Goal: Task Accomplishment & Management: Use online tool/utility

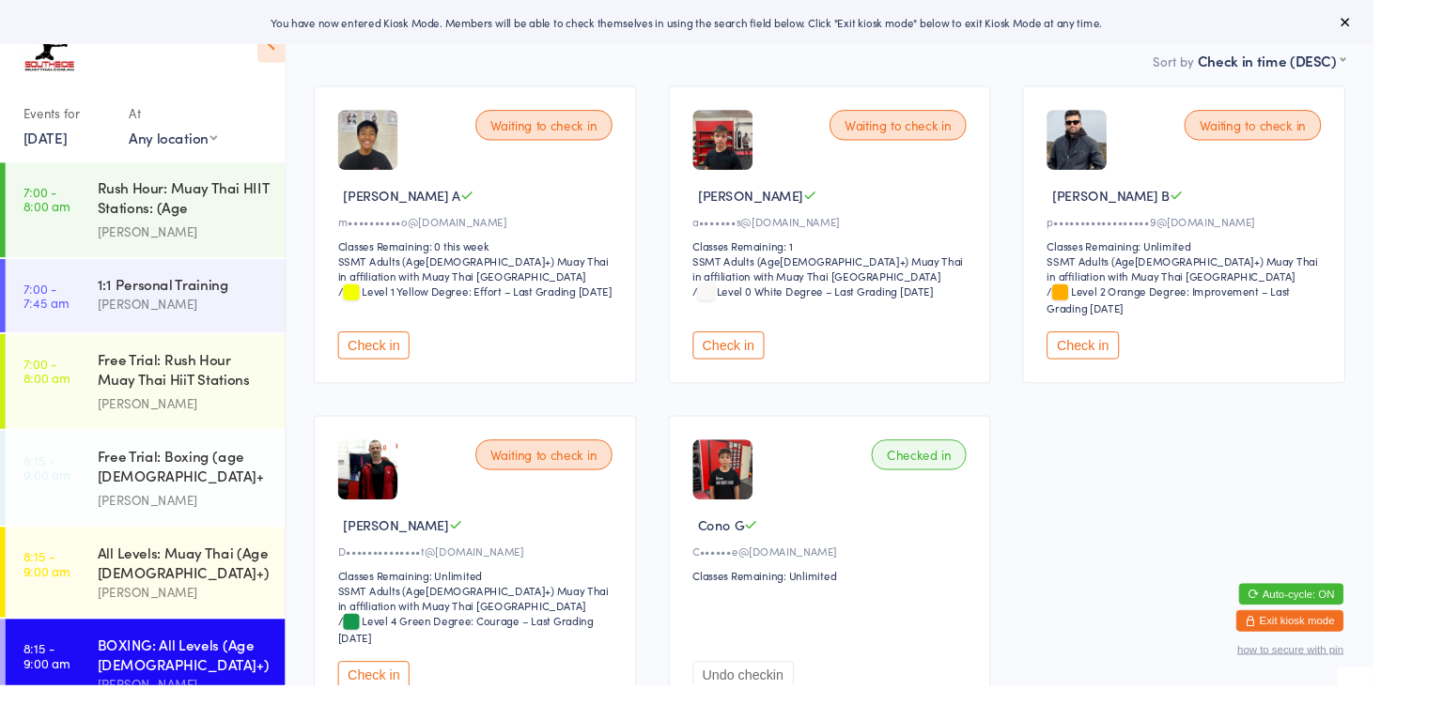
scroll to position [135, 0]
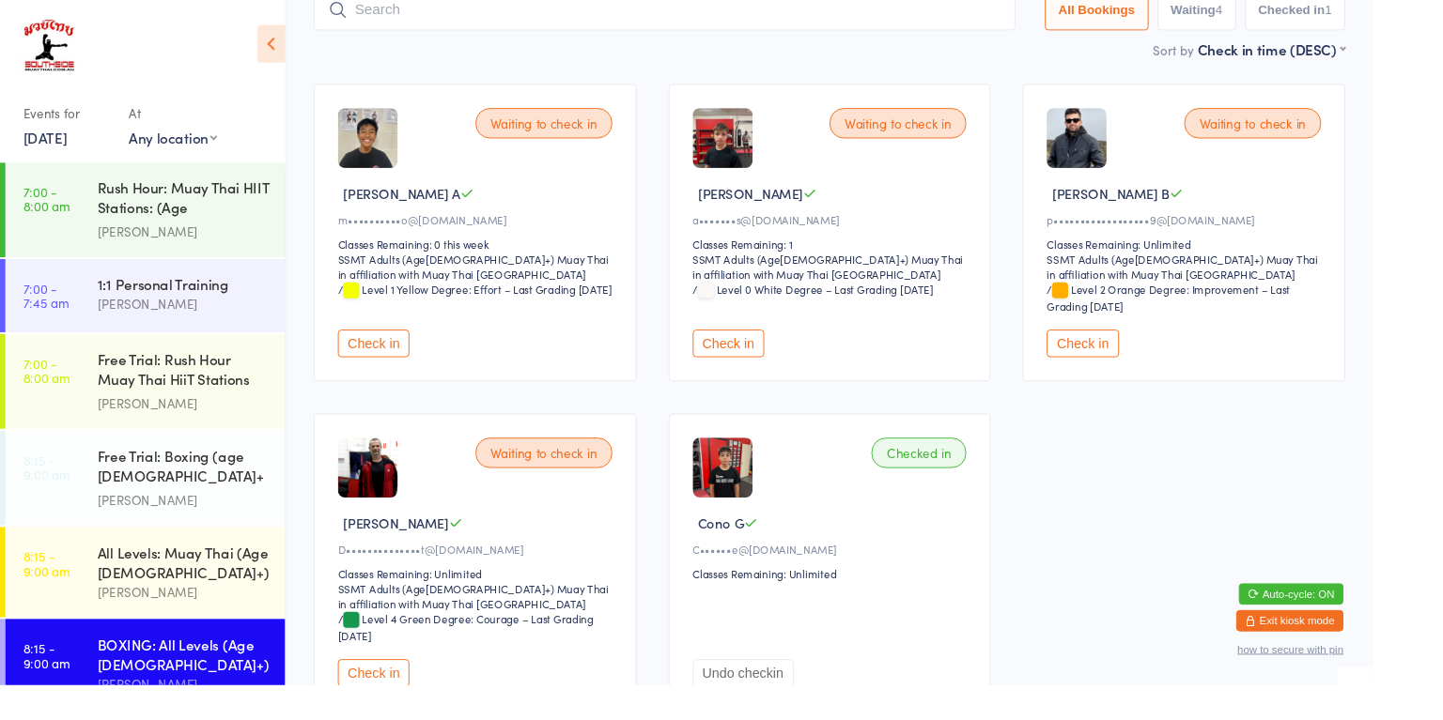
click at [379, 702] on button "Check in" at bounding box center [392, 707] width 75 height 29
click at [143, 582] on div "All Levels: Muay Thai (Age [DEMOGRAPHIC_DATA]+)" at bounding box center [192, 590] width 181 height 41
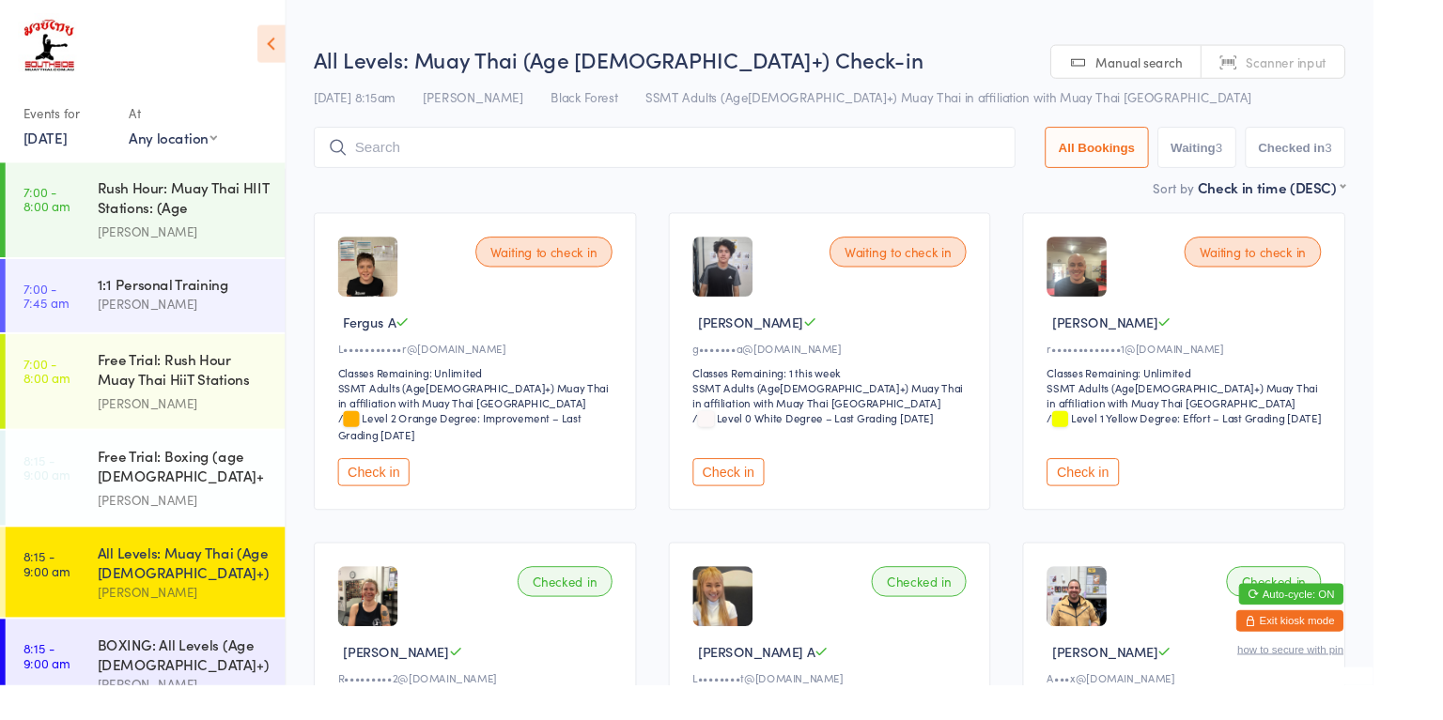
click at [1128, 500] on button "Check in" at bounding box center [1137, 496] width 75 height 29
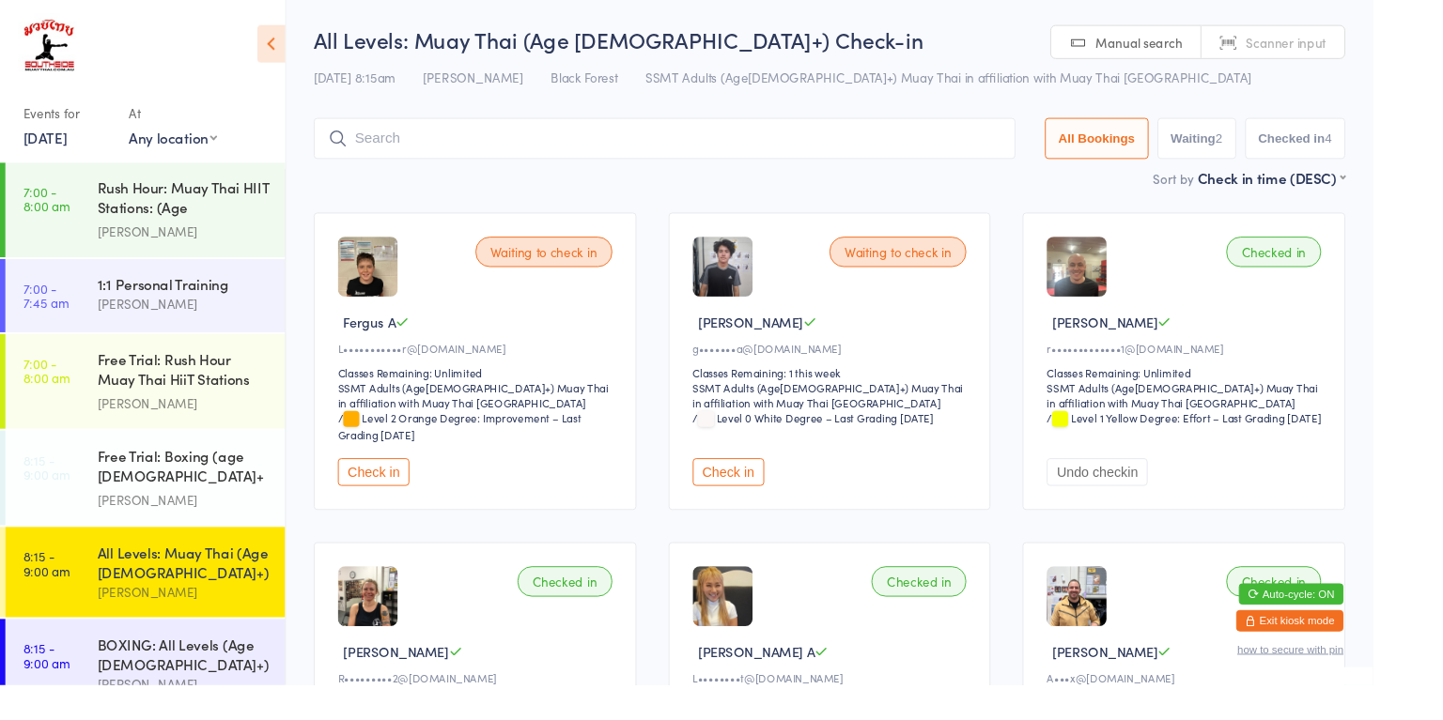
click at [82, 666] on link "8:15 - 9:00 am BOXING: All Levels (Age [DEMOGRAPHIC_DATA]+) [PERSON_NAME]" at bounding box center [153, 698] width 294 height 95
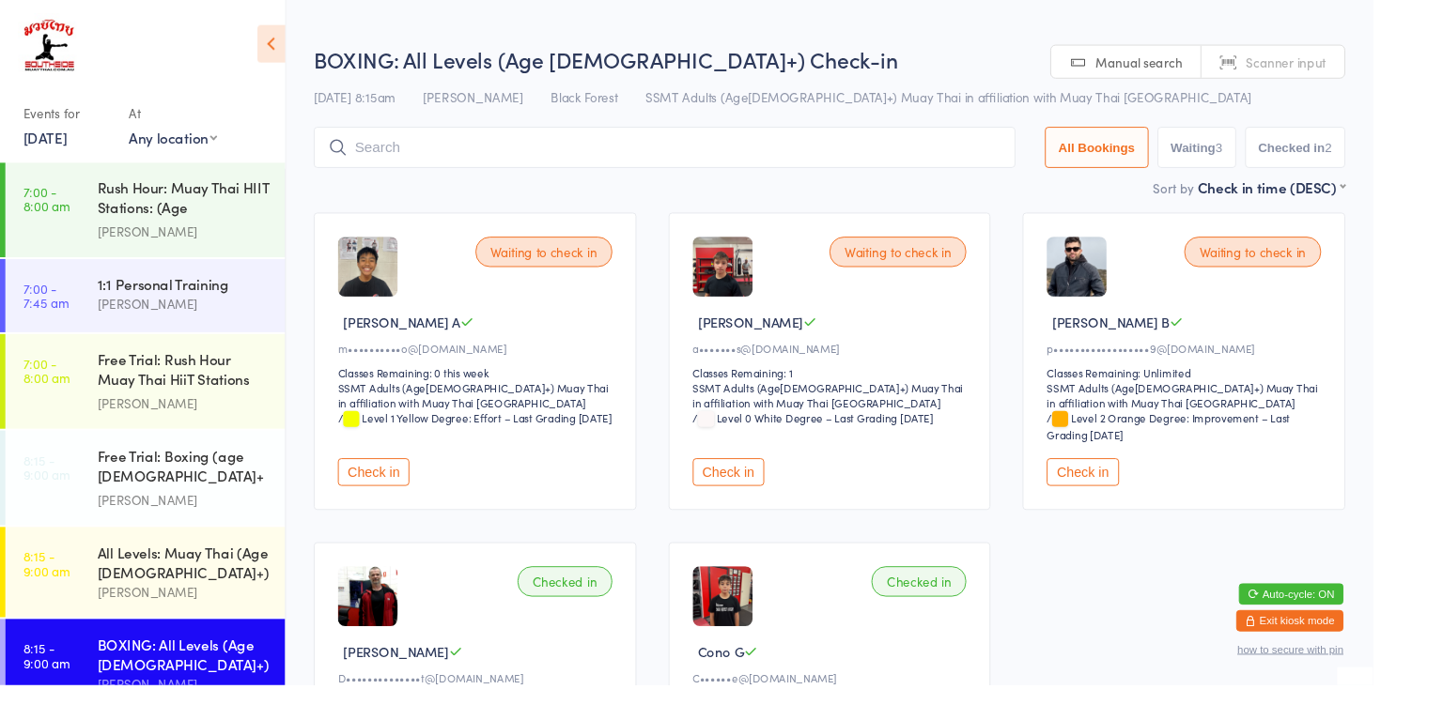
click at [757, 503] on button "Check in" at bounding box center [765, 496] width 75 height 29
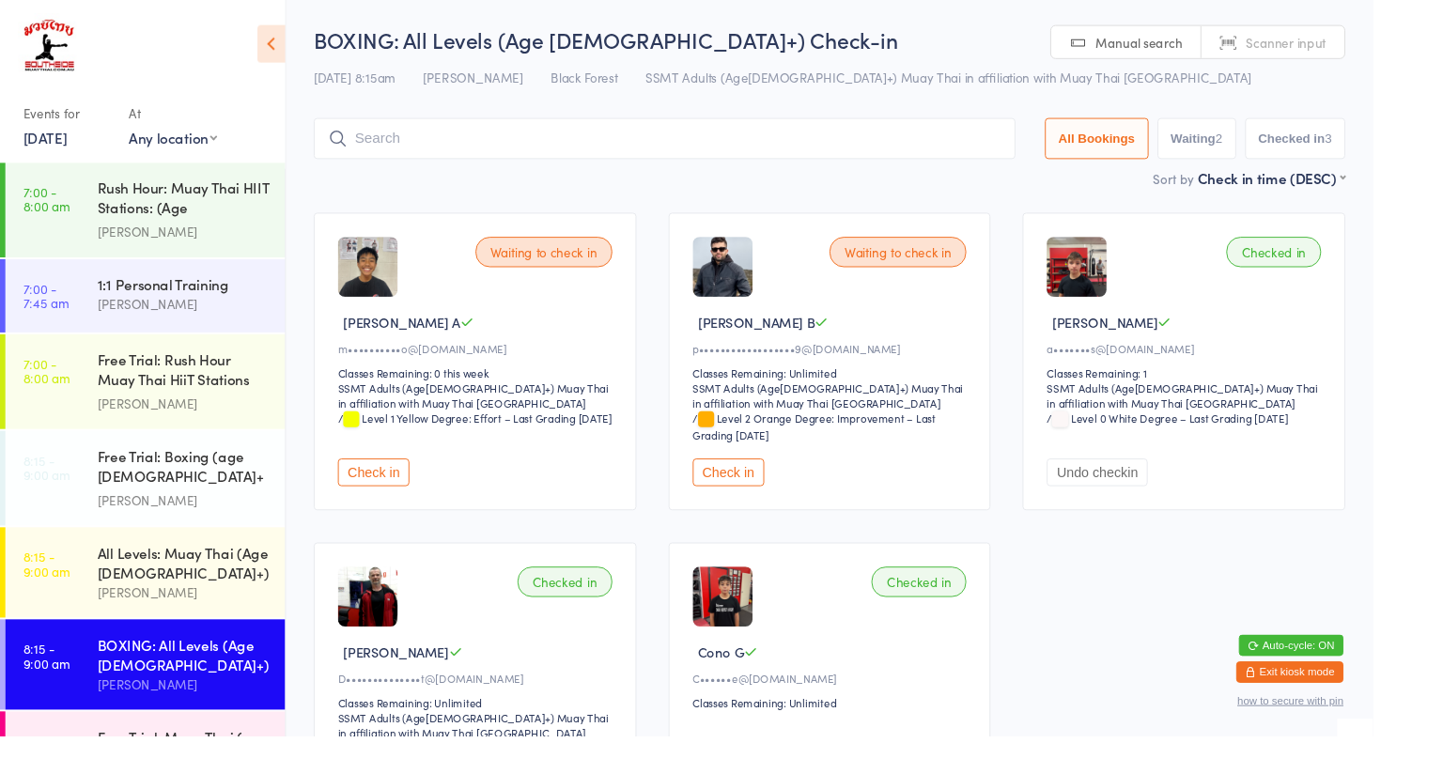
click at [757, 494] on button "Check in" at bounding box center [765, 496] width 75 height 29
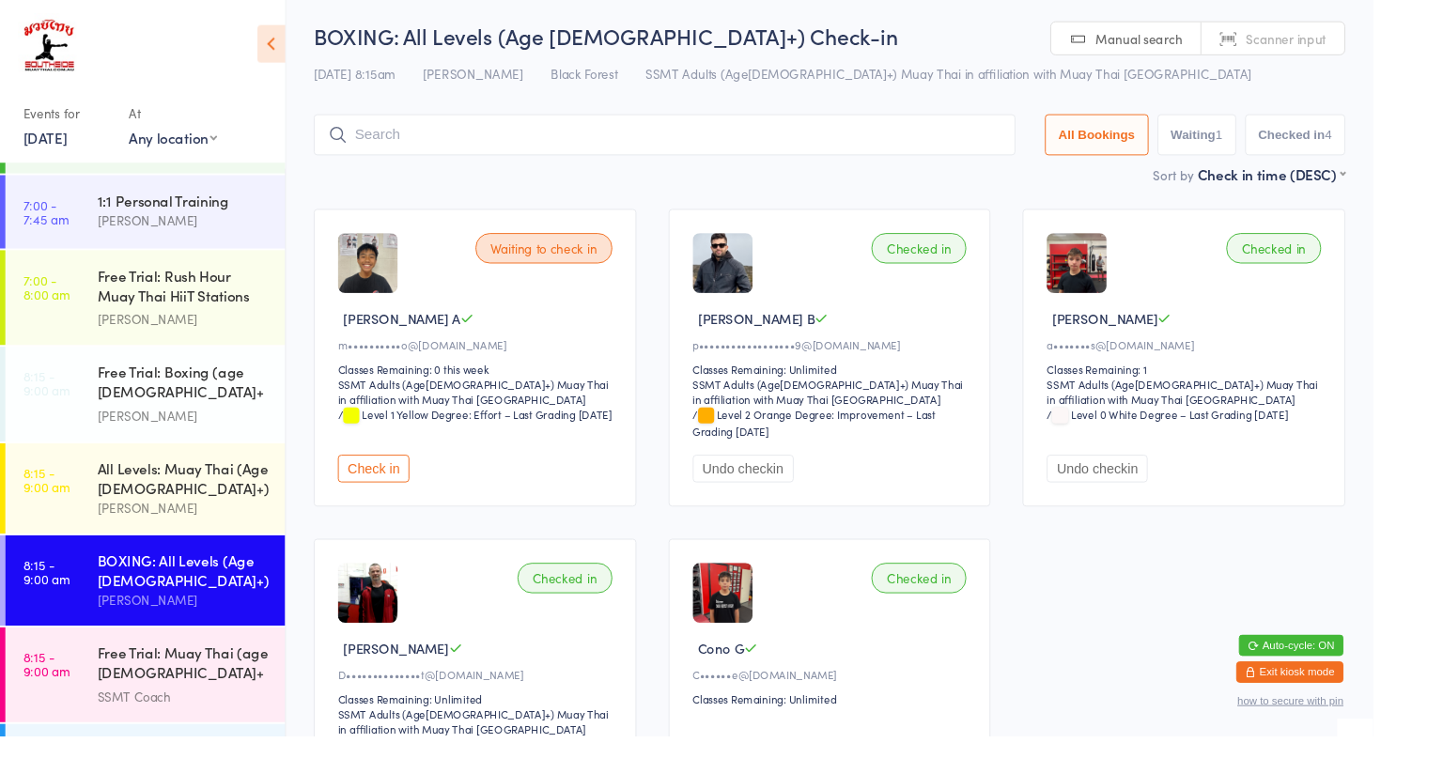
scroll to position [89, 0]
click at [76, 542] on link "8:15 - 9:00 am All Levels: Muay Thai (Age [DEMOGRAPHIC_DATA]+) [PERSON_NAME]" at bounding box center [153, 512] width 294 height 95
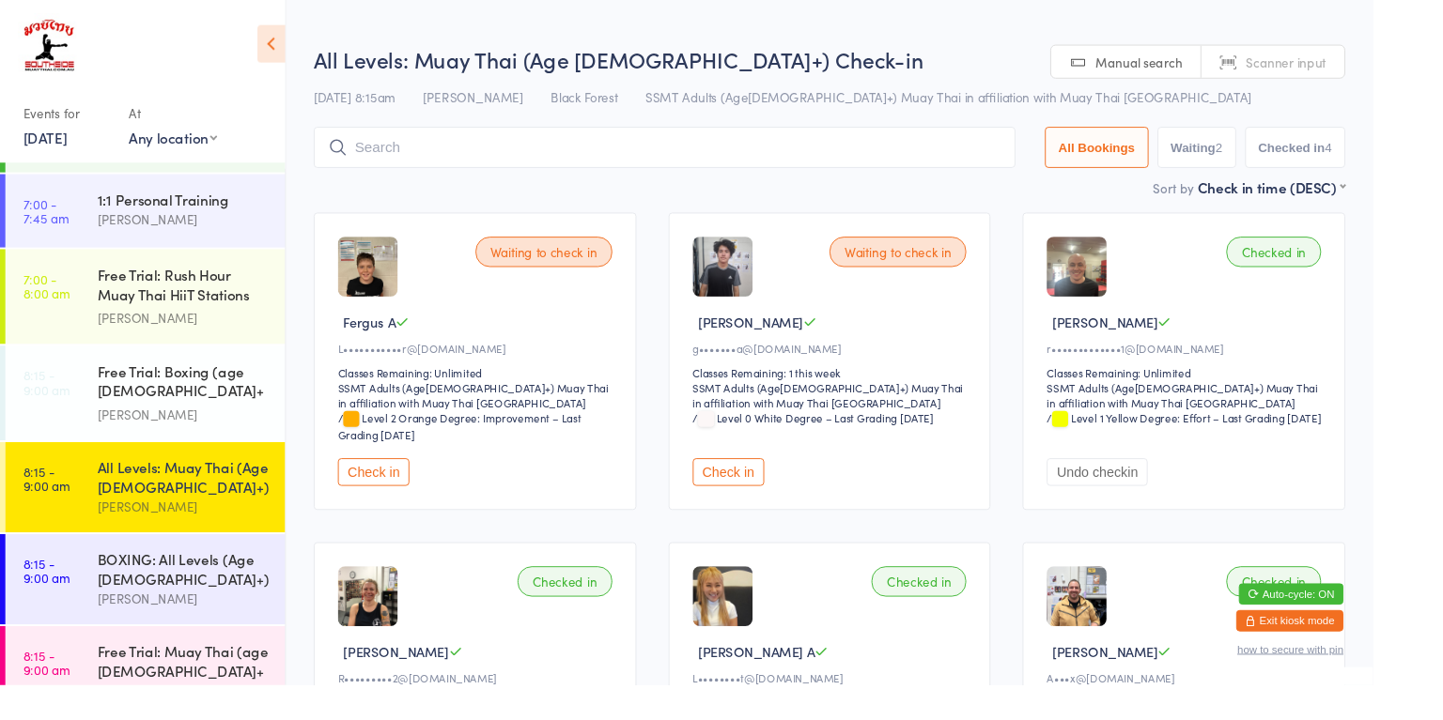
click at [391, 497] on button "Check in" at bounding box center [392, 496] width 75 height 29
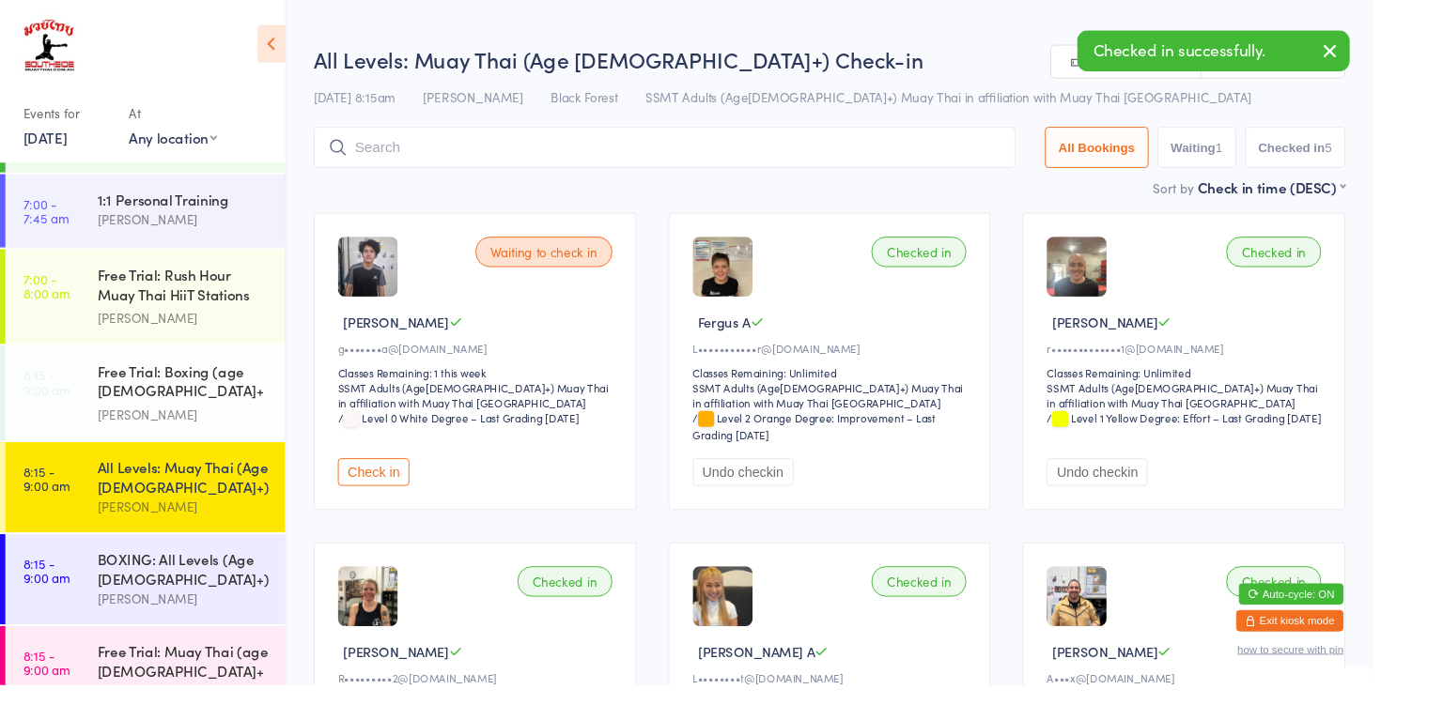
click at [201, 620] on div "[PERSON_NAME]" at bounding box center [192, 630] width 181 height 22
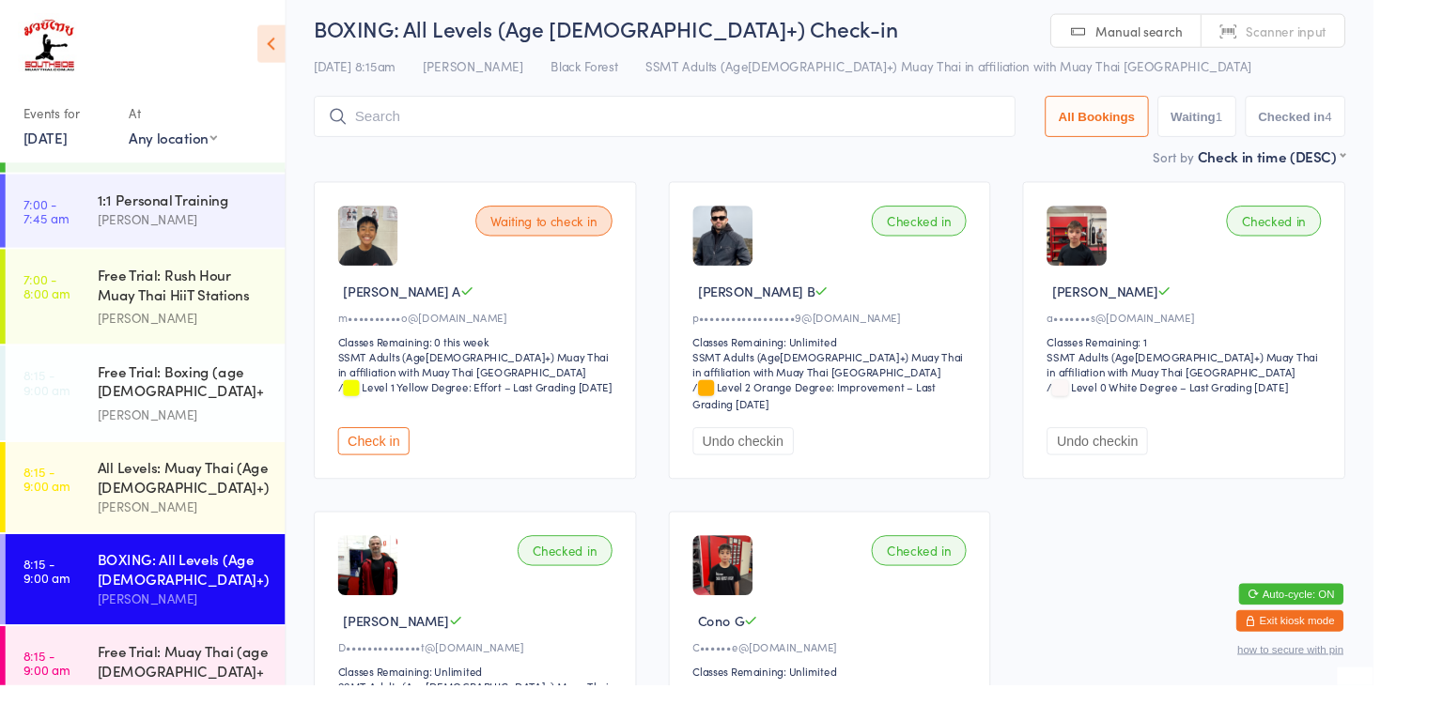
scroll to position [13, 0]
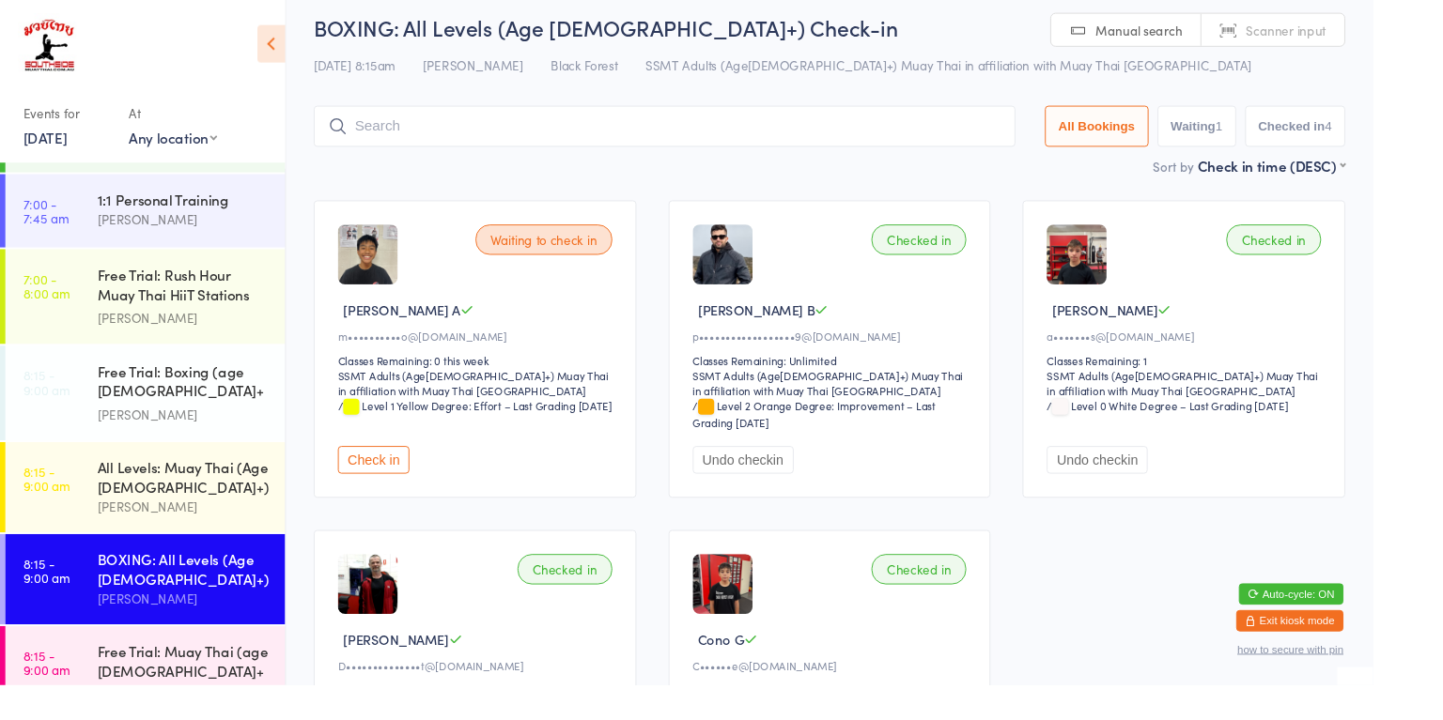
click at [182, 487] on div "All Levels: Muay Thai (Age [DEMOGRAPHIC_DATA]+)" at bounding box center [192, 501] width 181 height 41
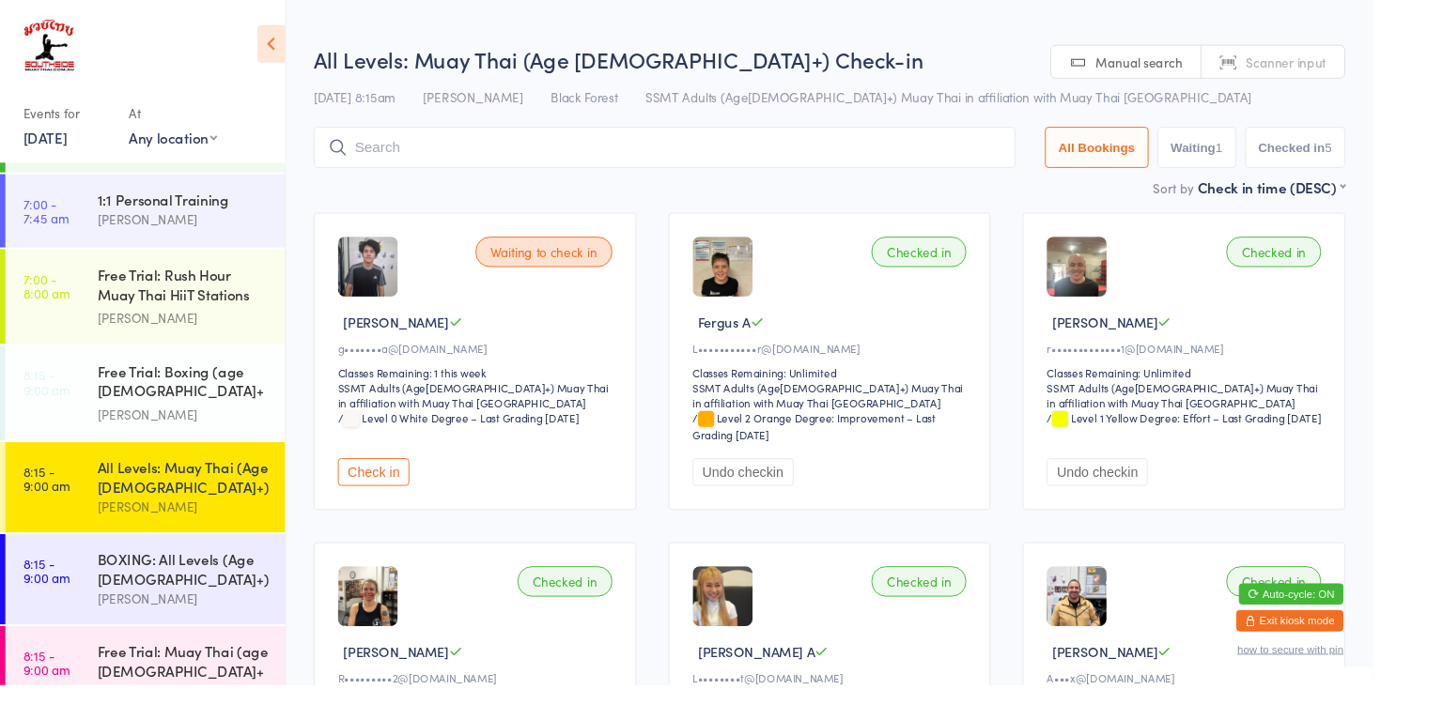
click at [374, 503] on button "Check in" at bounding box center [392, 496] width 75 height 29
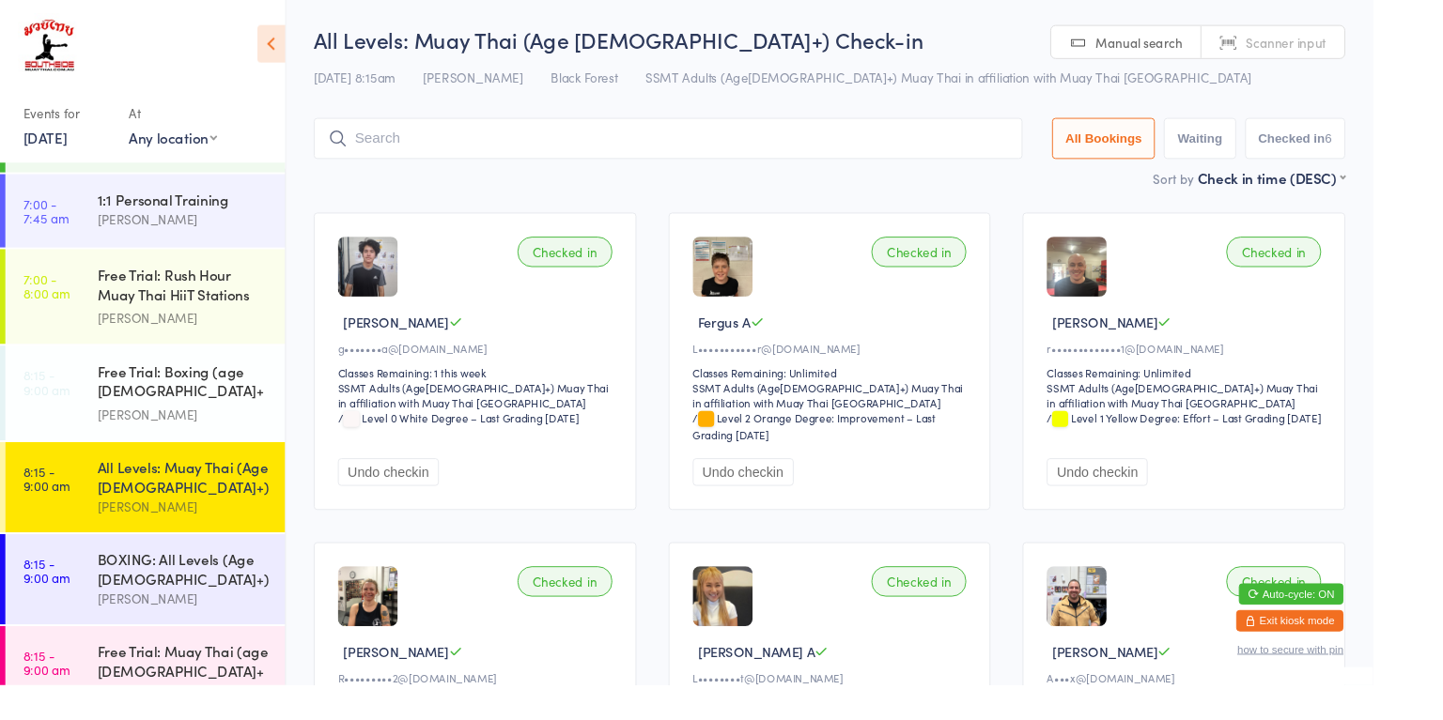
click at [126, 624] on div "[PERSON_NAME]" at bounding box center [192, 630] width 181 height 22
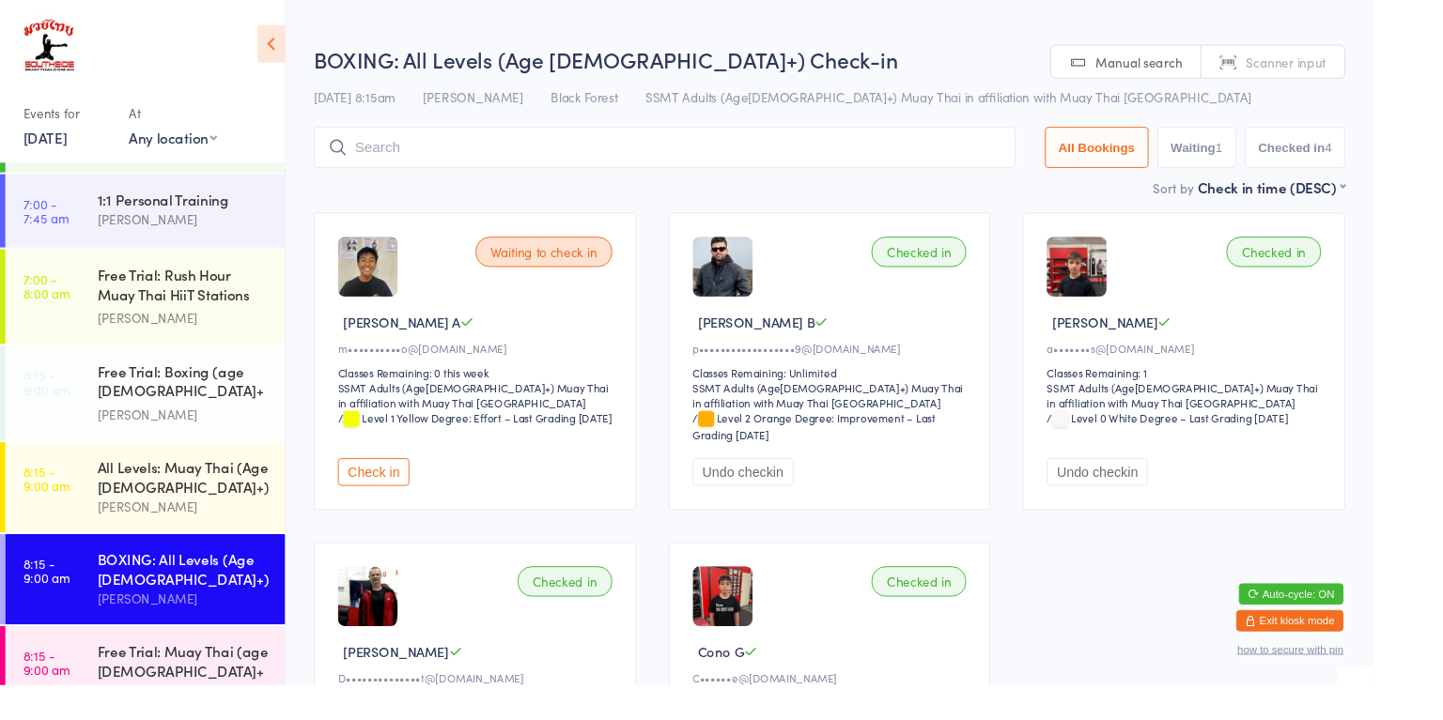
click at [118, 719] on div "SSMT Coach" at bounding box center [192, 731] width 181 height 22
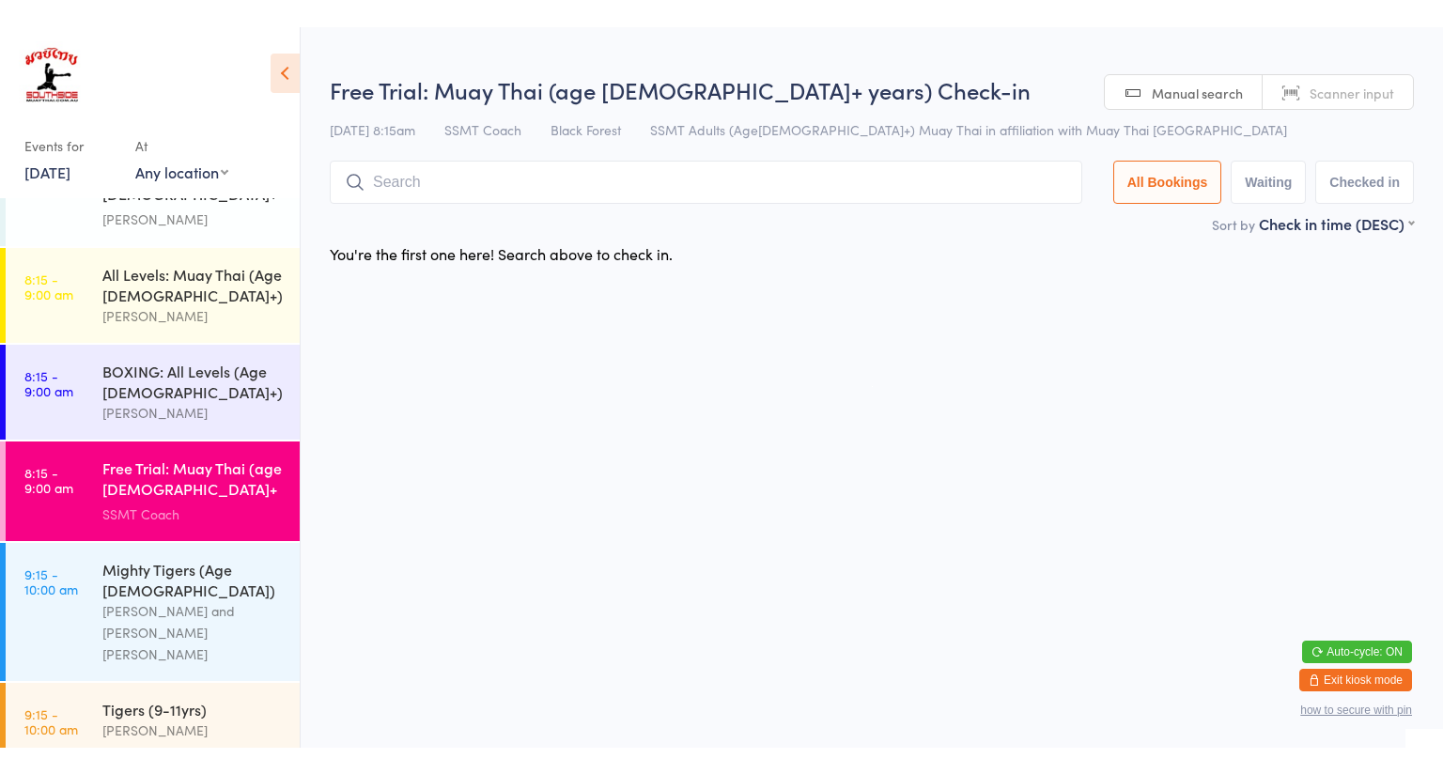
scroll to position [340, 0]
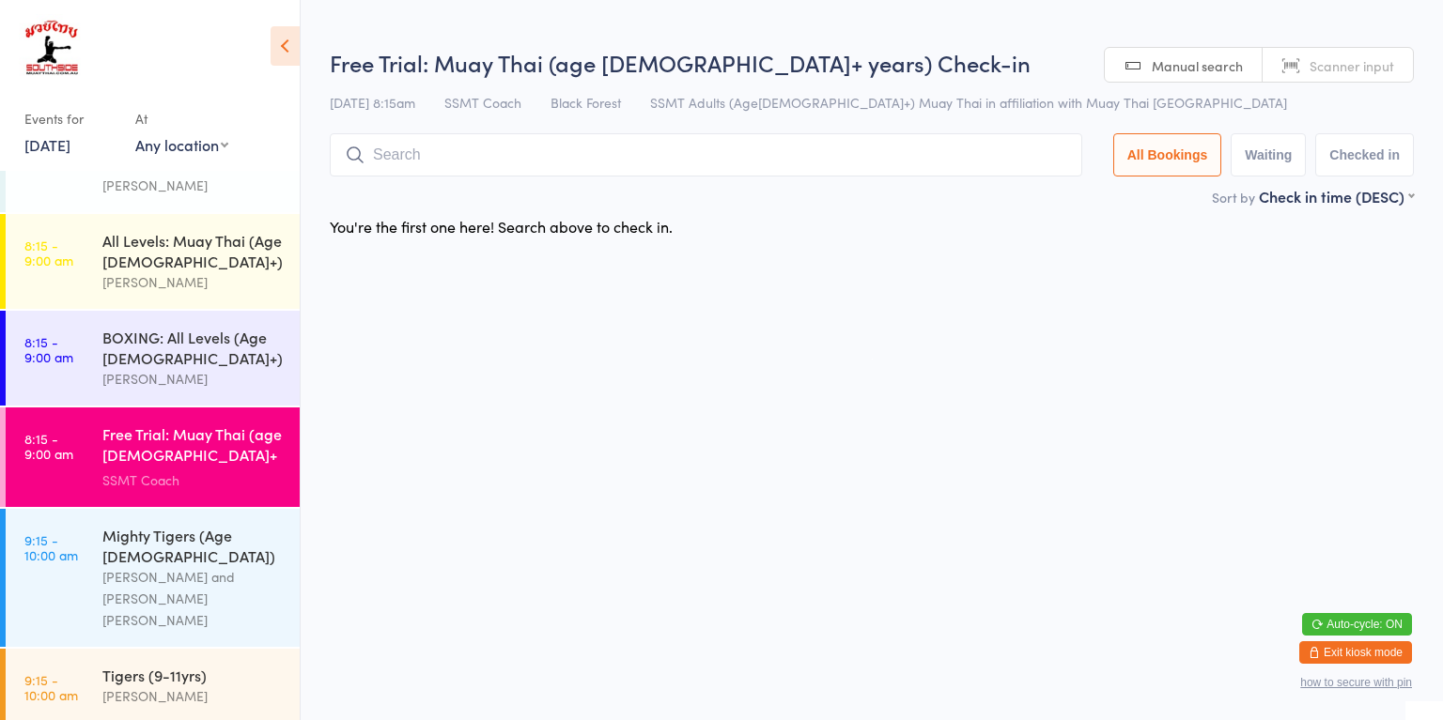
click at [71, 548] on time "9:15 - 10:00 am" at bounding box center [51, 548] width 54 height 30
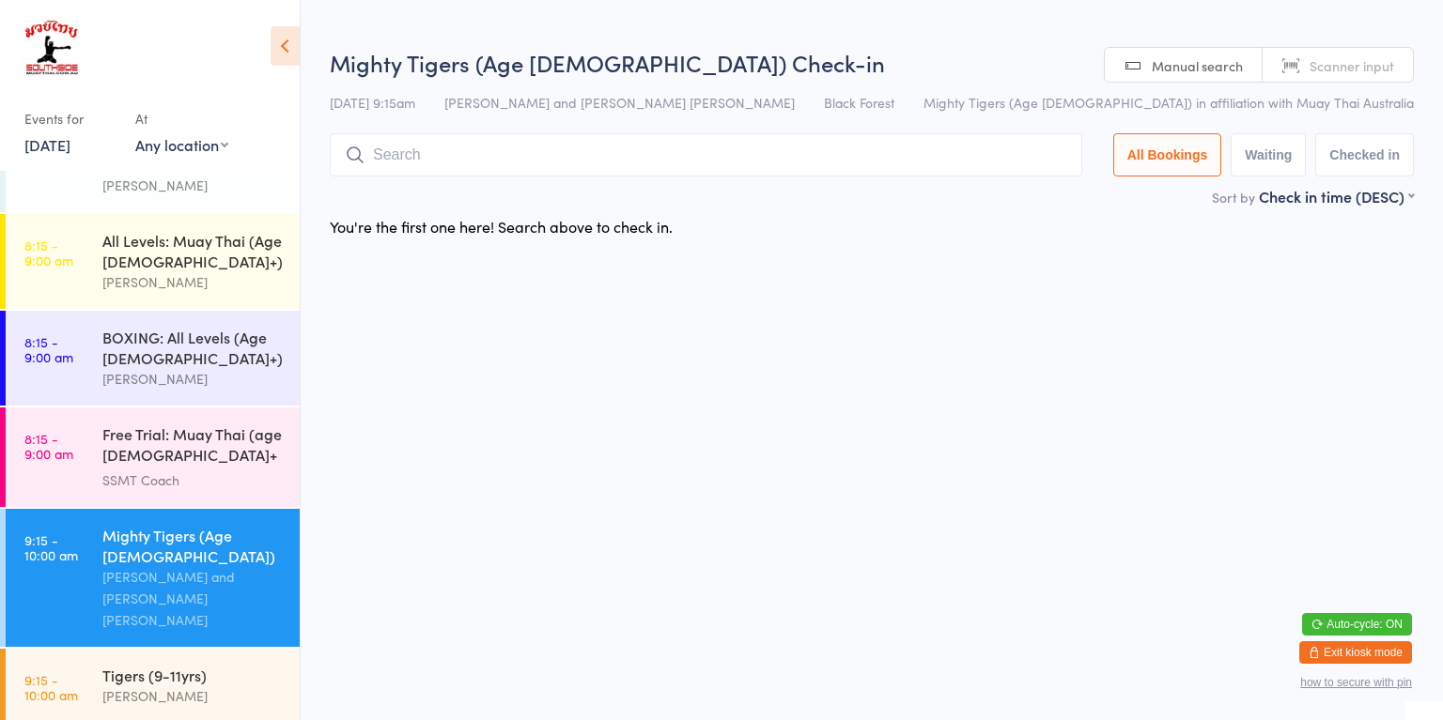
click at [63, 665] on link "9:15 - 10:00 am Tigers (9-11yrs) [PERSON_NAME]" at bounding box center [153, 687] width 294 height 77
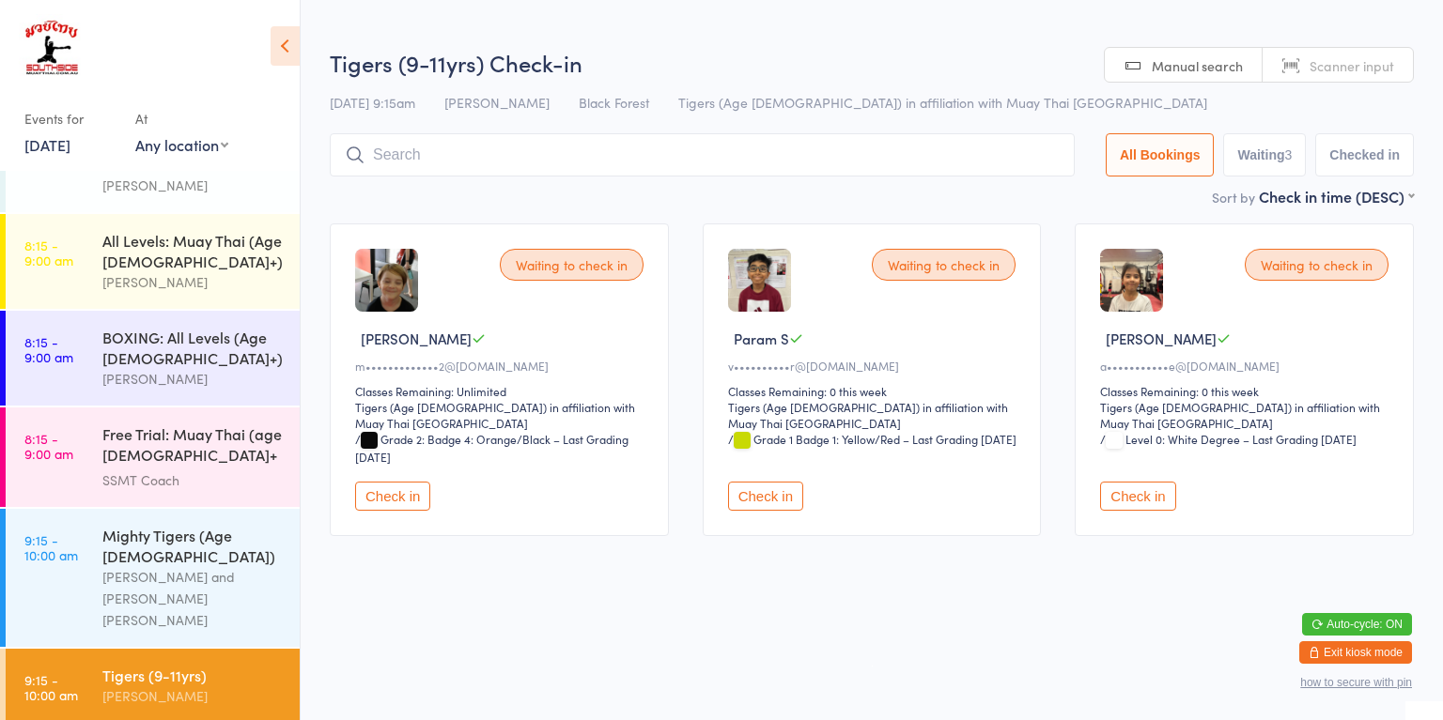
click at [491, 159] on input "search" at bounding box center [702, 154] width 745 height 43
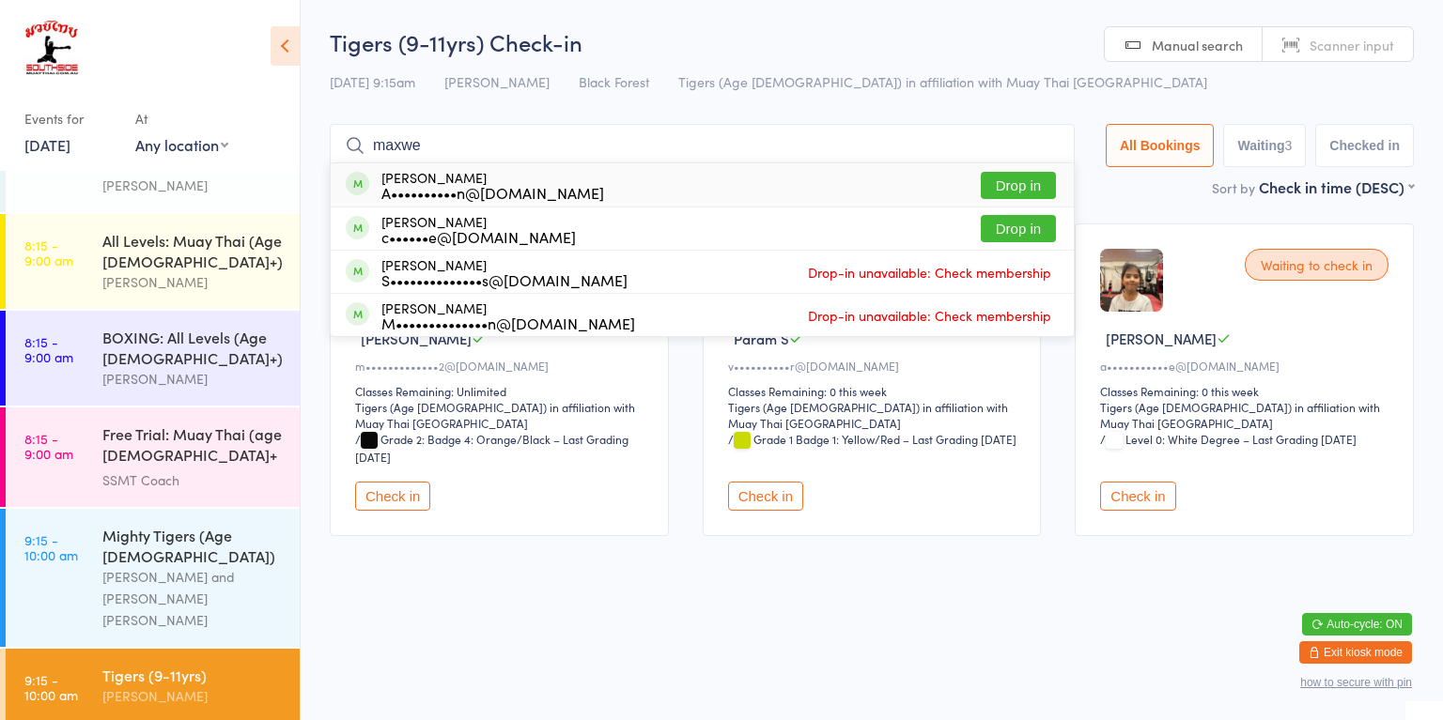
type input "maxwe"
click at [1006, 184] on button "Drop in" at bounding box center [1017, 185] width 75 height 27
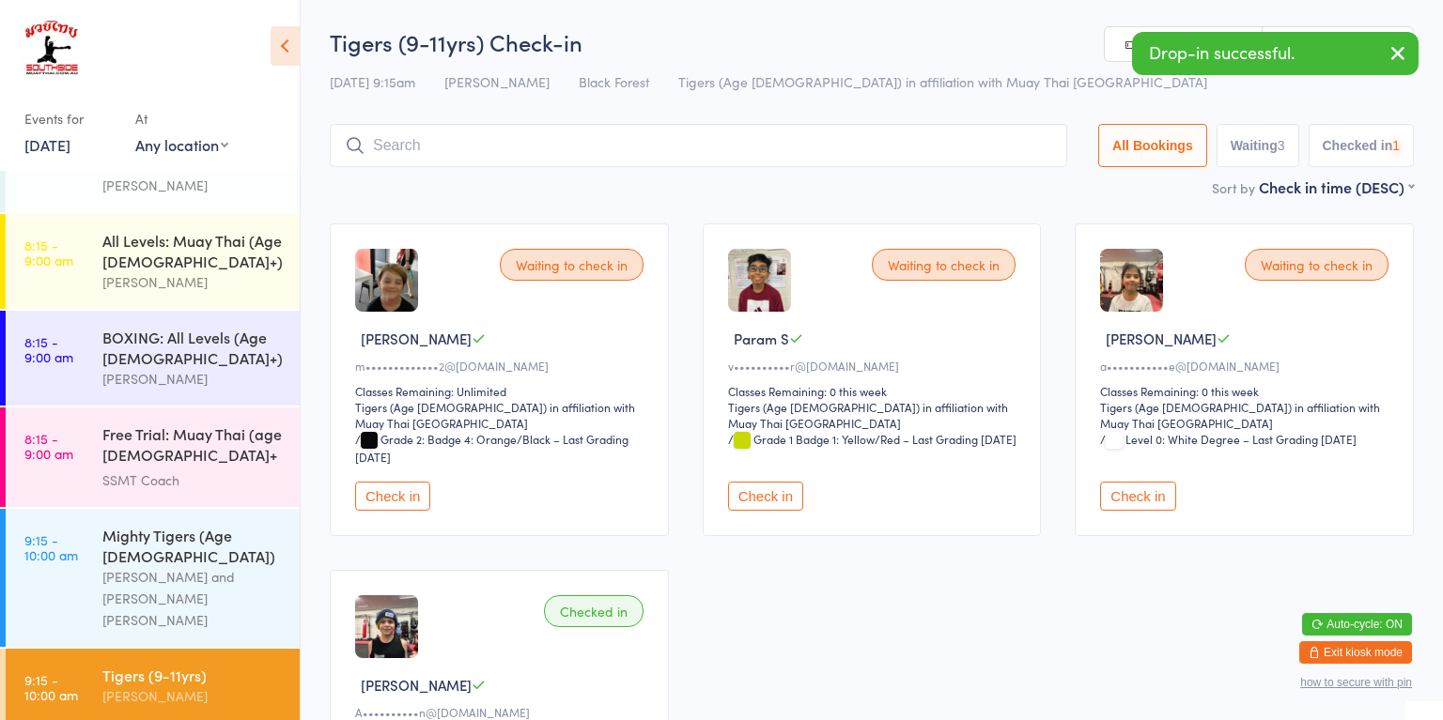
click at [1063, 352] on div "Waiting to check in Luke D m•••••••••••••2@[DOMAIN_NAME] Classes Remaining: Unl…" at bounding box center [872, 545] width 1118 height 677
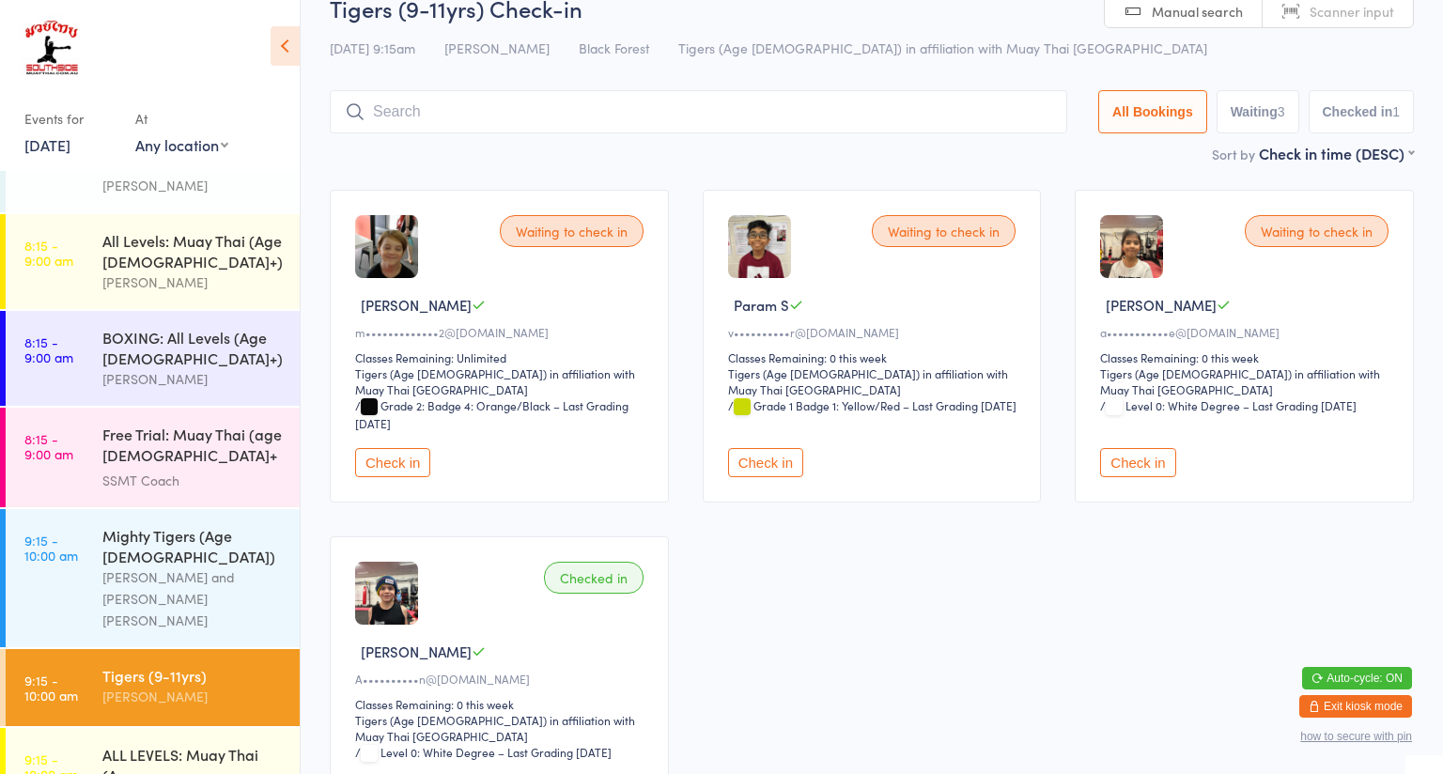
scroll to position [23, 0]
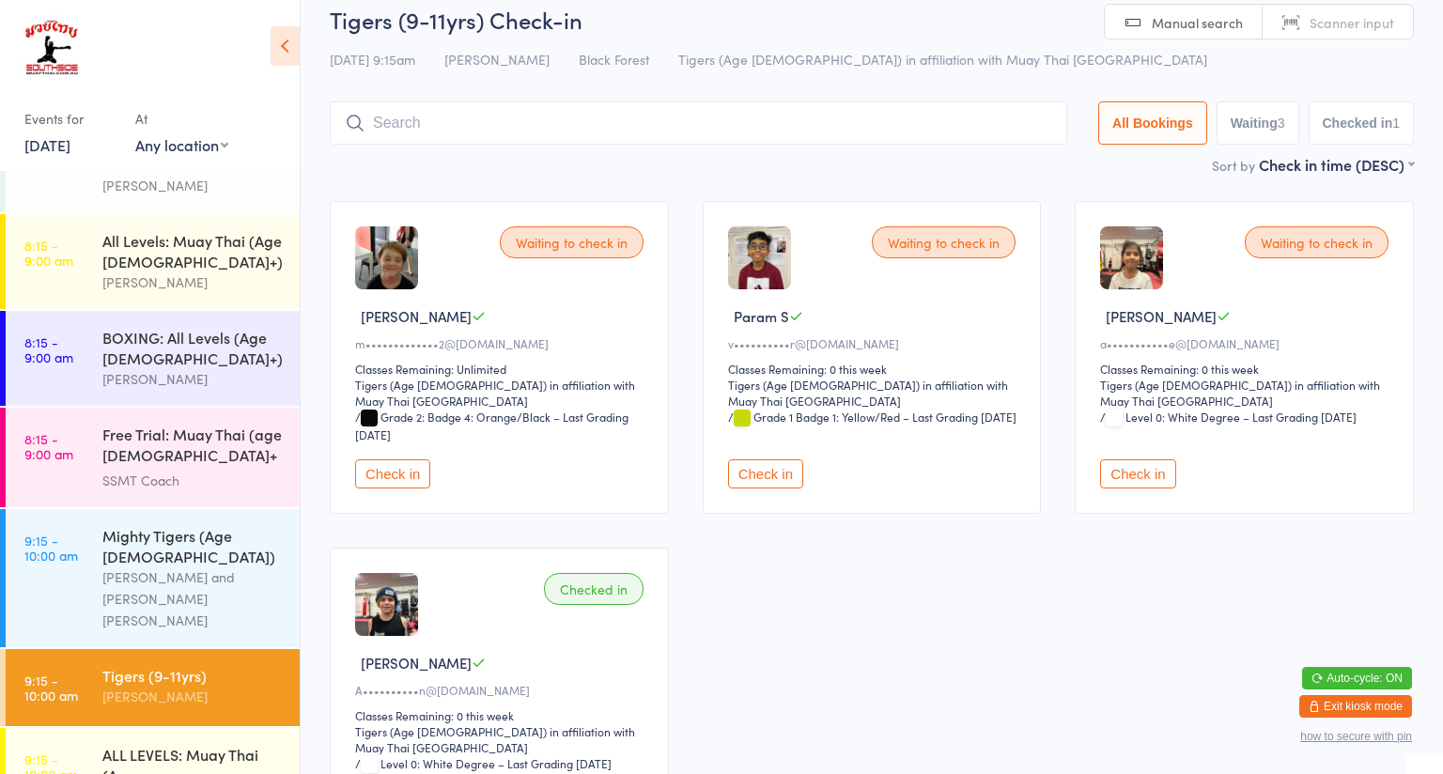
click at [753, 465] on button "Check in" at bounding box center [765, 473] width 75 height 29
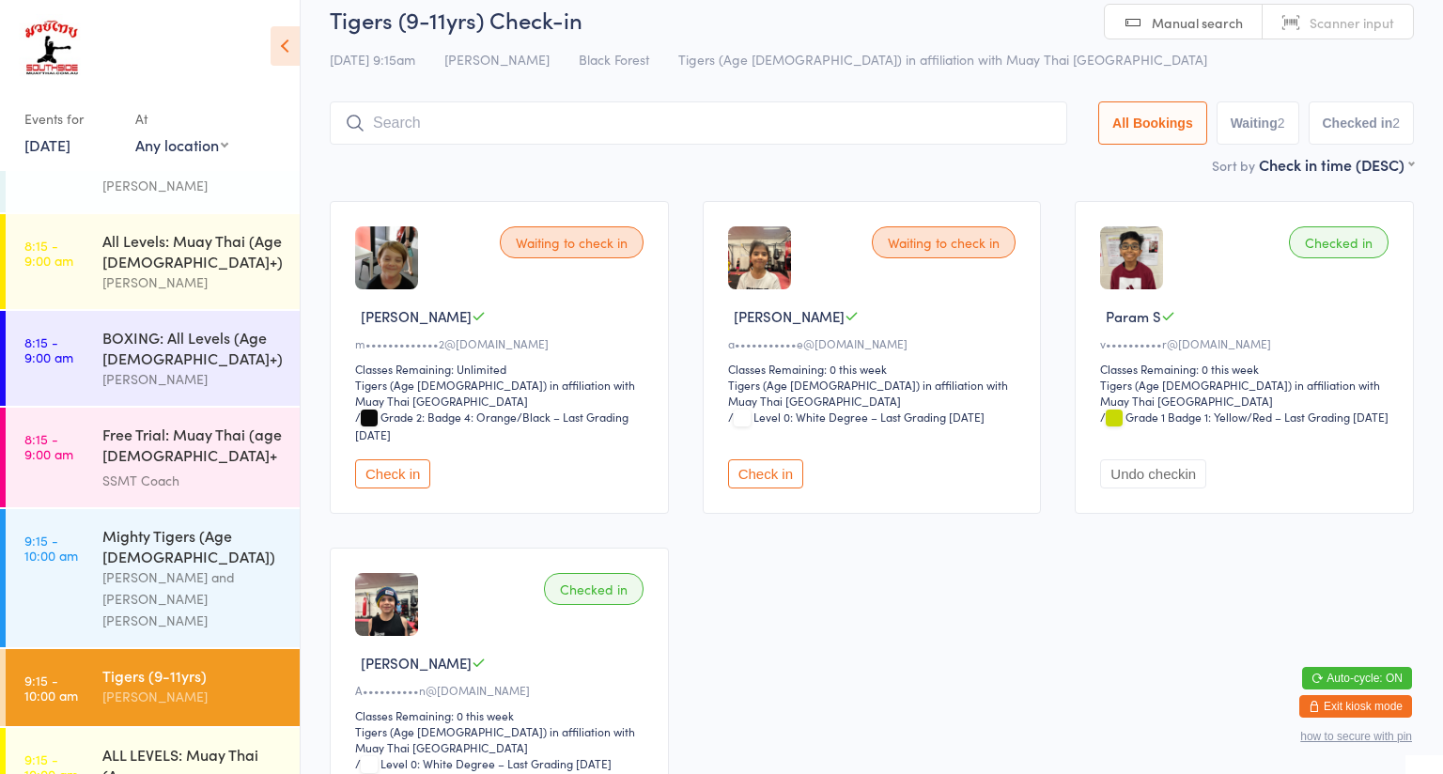
click at [188, 719] on div "ALL LEVELS: Muay Thai (Age [DEMOGRAPHIC_DATA]+)" at bounding box center [192, 767] width 181 height 46
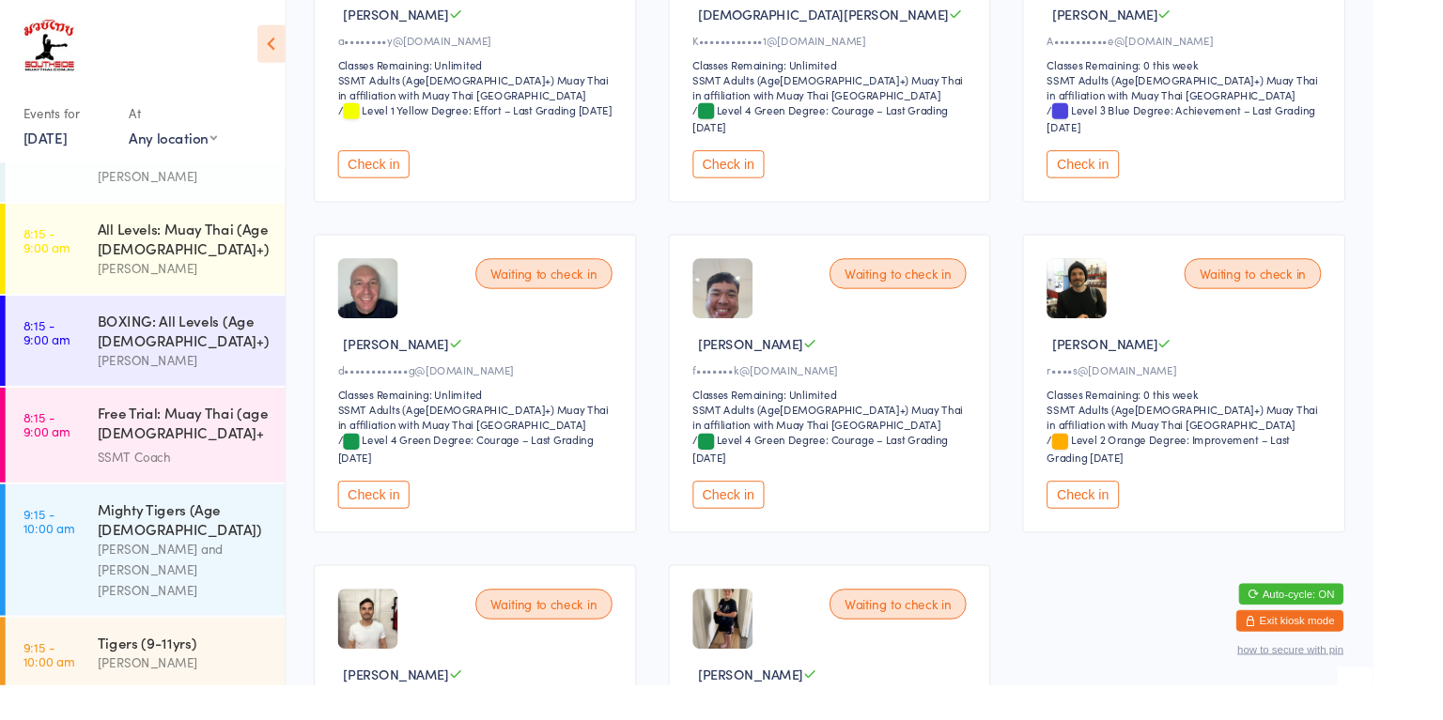
scroll to position [671, 0]
click at [400, 515] on button "Check in" at bounding box center [392, 518] width 75 height 29
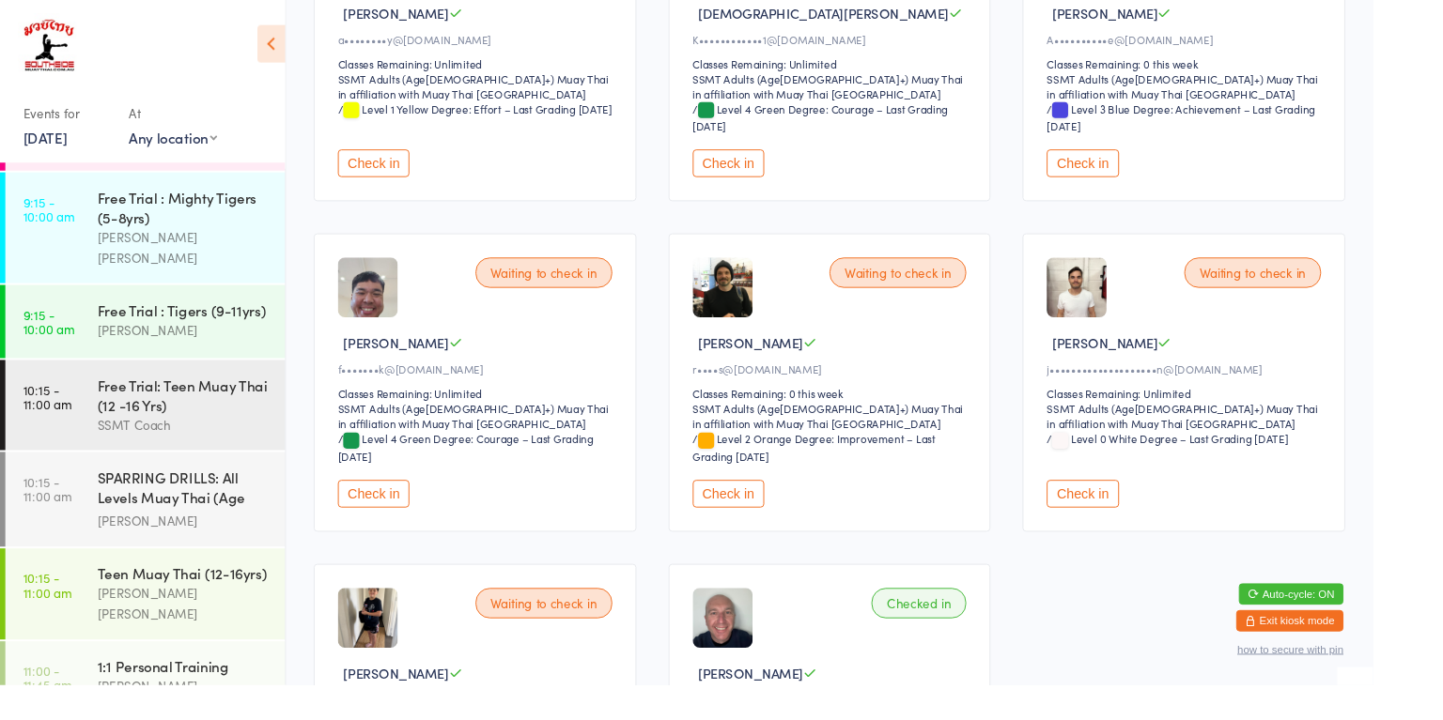
scroll to position [1091, 0]
click at [181, 489] on div "SPARRING DRILLS: All Levels Muay Thai (Age [DEMOGRAPHIC_DATA]+)" at bounding box center [192, 512] width 181 height 46
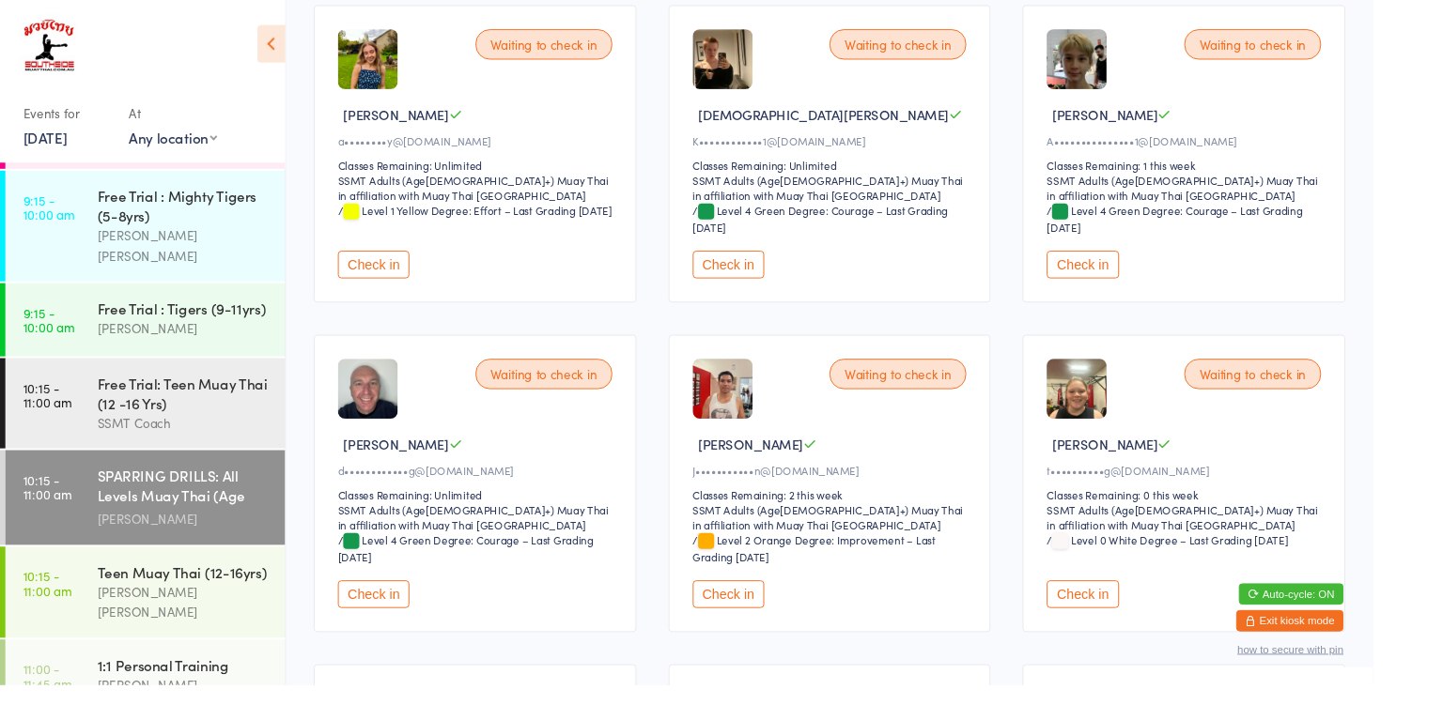
scroll to position [222, 0]
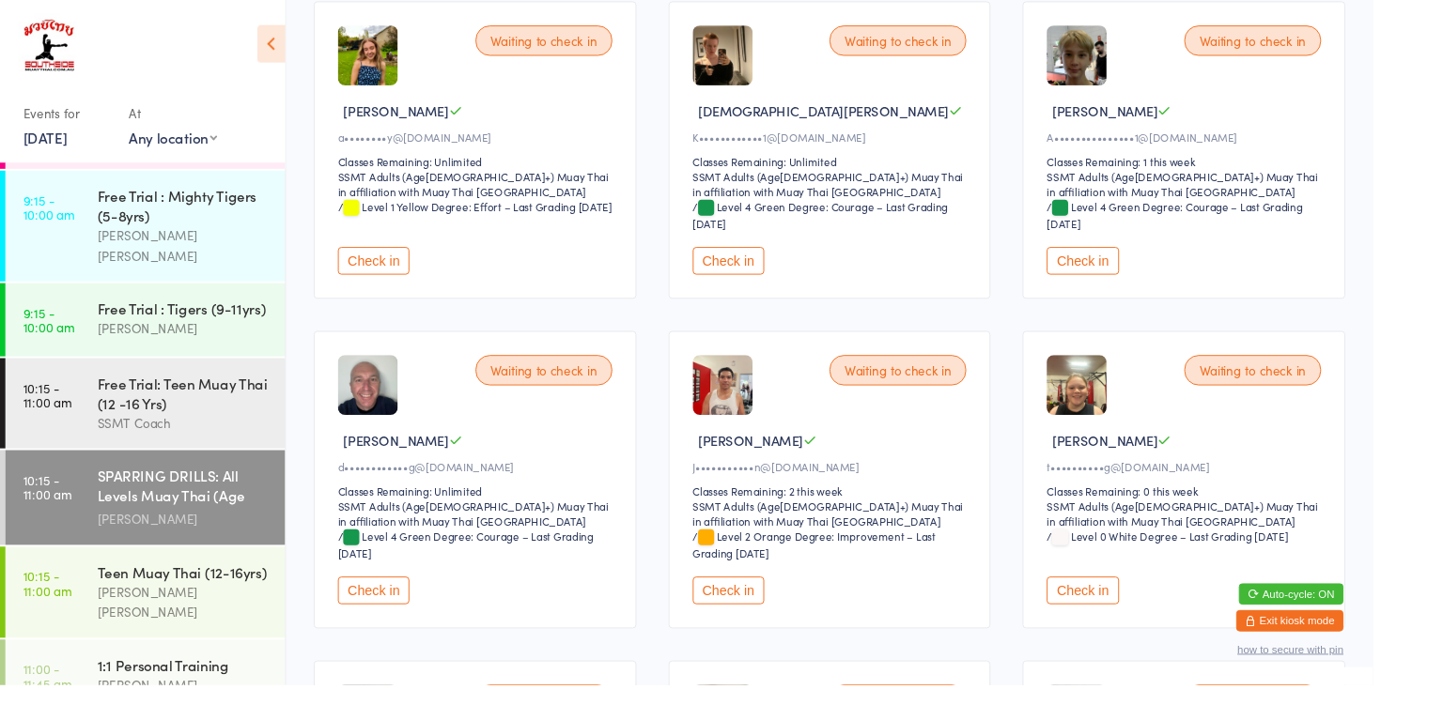
click at [397, 620] on button "Check in" at bounding box center [392, 621] width 75 height 29
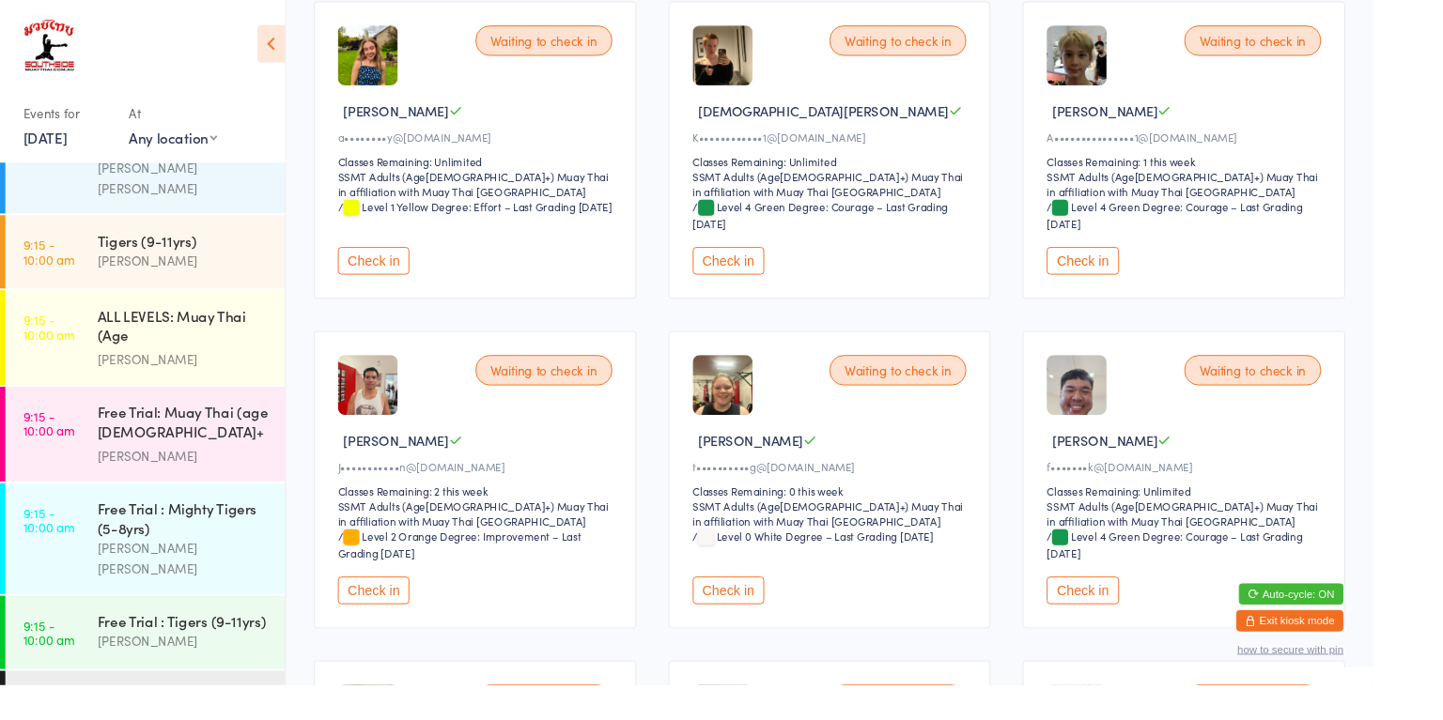
scroll to position [764, 0]
click at [185, 366] on div "[PERSON_NAME]" at bounding box center [192, 377] width 181 height 22
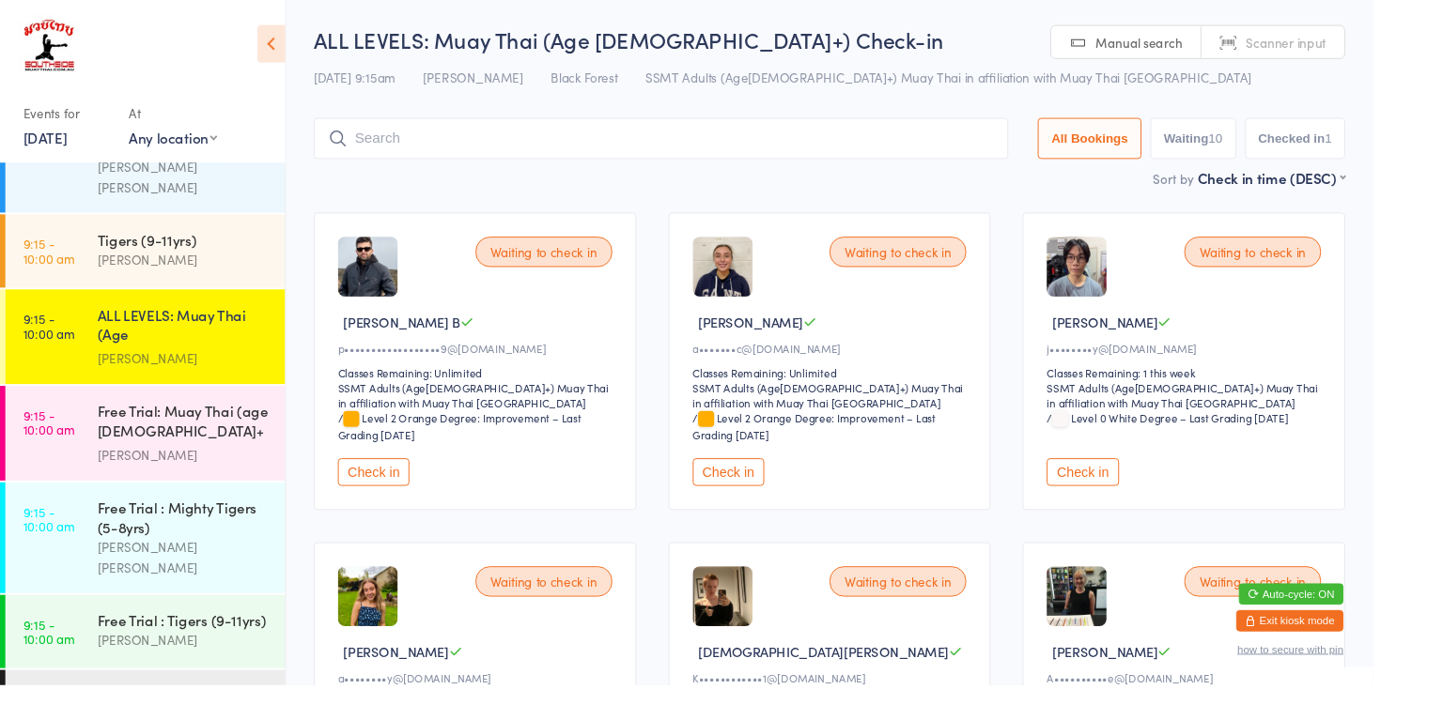
click at [1149, 500] on button "Check in" at bounding box center [1137, 496] width 75 height 29
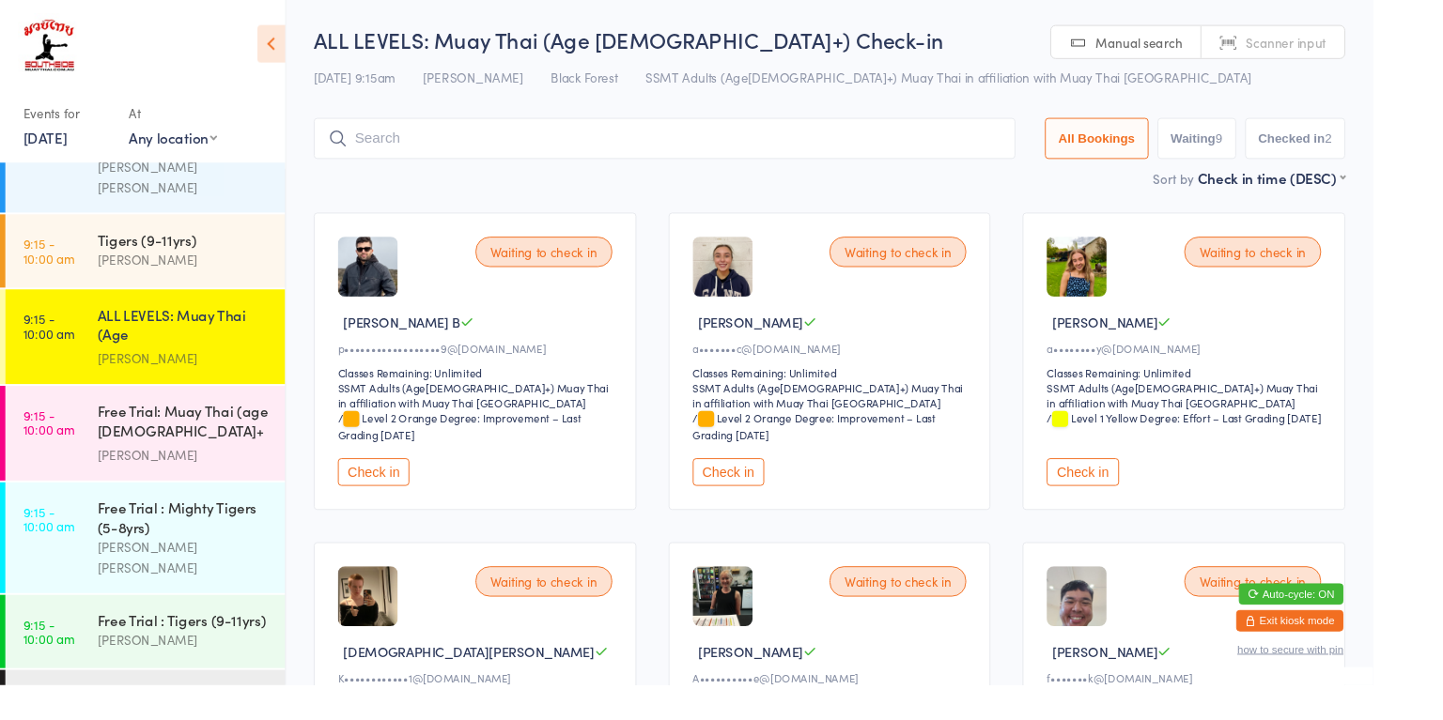
click at [226, 241] on div "Tigers (9-11yrs)" at bounding box center [192, 251] width 181 height 21
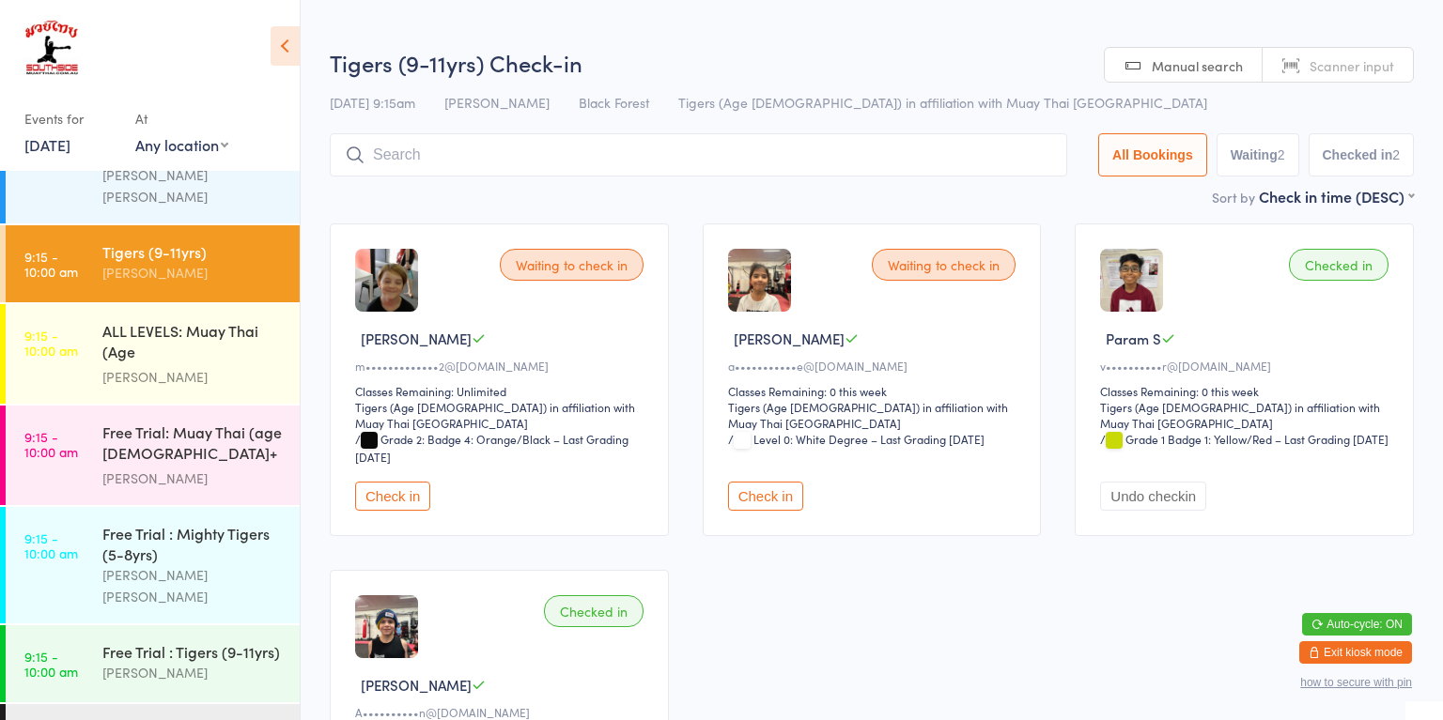
click at [410, 482] on button "Check in" at bounding box center [392, 496] width 75 height 29
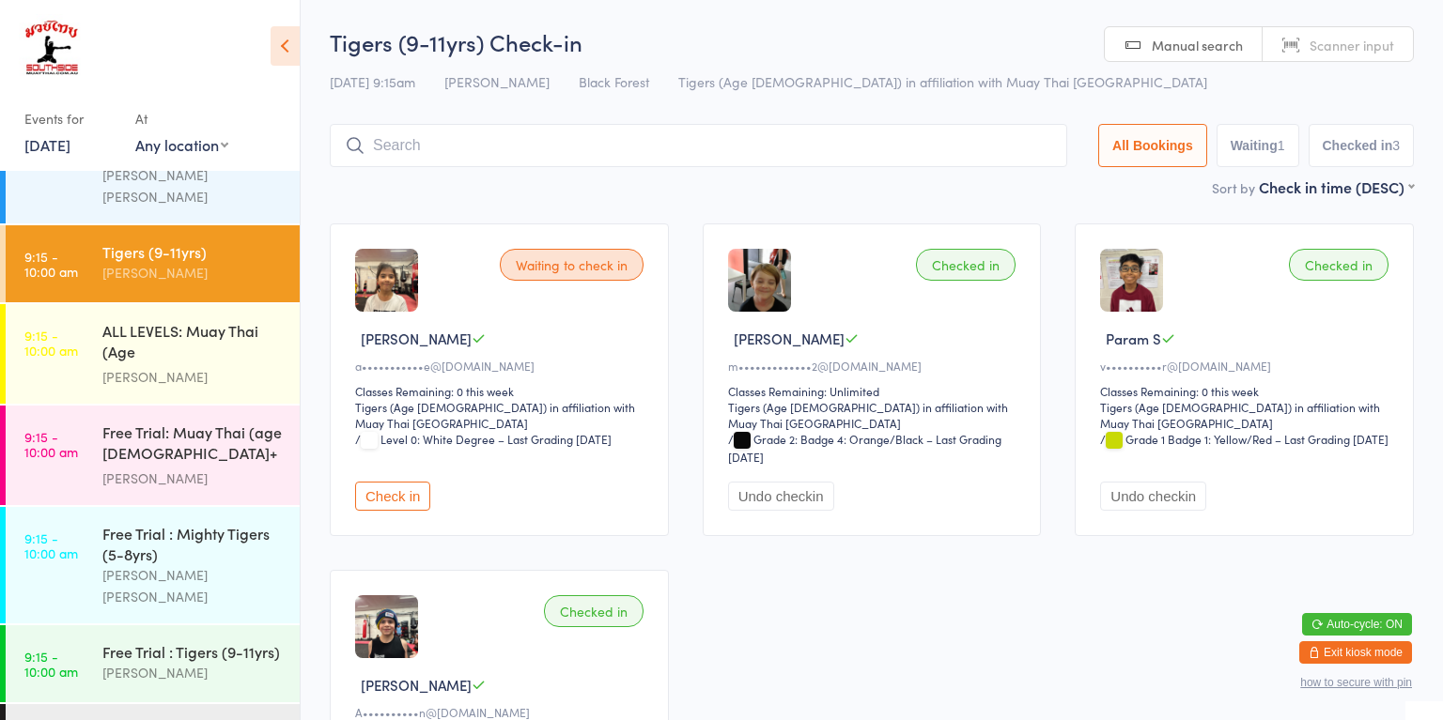
click at [113, 366] on div "[PERSON_NAME]" at bounding box center [192, 377] width 181 height 22
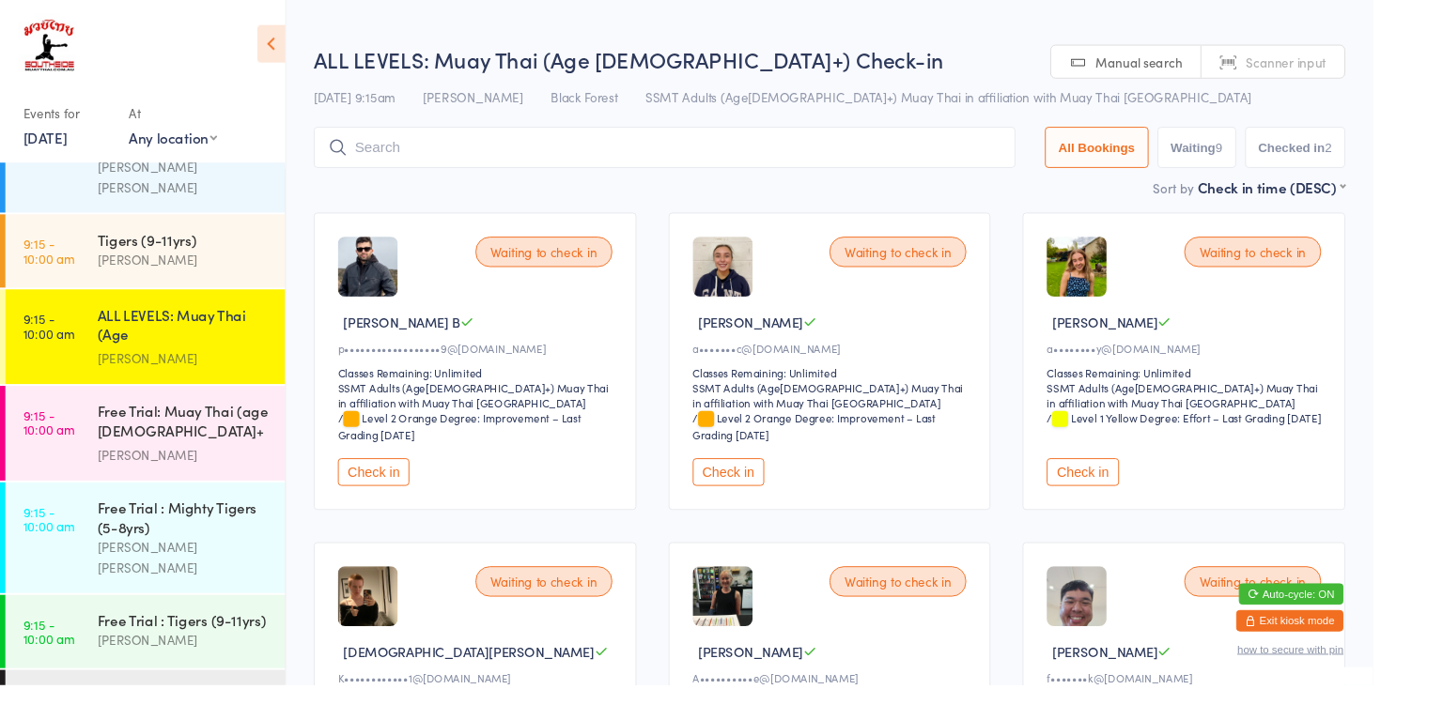
click at [396, 492] on button "Check in" at bounding box center [392, 496] width 75 height 29
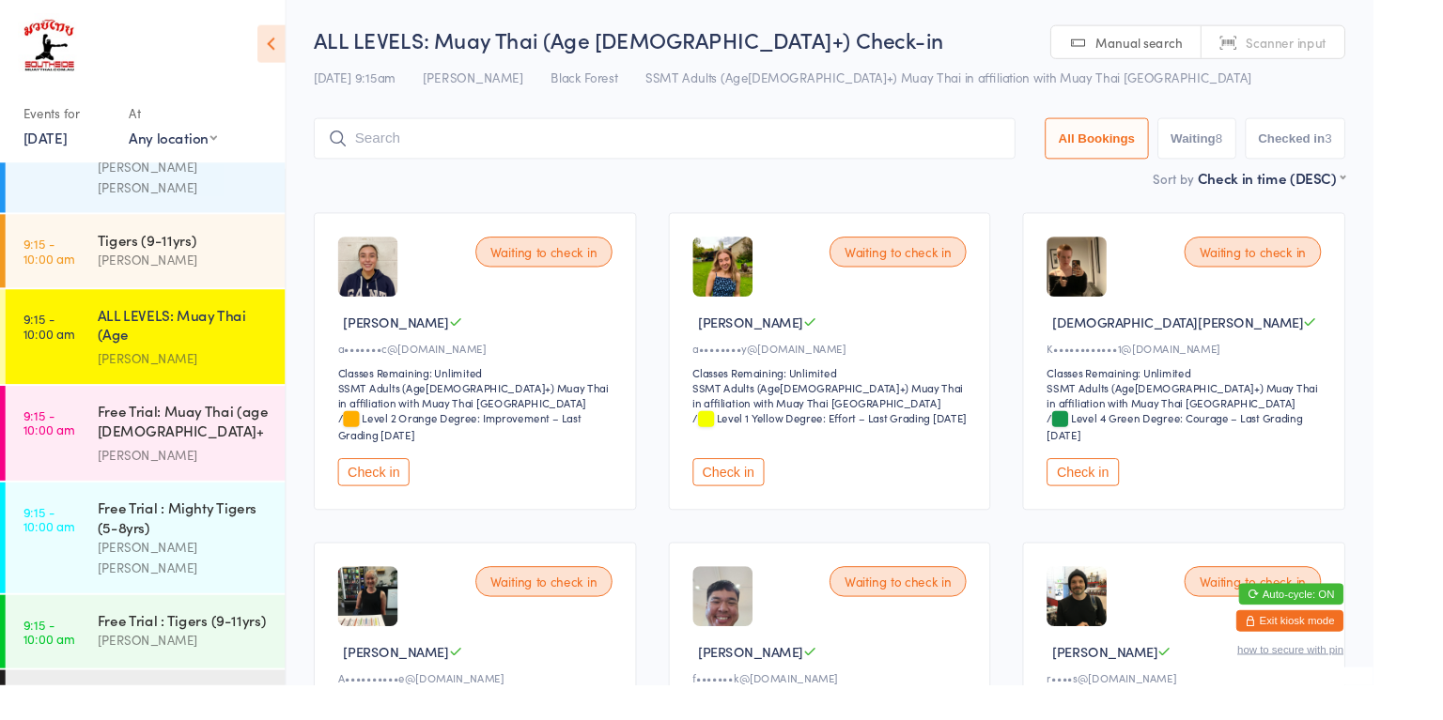
click at [687, 147] on input "search" at bounding box center [698, 145] width 737 height 43
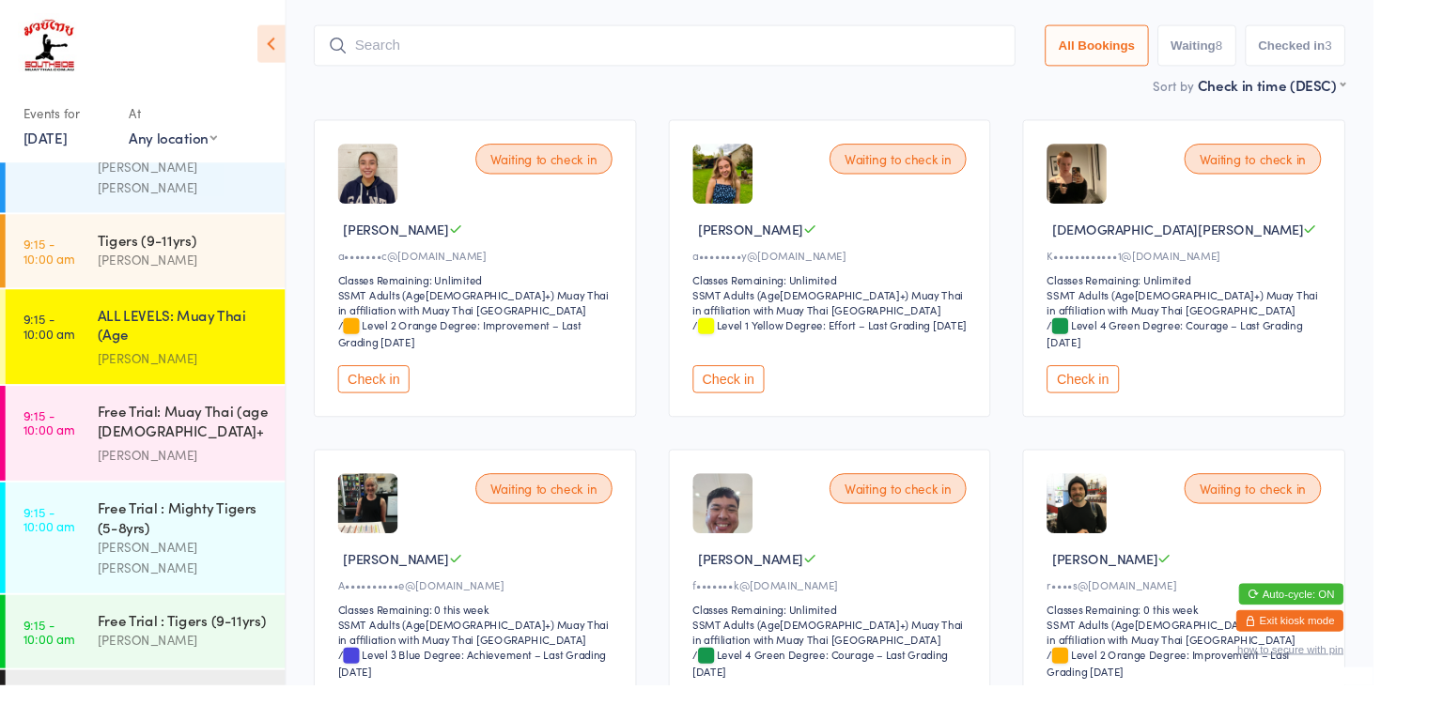
scroll to position [124, 0]
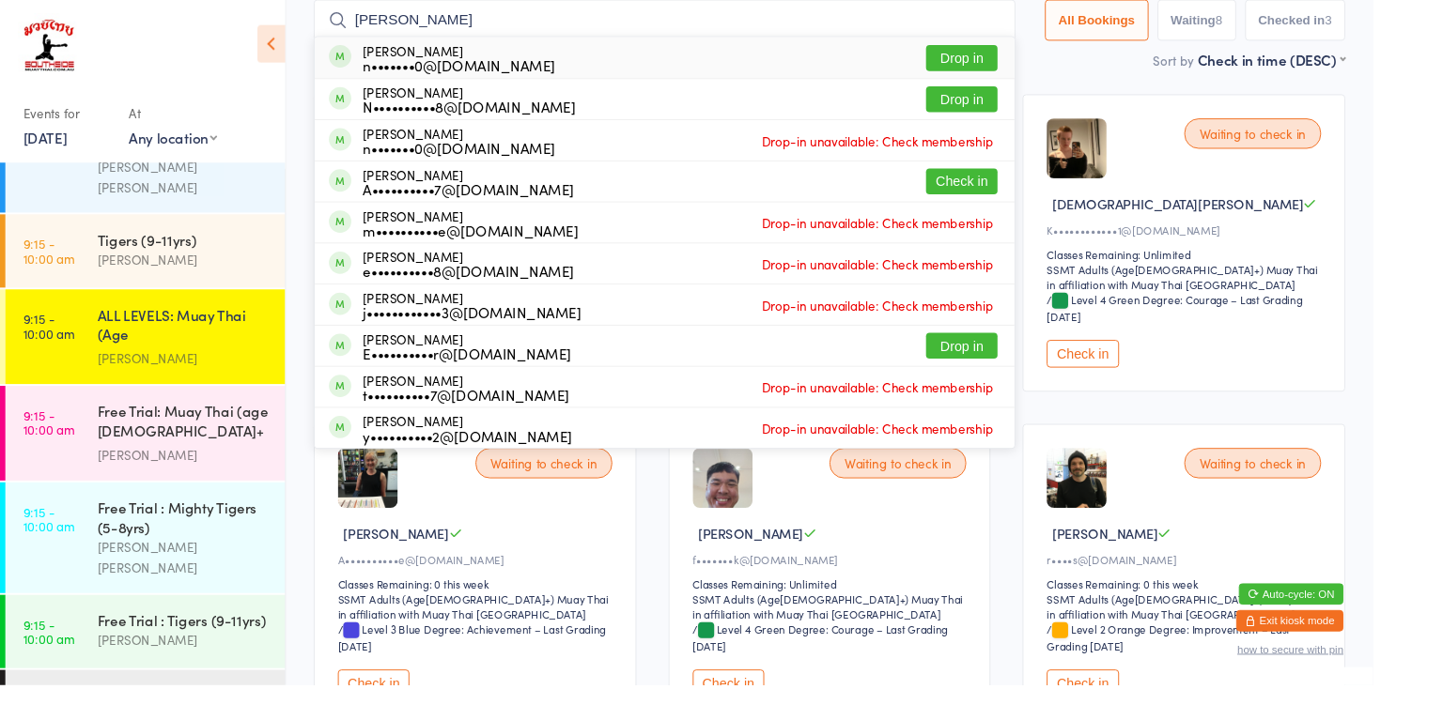
type input "[PERSON_NAME]"
click at [1014, 60] on button "Drop in" at bounding box center [1010, 61] width 75 height 27
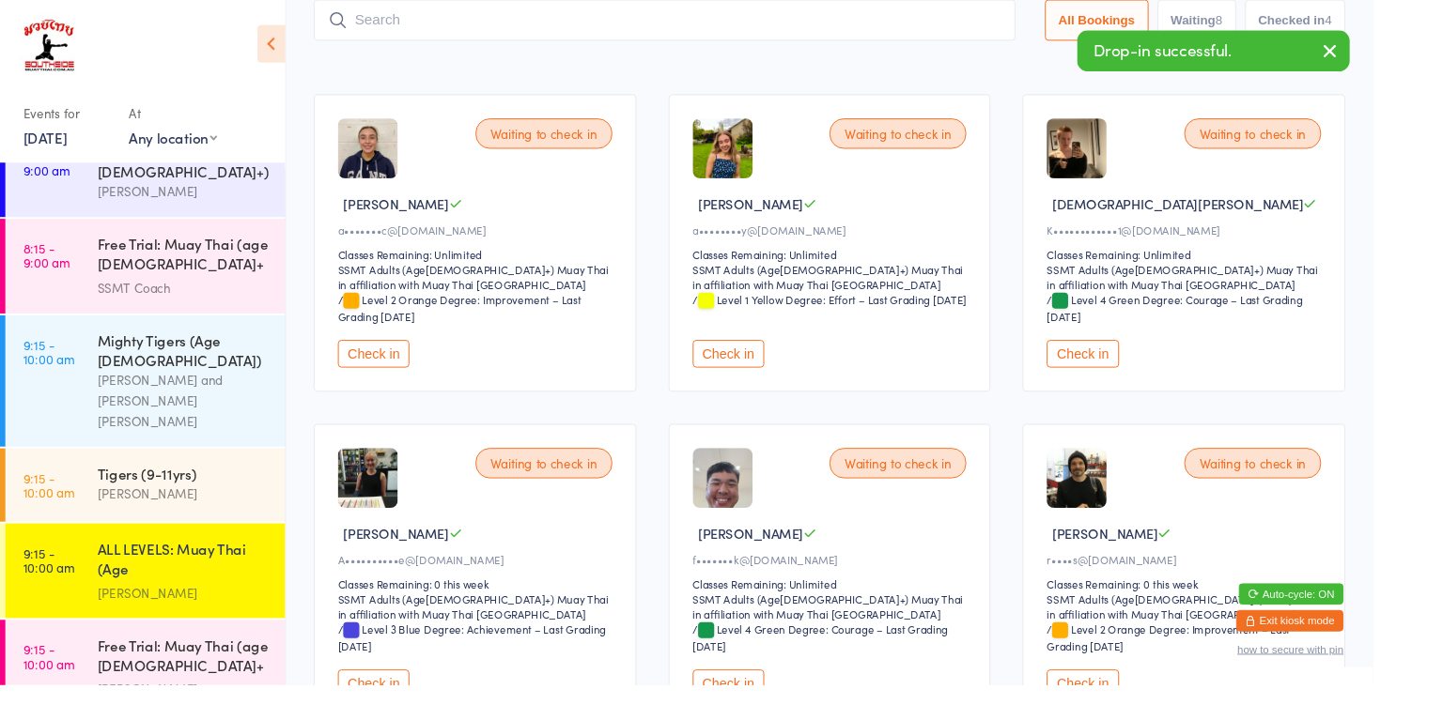
scroll to position [516, 0]
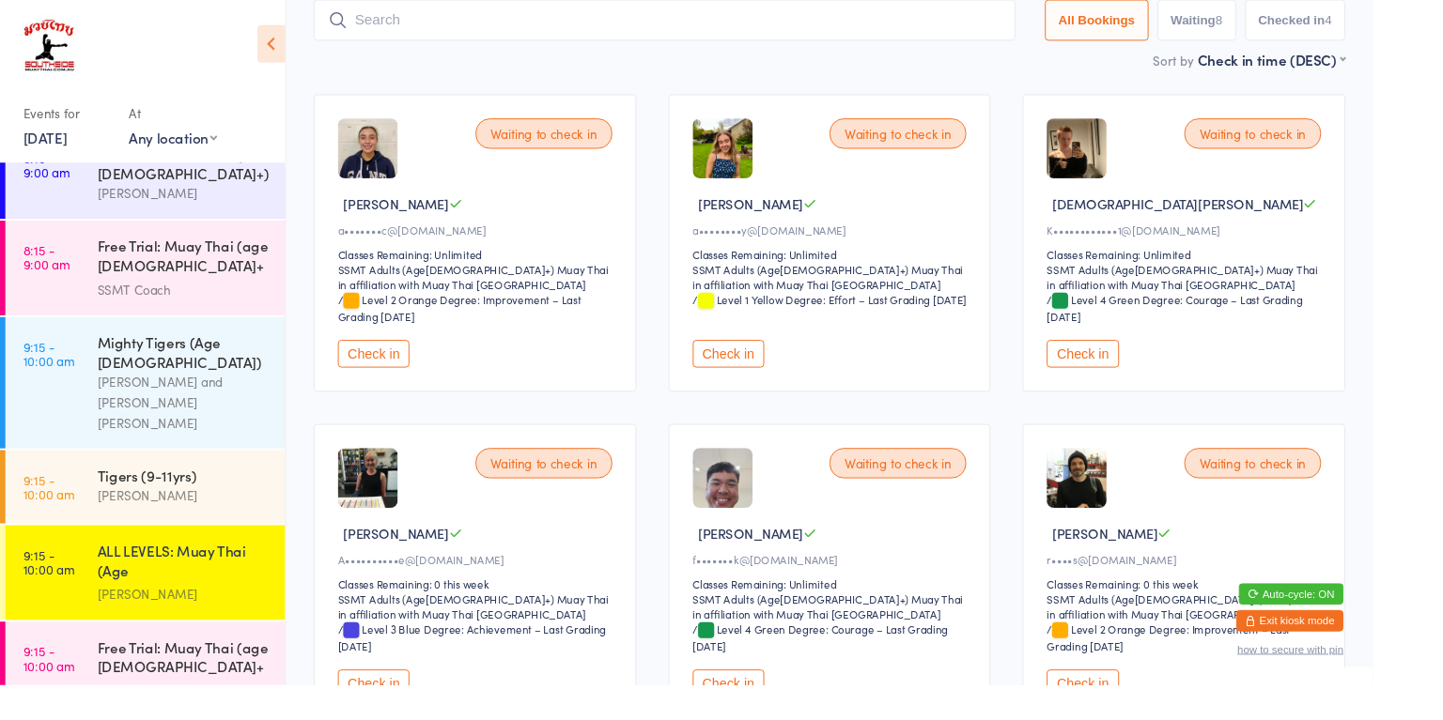
click at [143, 391] on div "[PERSON_NAME] and [PERSON_NAME] [PERSON_NAME]" at bounding box center [192, 423] width 181 height 65
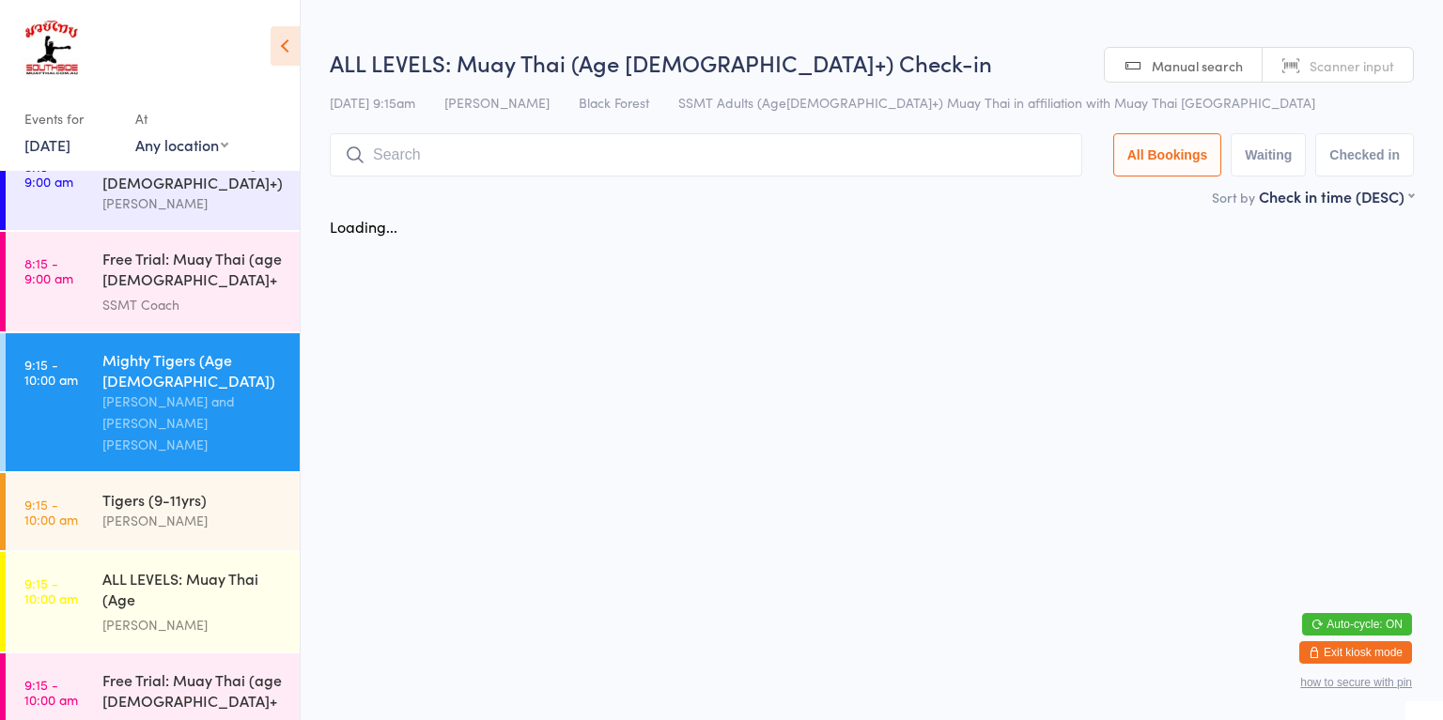
click at [496, 154] on input "search" at bounding box center [706, 154] width 752 height 43
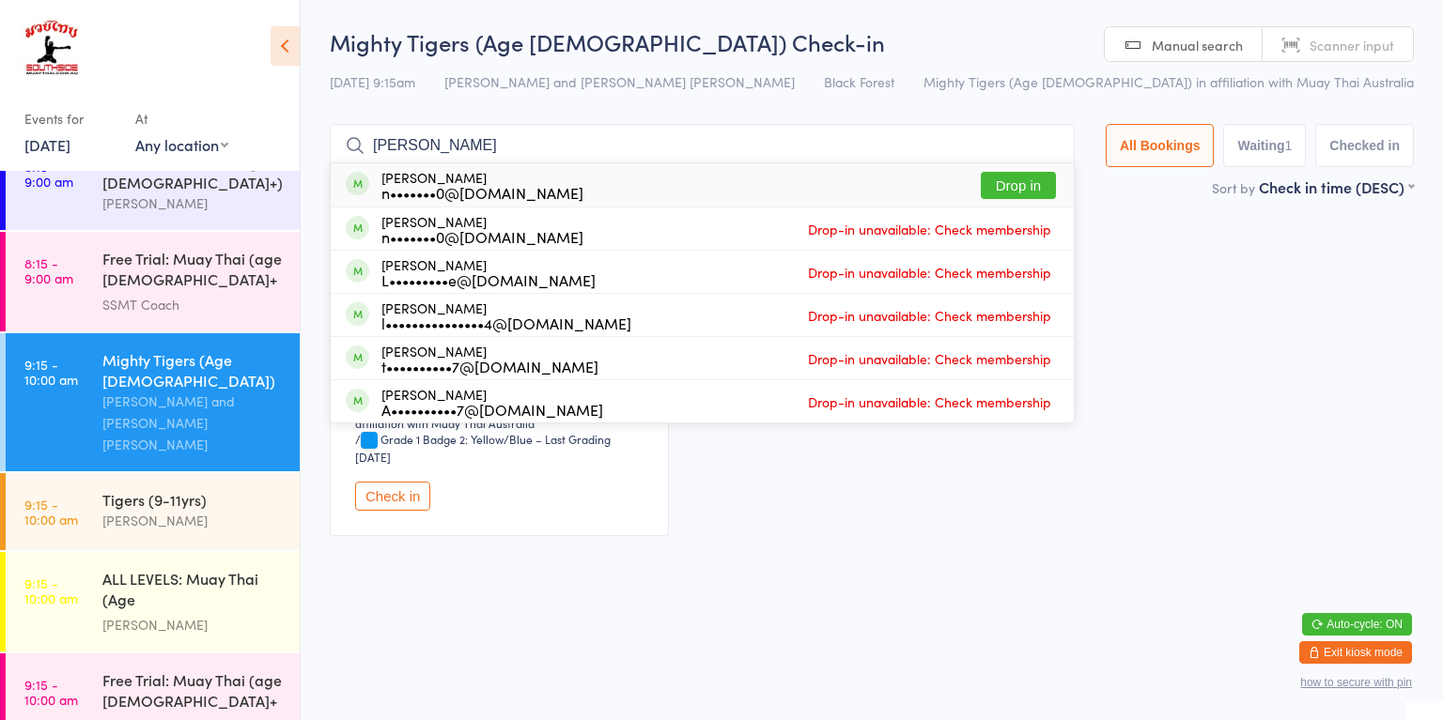
type input "[PERSON_NAME]"
click at [1009, 192] on button "Drop in" at bounding box center [1017, 185] width 75 height 27
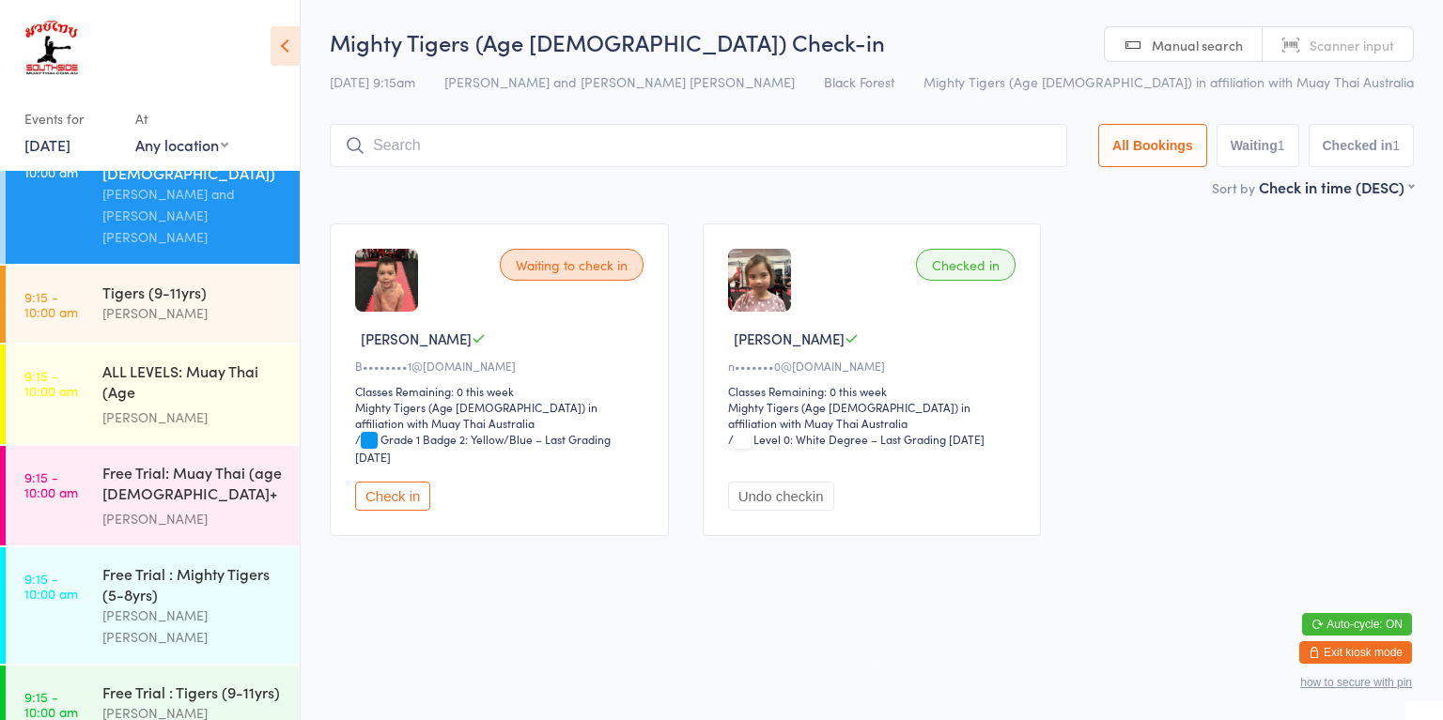
scroll to position [724, 0]
click at [172, 360] on div "ALL LEVELS: Muay Thai (Age [DEMOGRAPHIC_DATA]+)" at bounding box center [192, 383] width 181 height 46
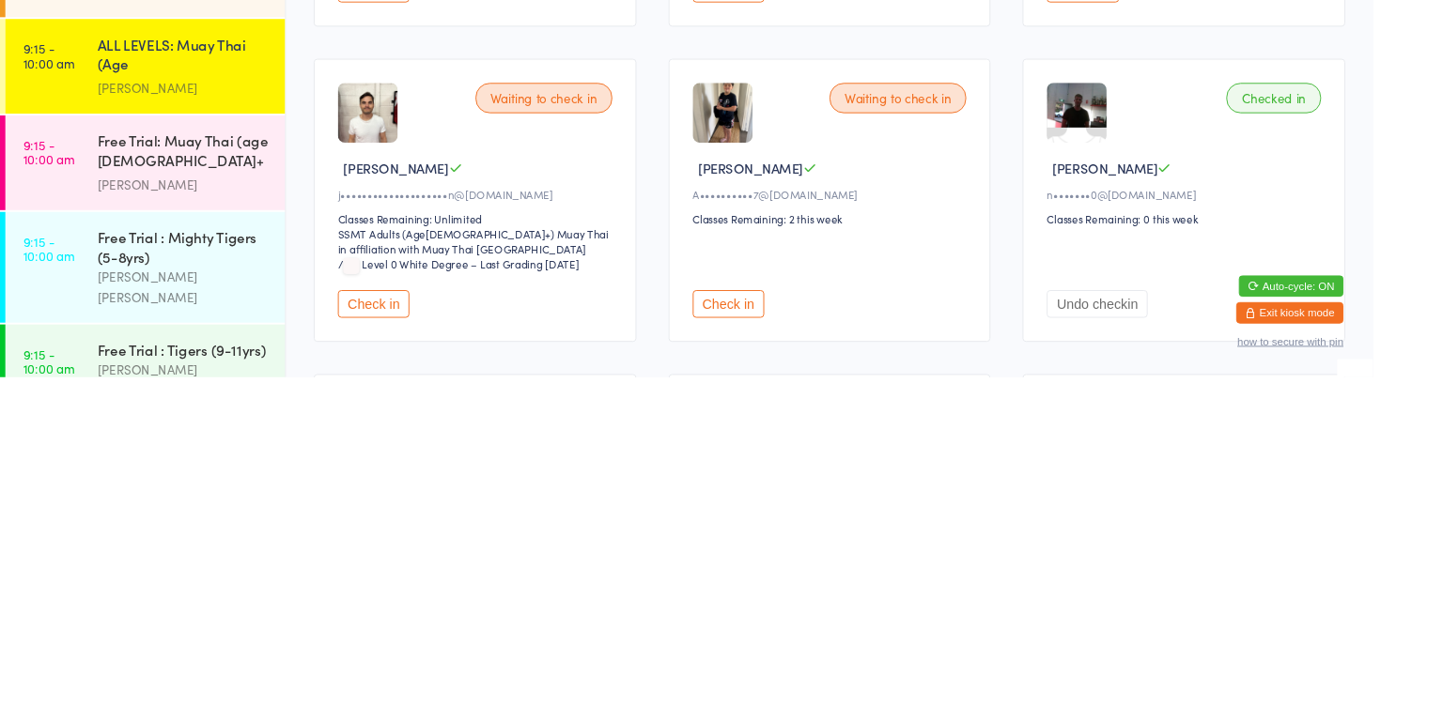
scroll to position [529, 0]
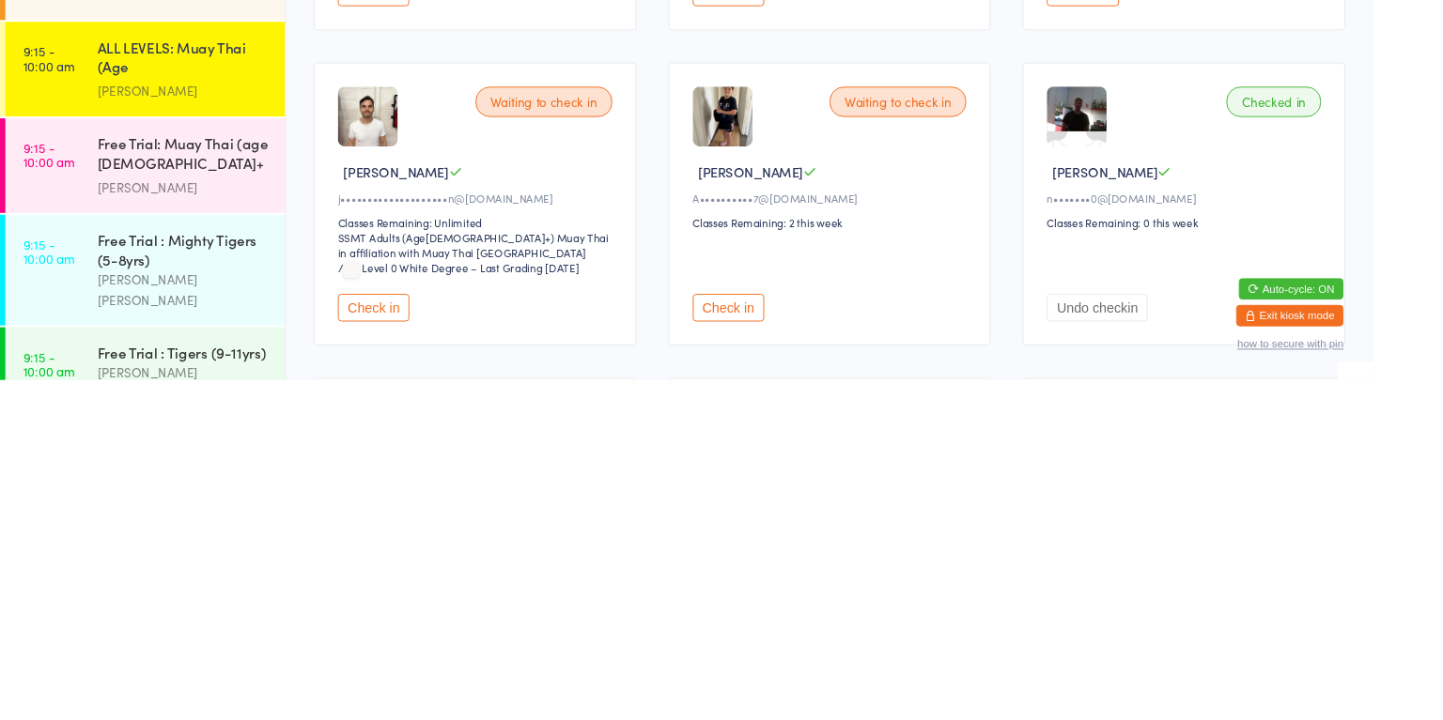
click at [398, 640] on button "Check in" at bounding box center [392, 644] width 75 height 29
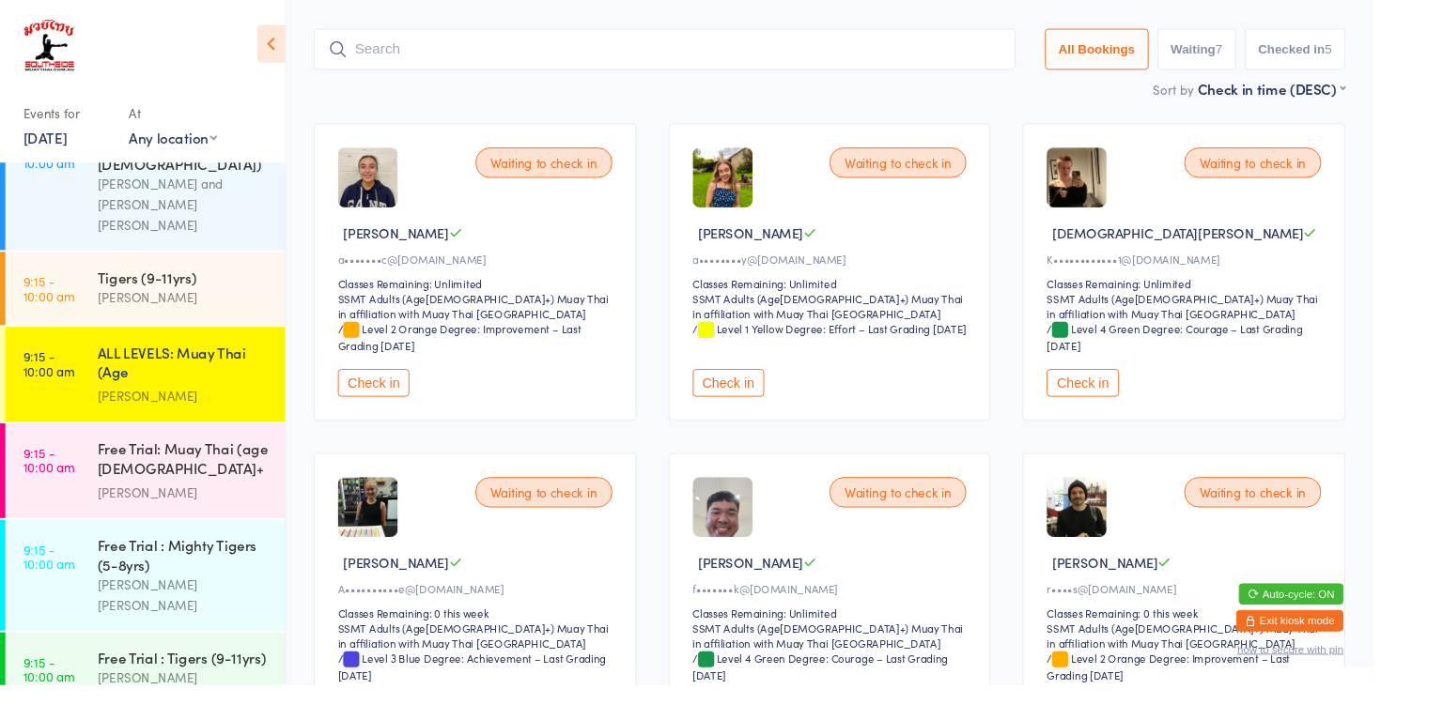
scroll to position [0, 0]
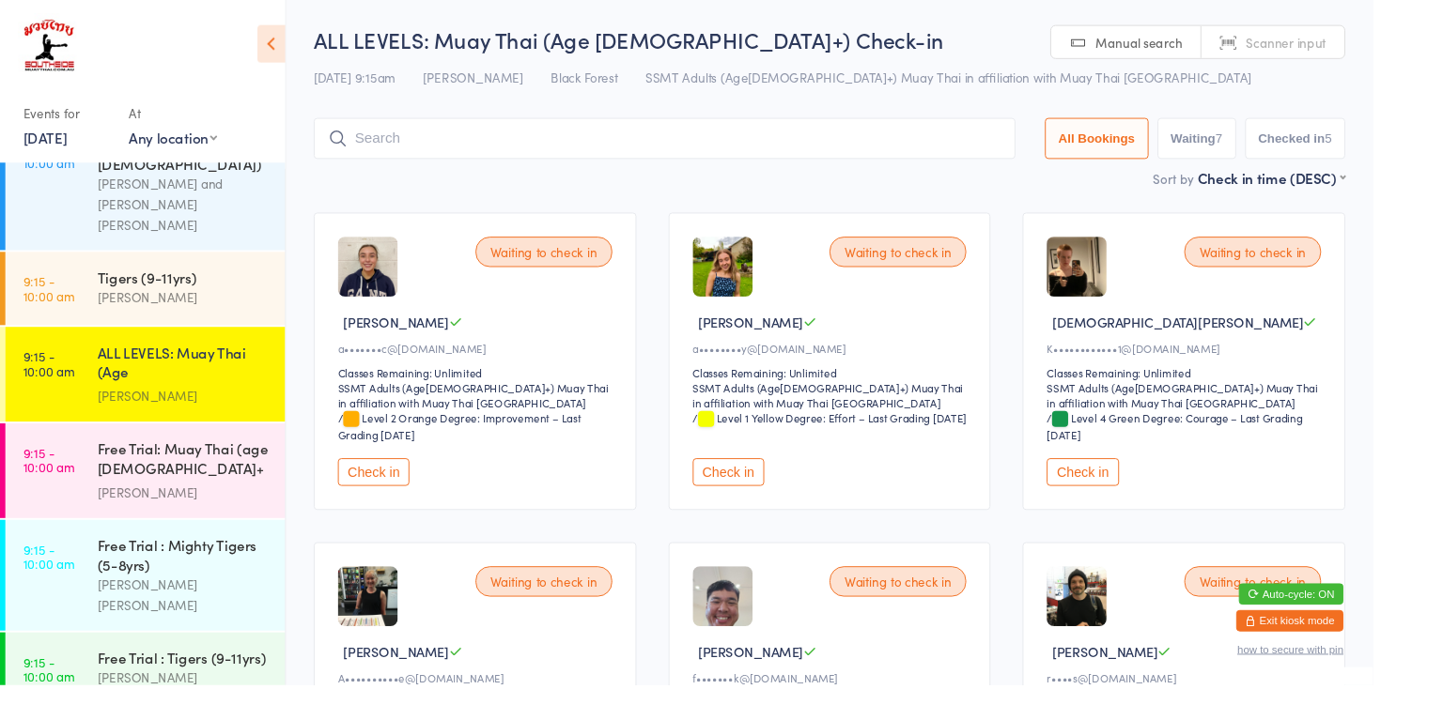
click at [179, 461] on div "Free Trial: Muay Thai (age [DEMOGRAPHIC_DATA]+ years)" at bounding box center [192, 484] width 181 height 46
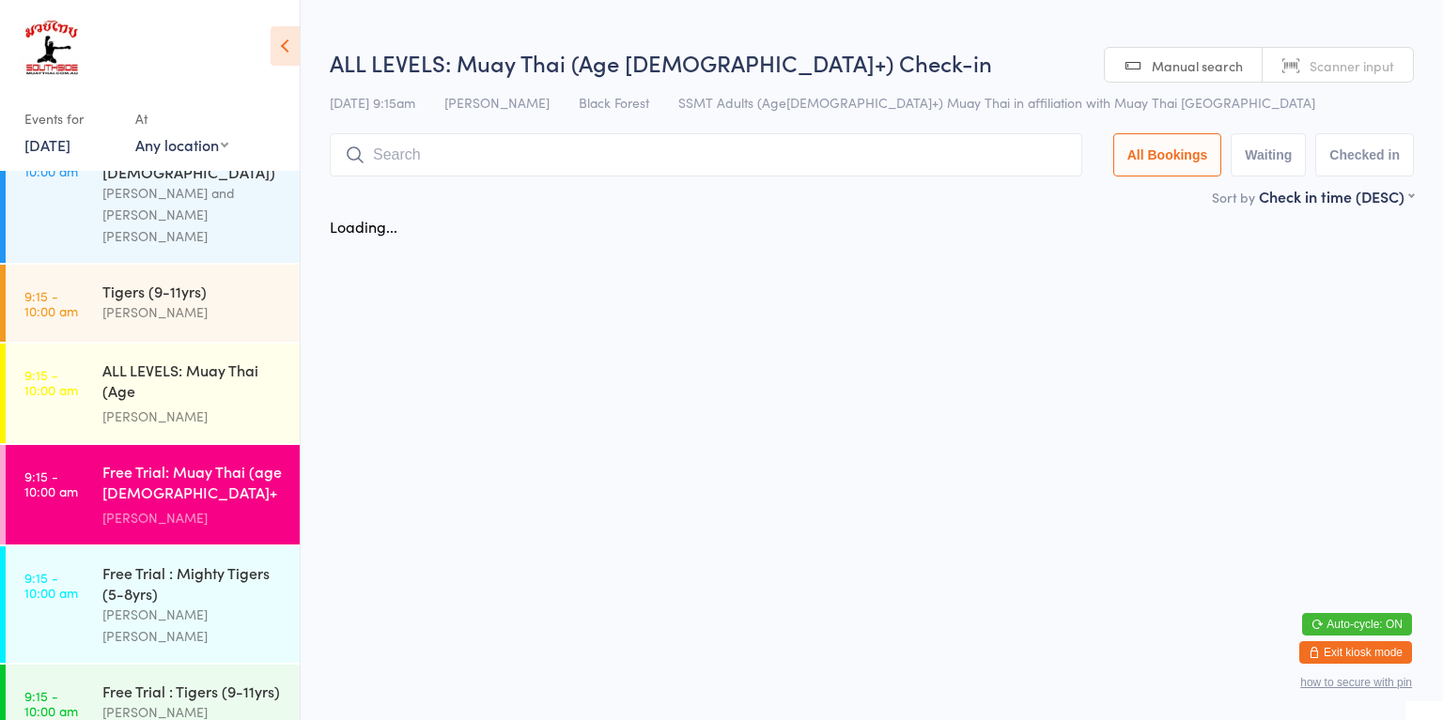
click at [154, 406] on div "[PERSON_NAME]" at bounding box center [192, 417] width 181 height 22
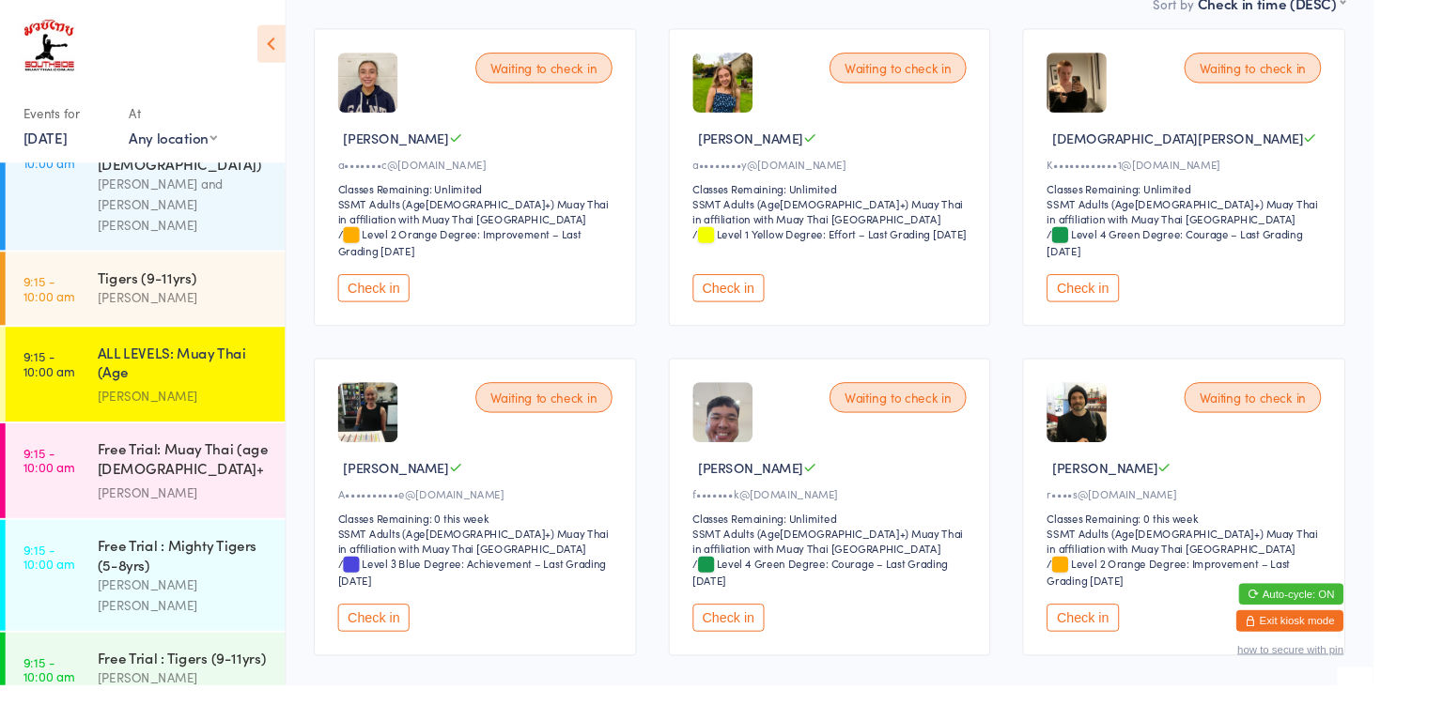
scroll to position [189, 0]
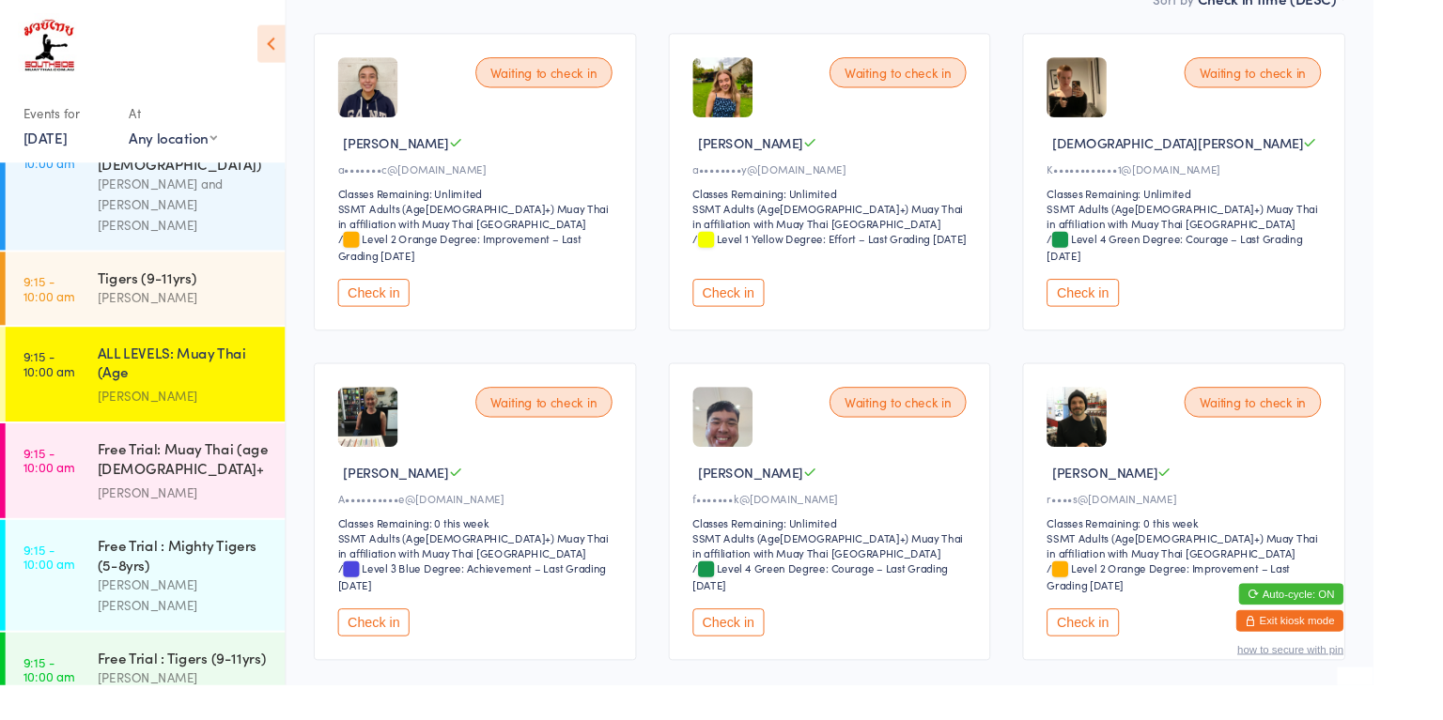
click at [753, 653] on button "Check in" at bounding box center [765, 654] width 75 height 29
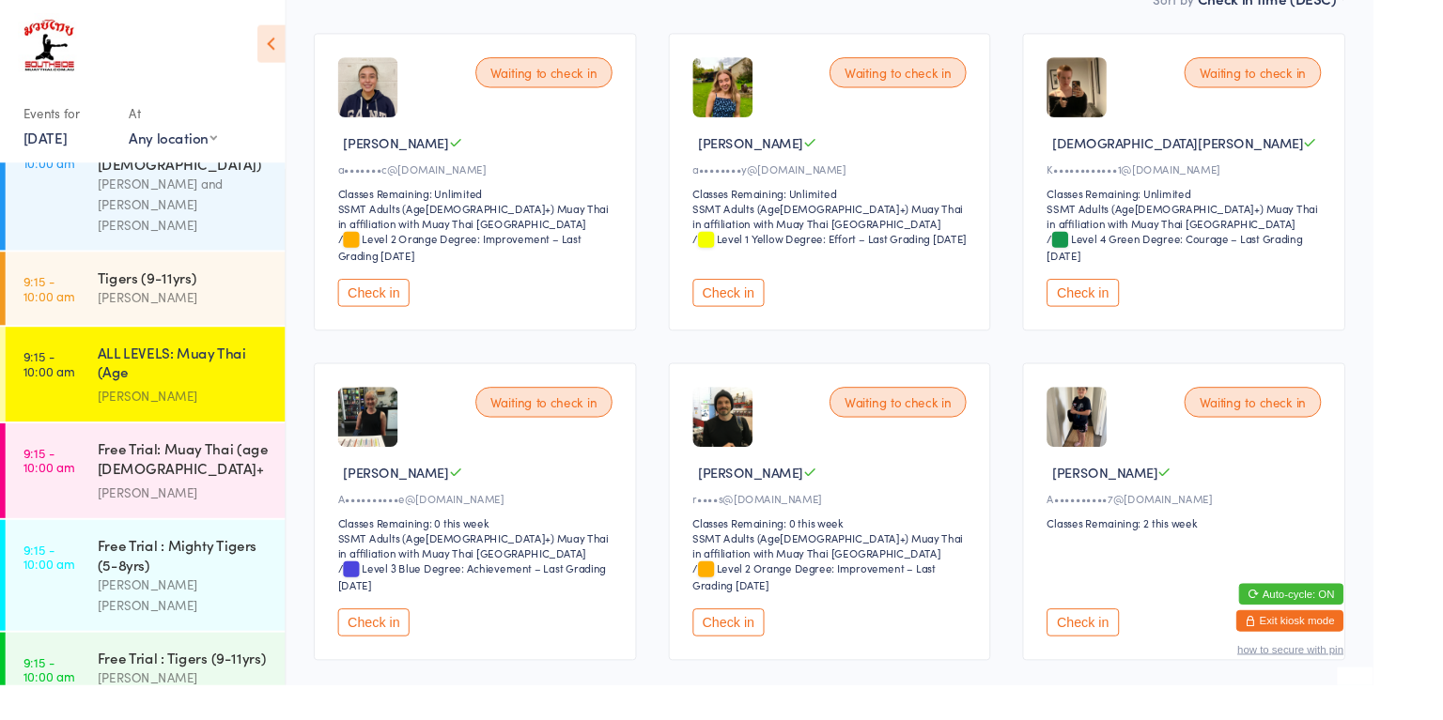
click at [162, 473] on div "Free Trial: [PERSON_NAME] (age [DEMOGRAPHIC_DATA]+ years) [PERSON_NAME]" at bounding box center [200, 495] width 197 height 100
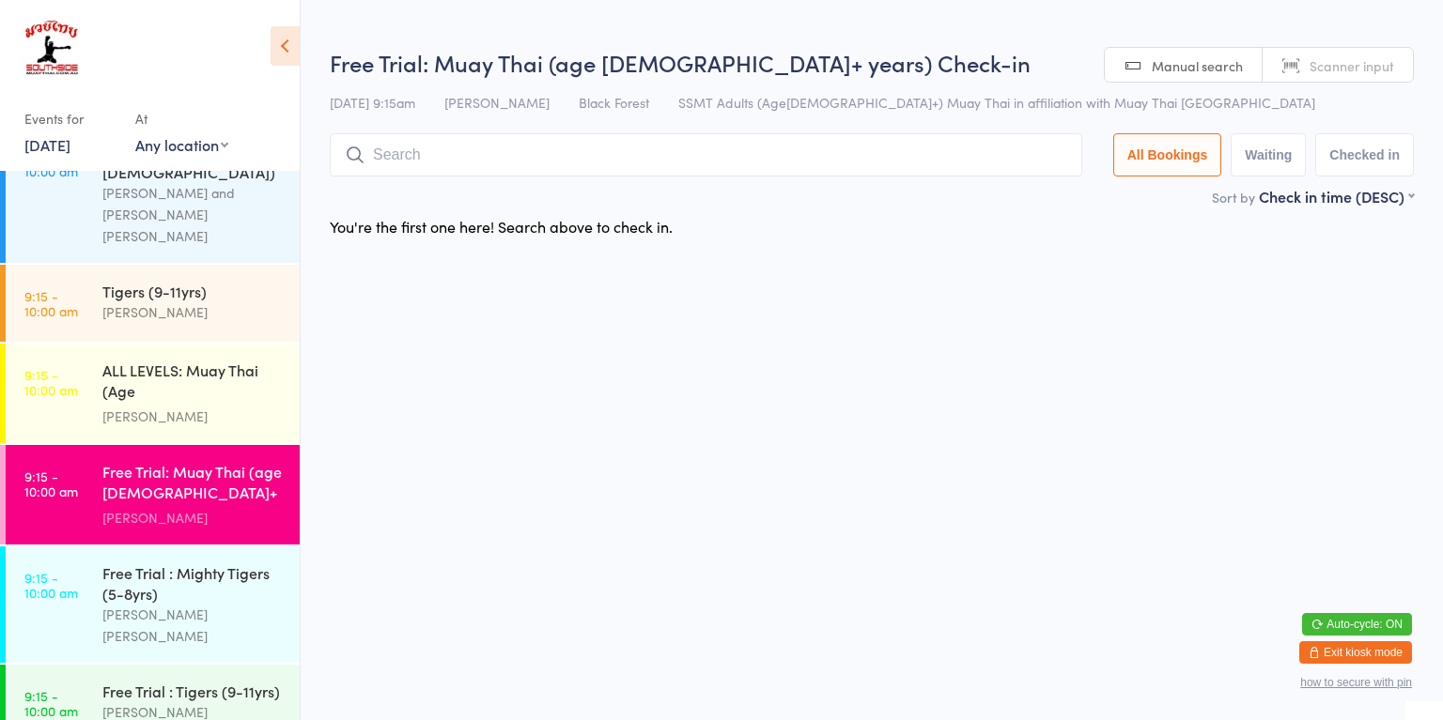
click at [166, 406] on div "[PERSON_NAME]" at bounding box center [192, 417] width 181 height 22
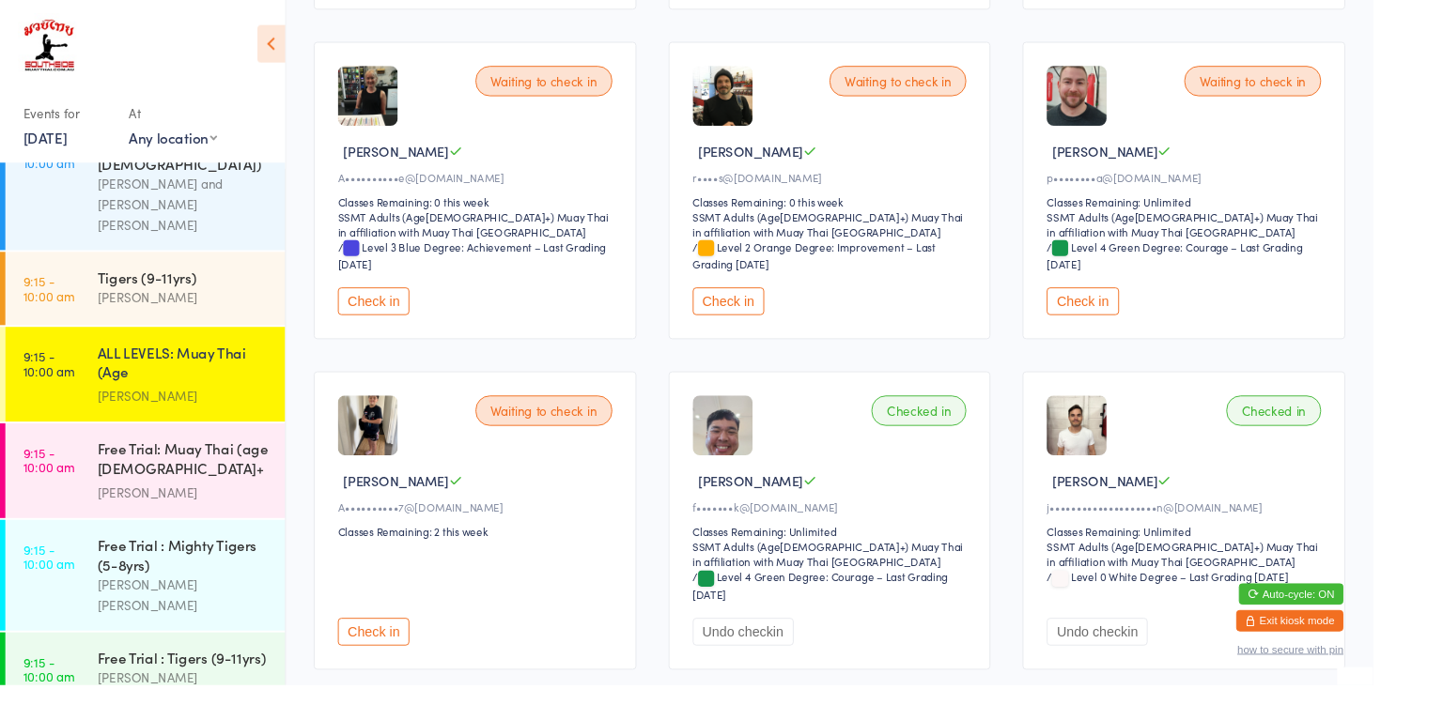
scroll to position [524, 0]
click at [1154, 312] on button "Check in" at bounding box center [1137, 318] width 75 height 29
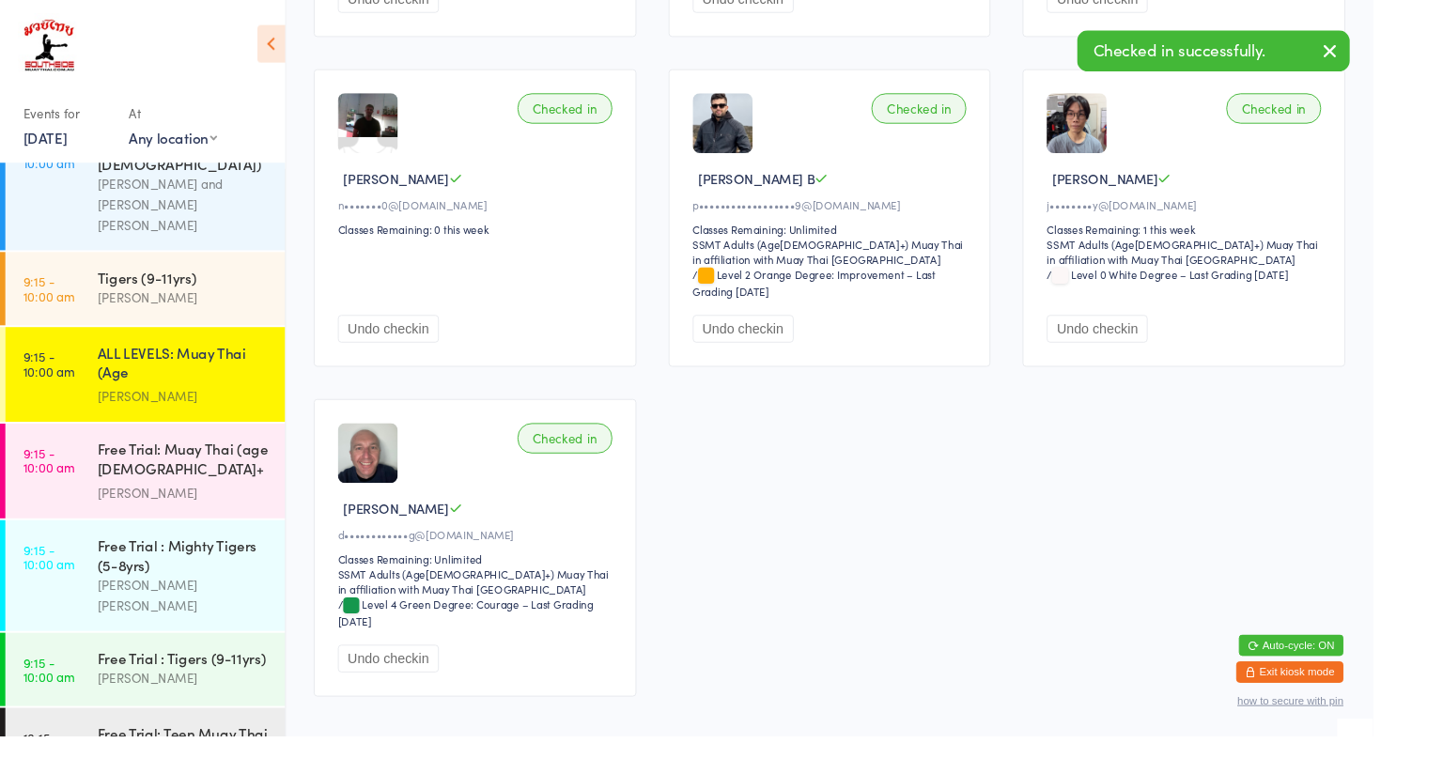
scroll to position [1228, 0]
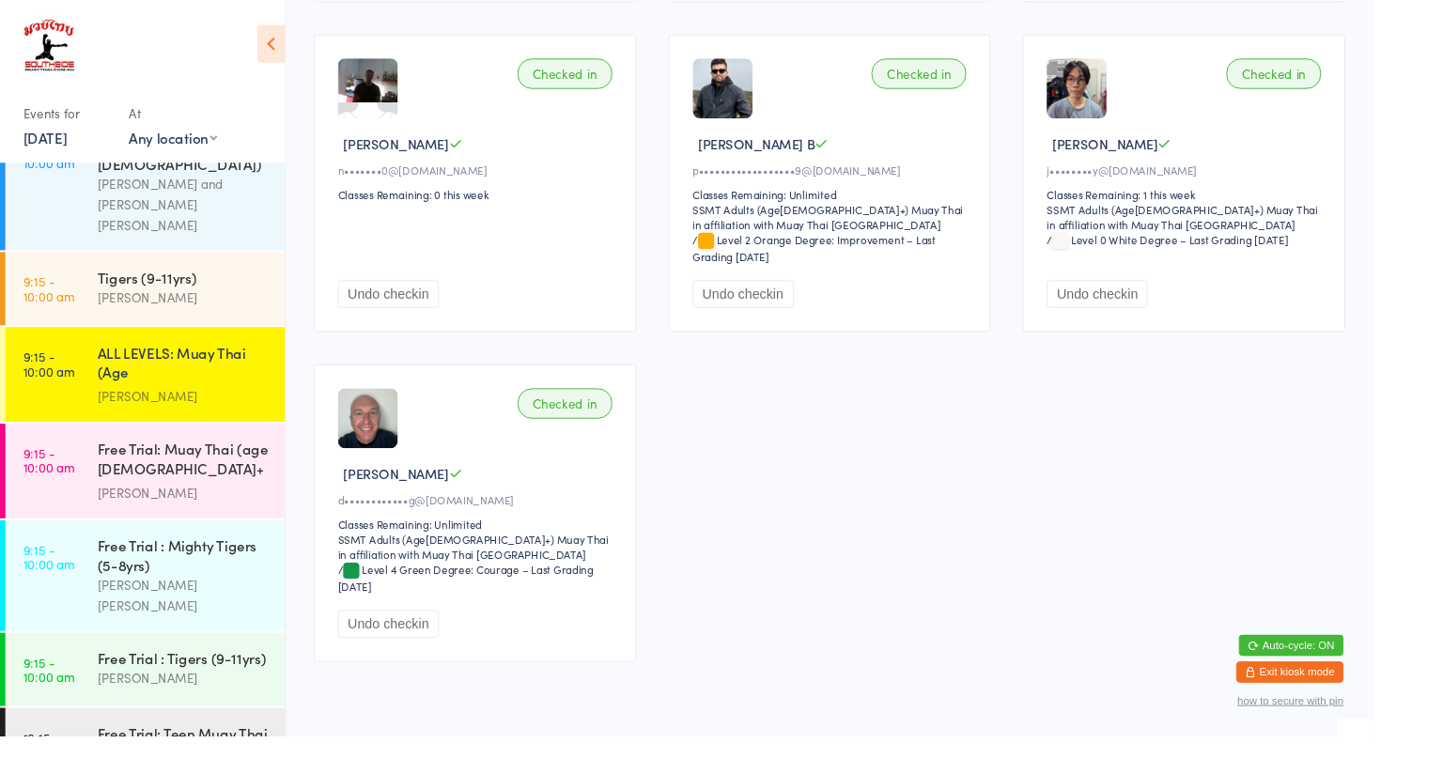
click at [128, 301] on div "[PERSON_NAME]" at bounding box center [192, 312] width 181 height 22
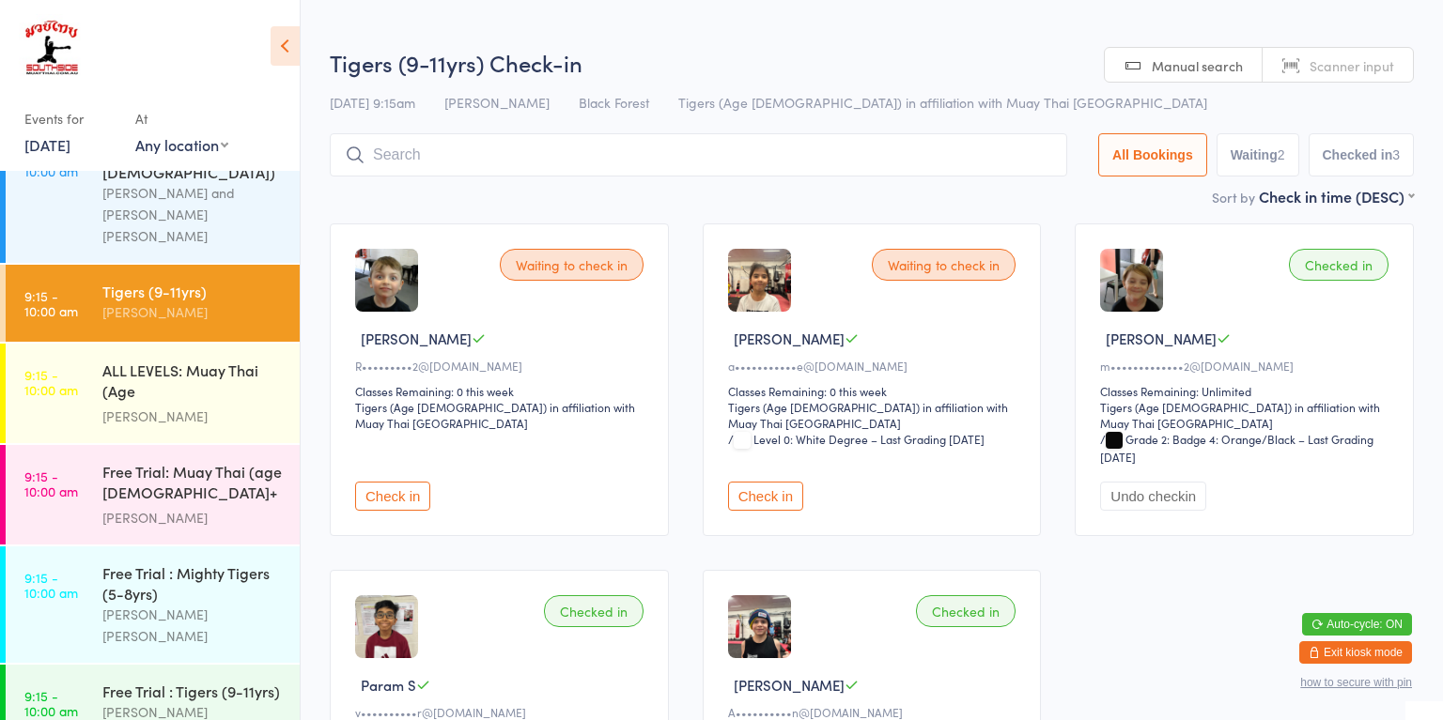
click at [419, 148] on input "search" at bounding box center [698, 154] width 737 height 43
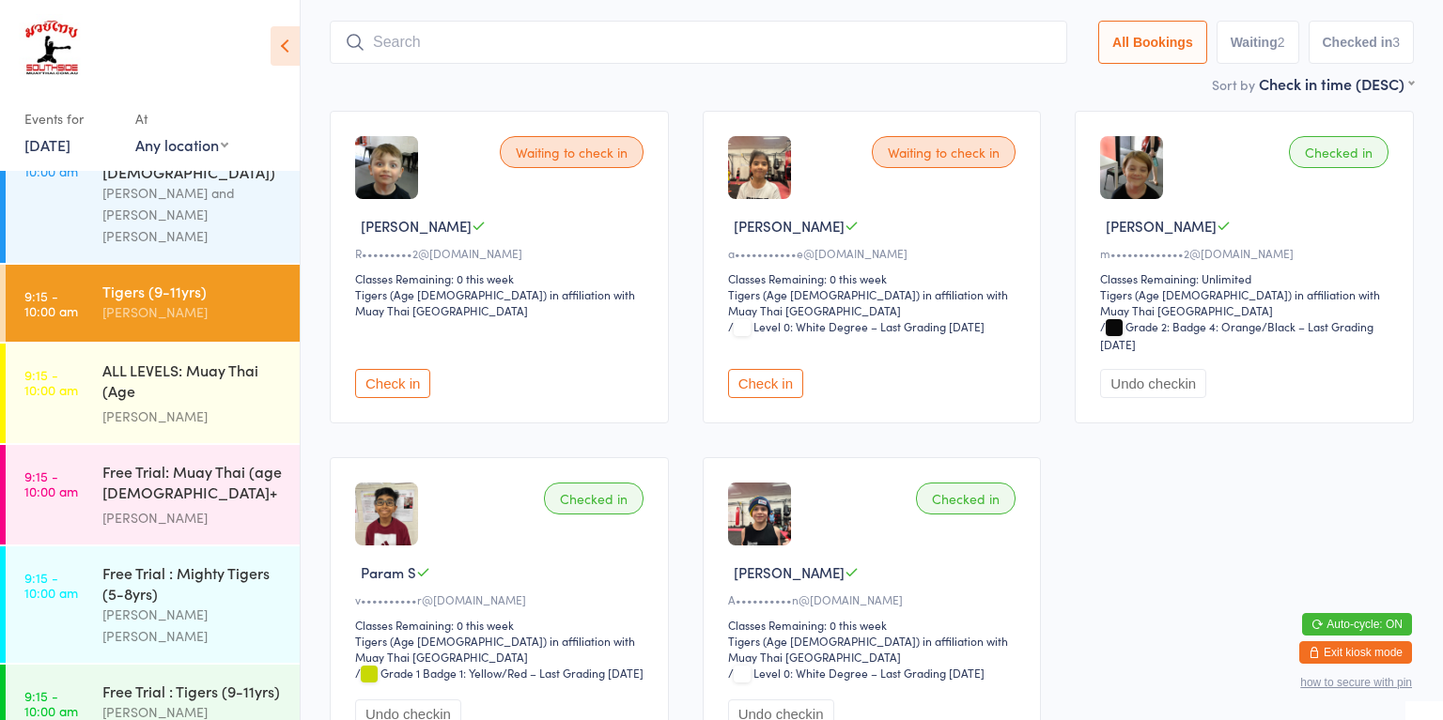
scroll to position [134, 0]
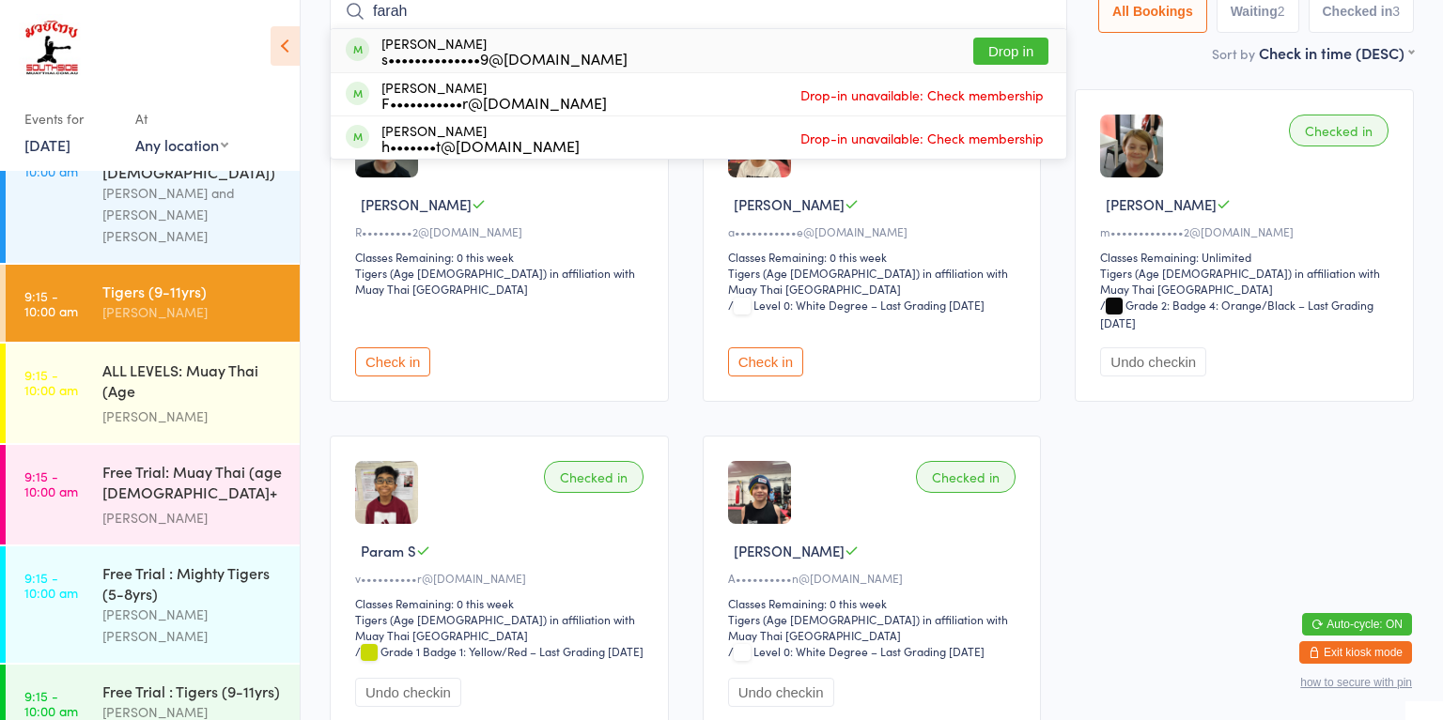
type input "farah"
click at [456, 47] on div "[PERSON_NAME] s••••••••••••••9@[DOMAIN_NAME]" at bounding box center [504, 51] width 246 height 30
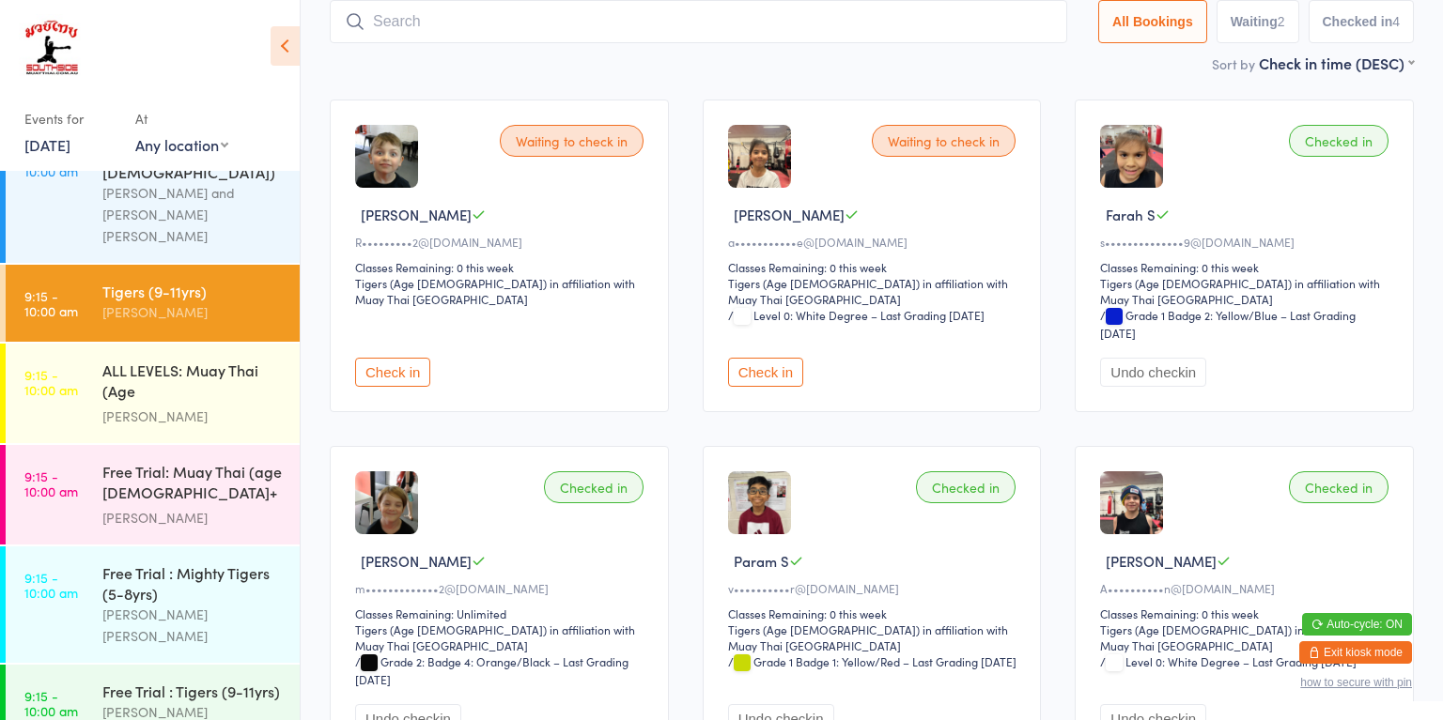
click at [234, 360] on div "ALL LEVELS: Muay Thai (Age [DEMOGRAPHIC_DATA]+)" at bounding box center [192, 383] width 181 height 46
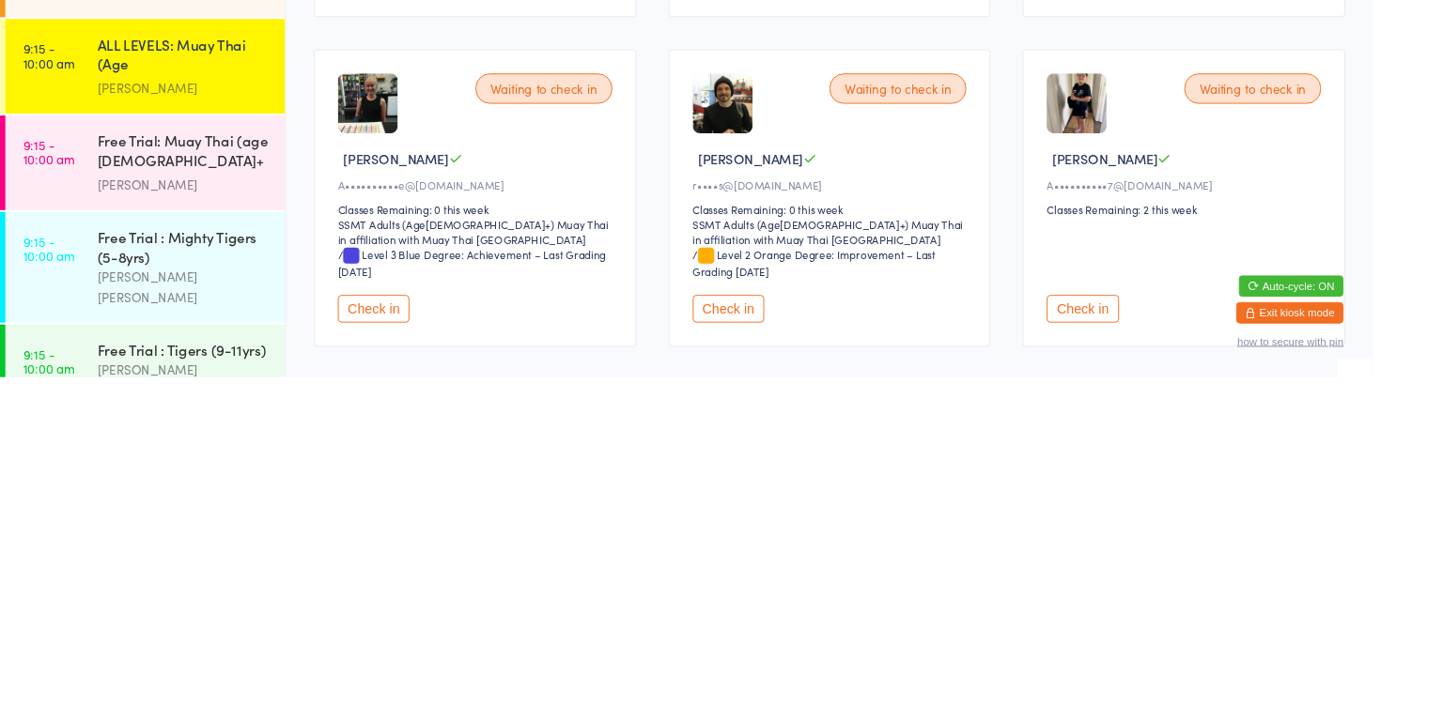
click at [1442, 506] on html "You have now entered Kiosk Mode. Members will be able to check themselves in us…" at bounding box center [721, 166] width 1443 height 720
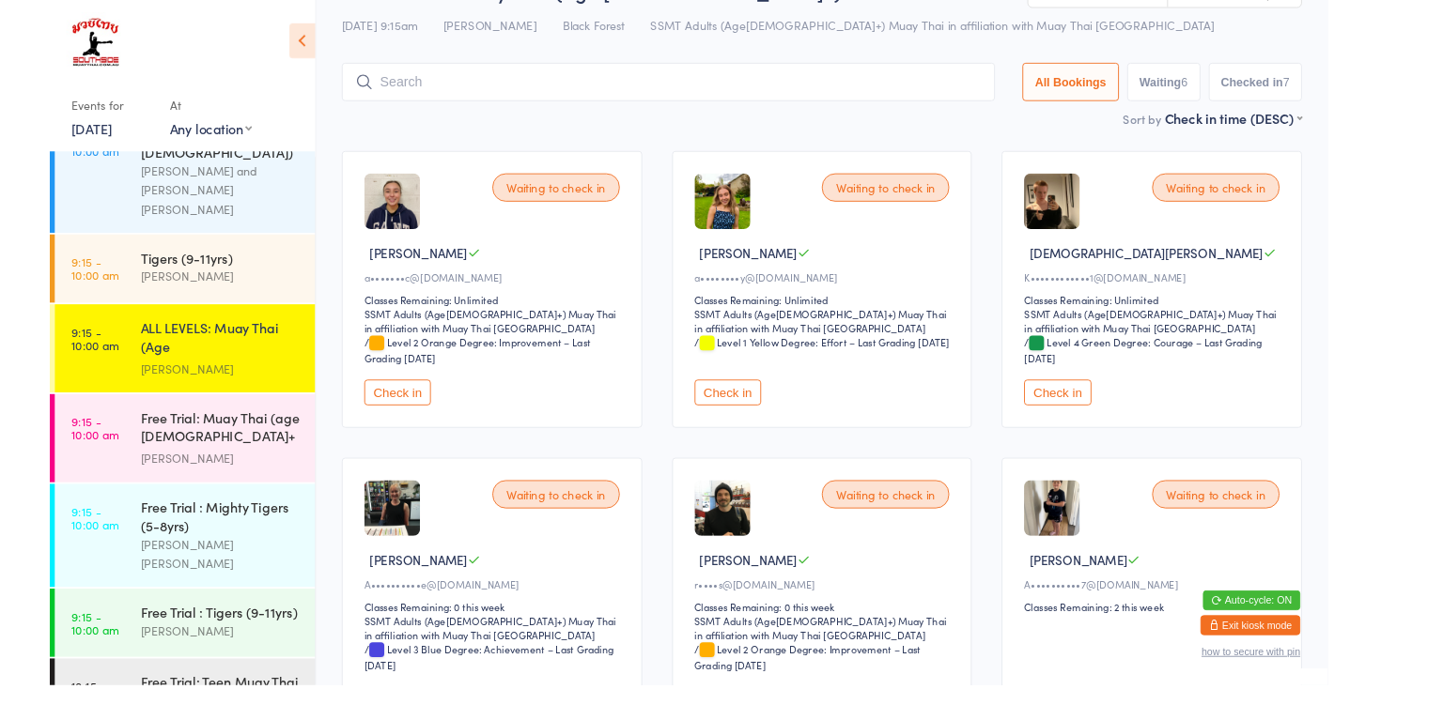
scroll to position [44, 0]
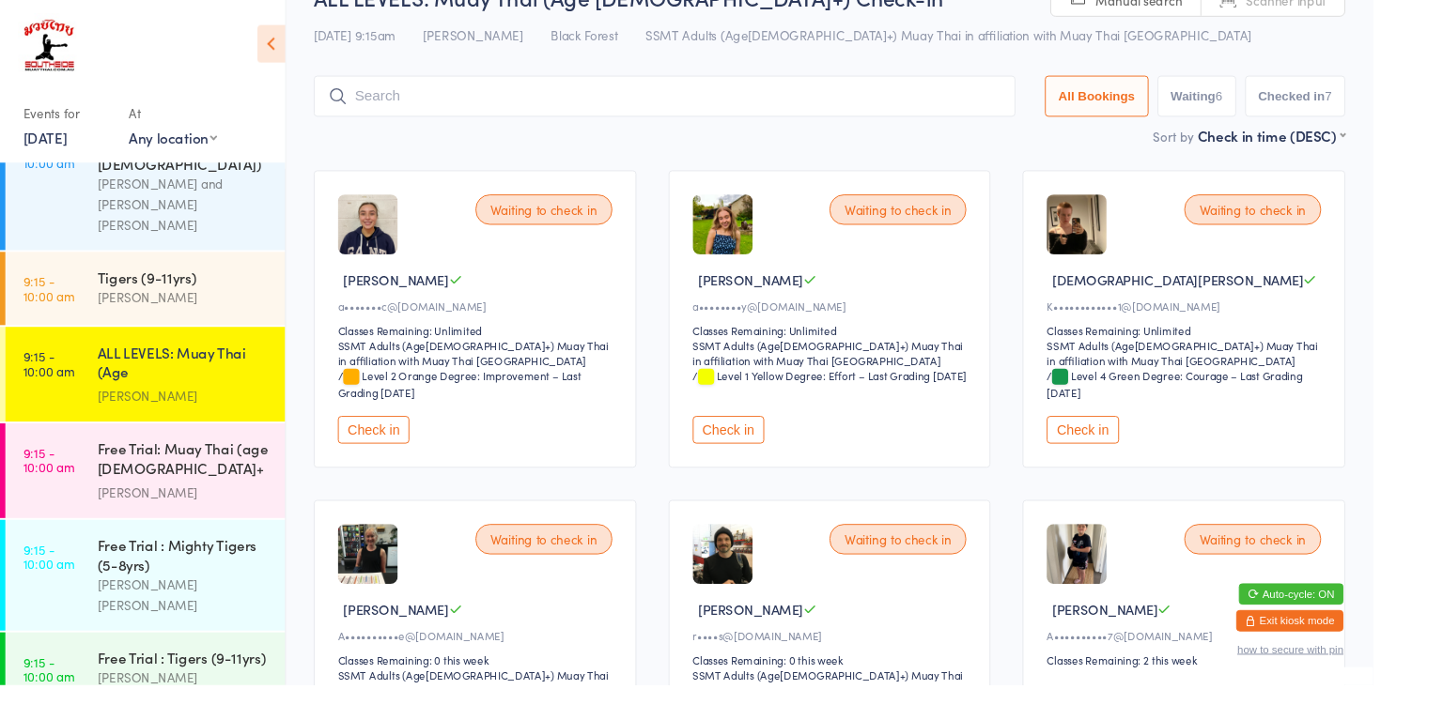
click at [235, 461] on div "Free Trial: Muay Thai (age [DEMOGRAPHIC_DATA]+ years)" at bounding box center [192, 484] width 181 height 46
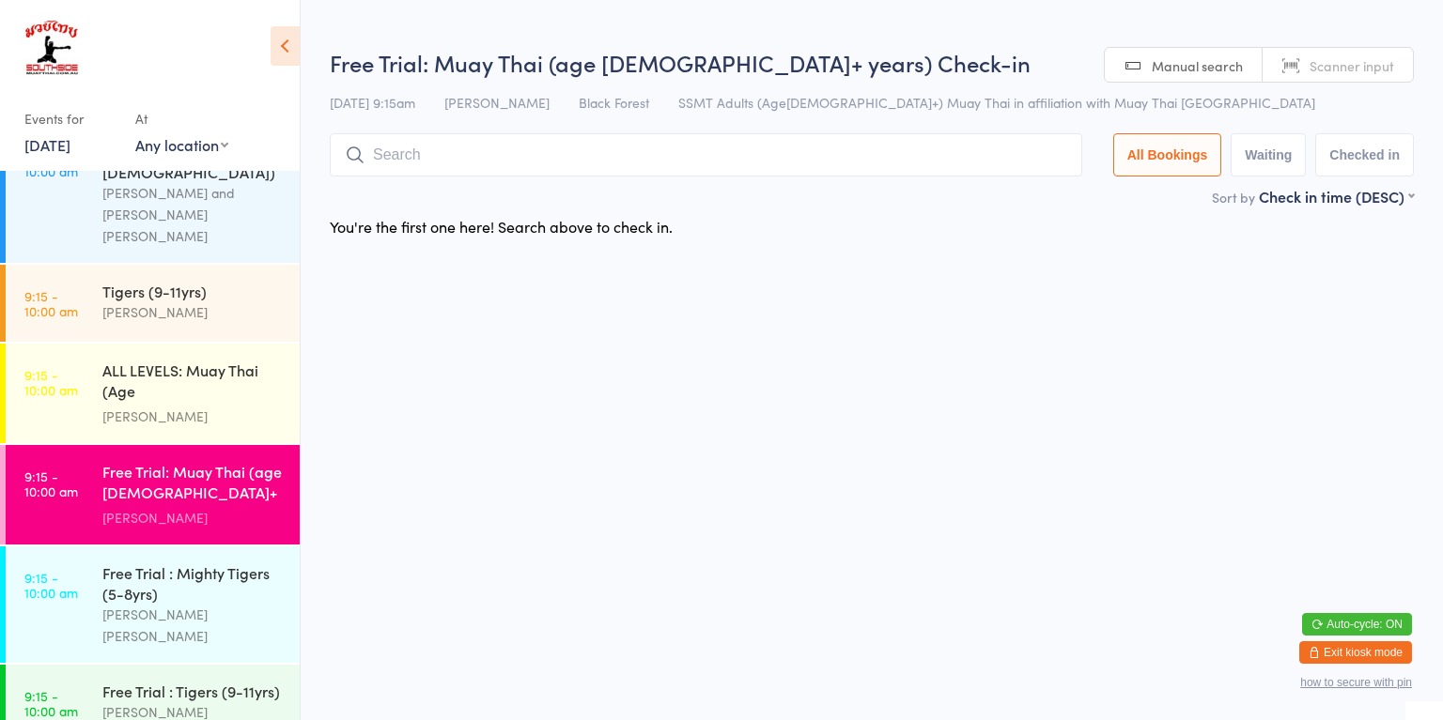
click at [236, 406] on div "[PERSON_NAME]" at bounding box center [192, 417] width 181 height 22
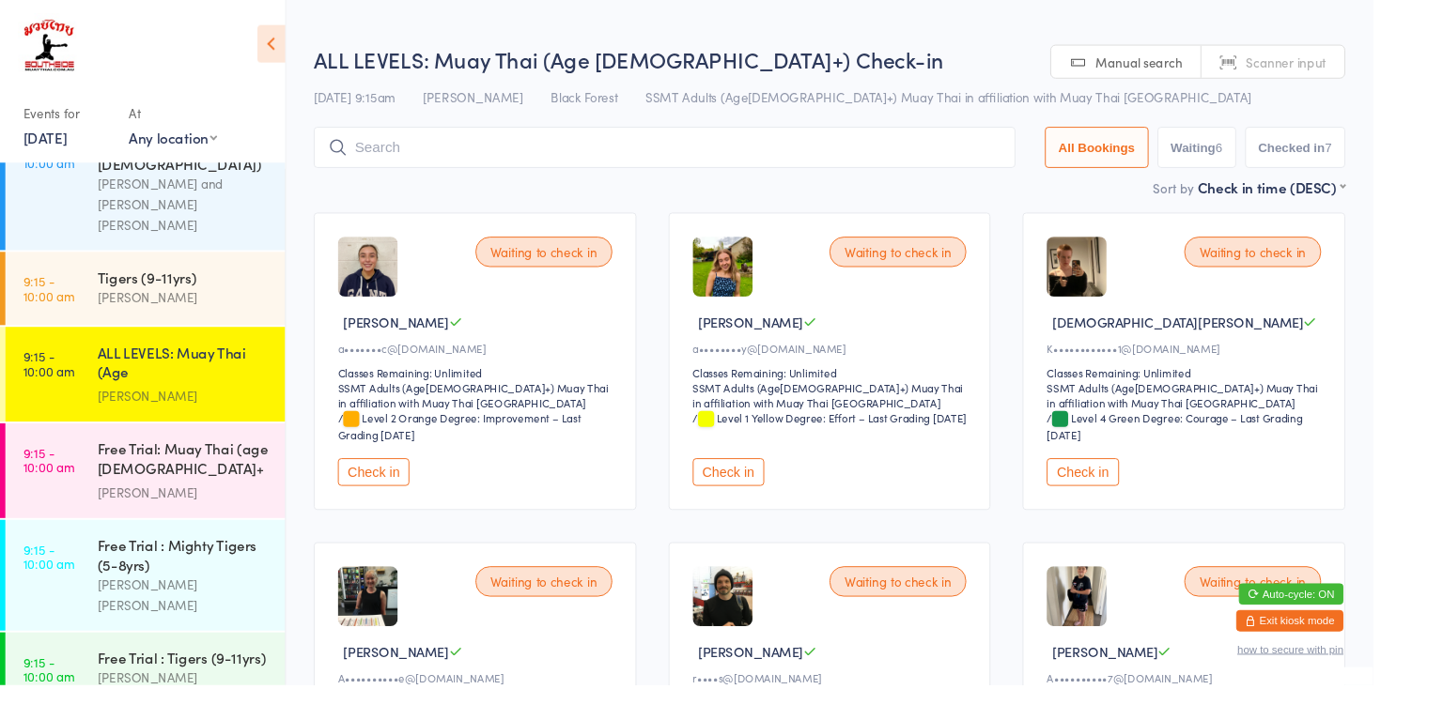
click at [796, 158] on input "search" at bounding box center [698, 154] width 737 height 43
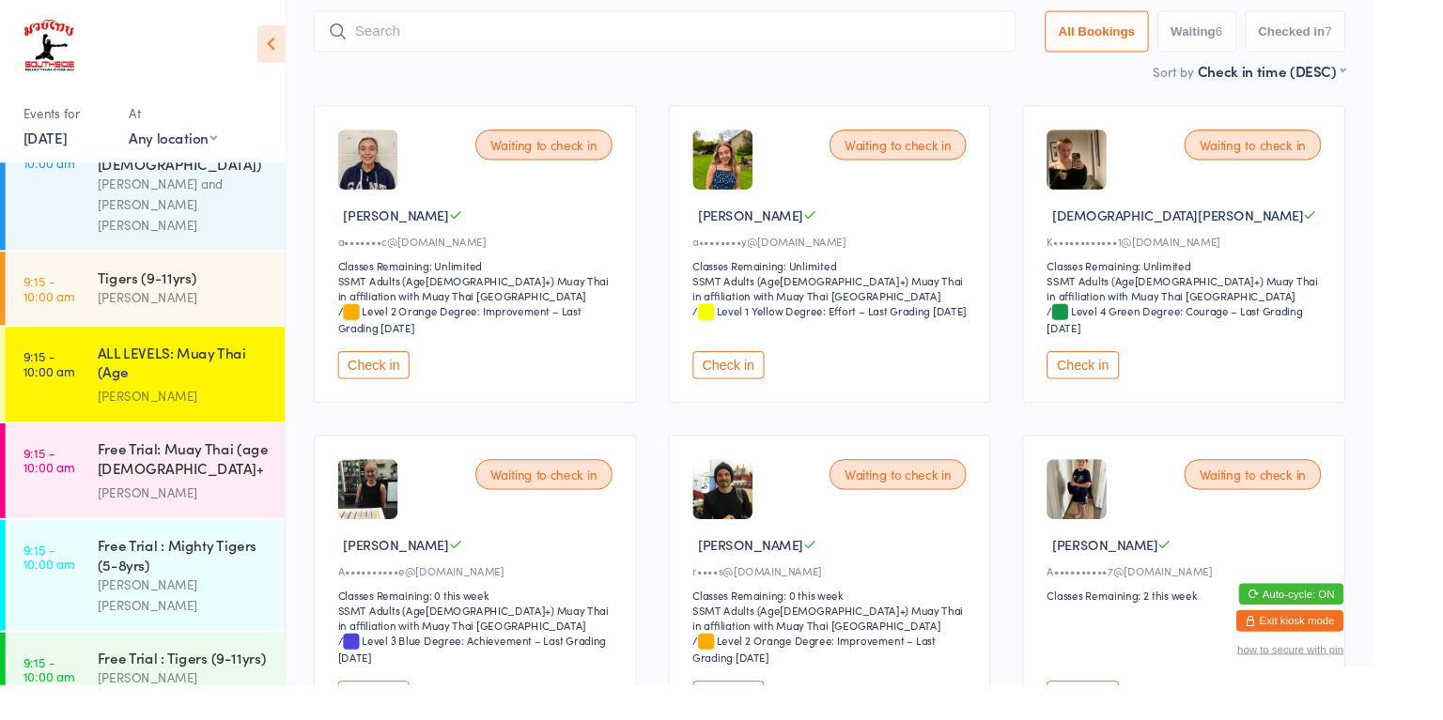
scroll to position [134, 0]
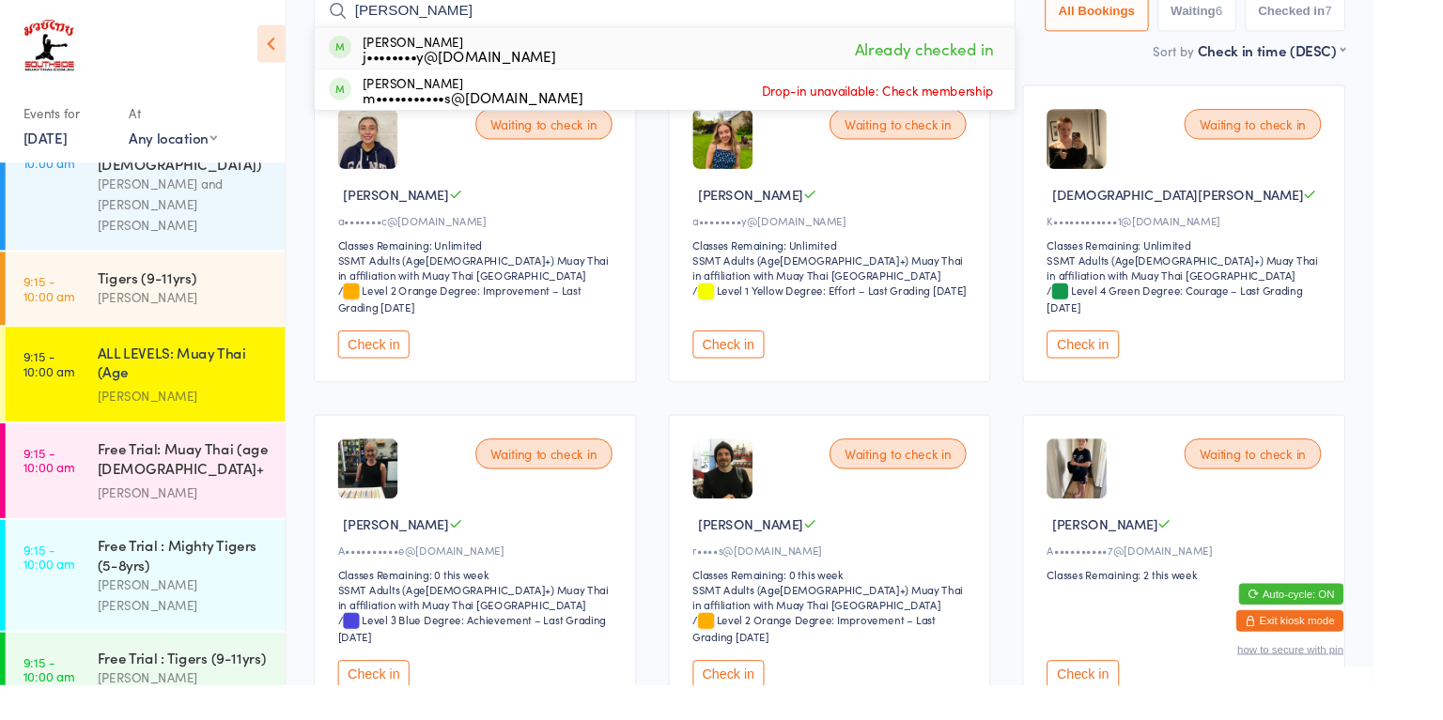
type input "[PERSON_NAME]"
click at [699, 56] on div "[PERSON_NAME] j••••••••y@[DOMAIN_NAME] Already checked in" at bounding box center [698, 50] width 735 height 43
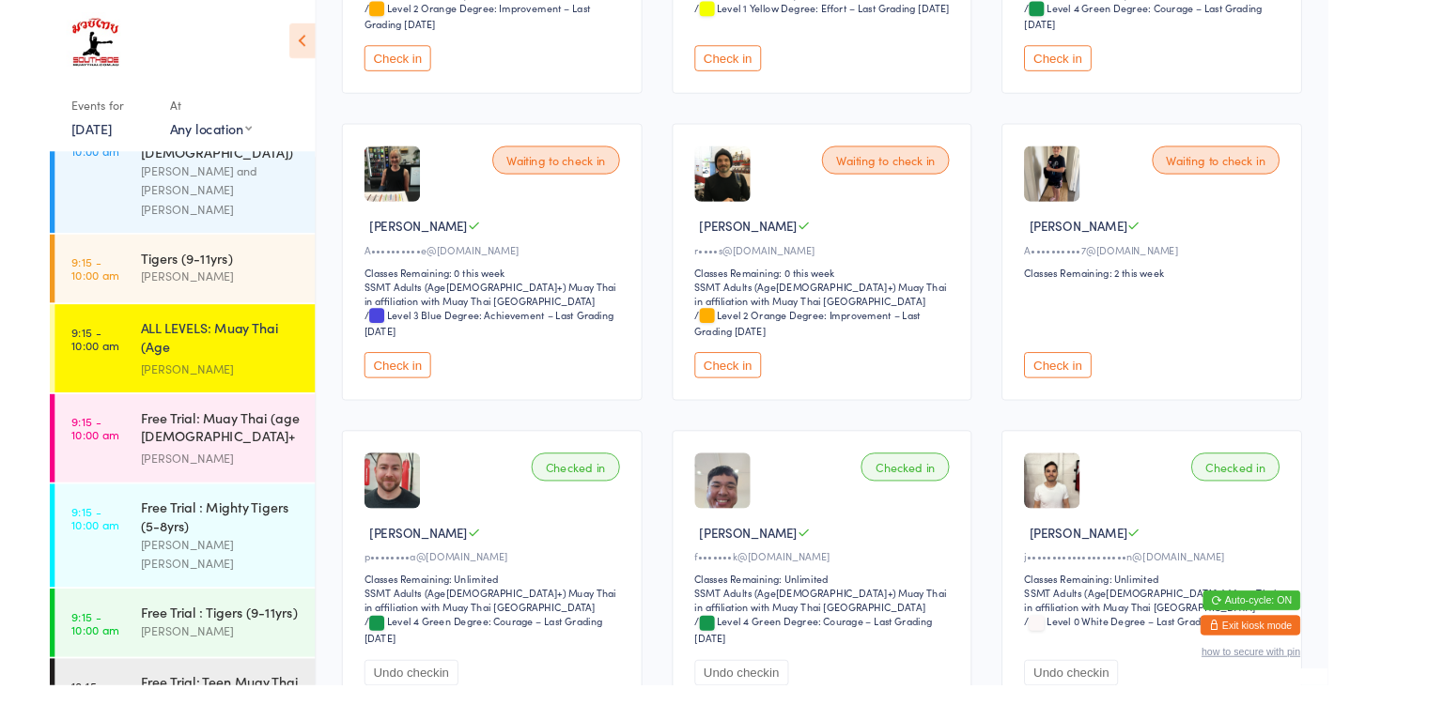
scroll to position [422, 0]
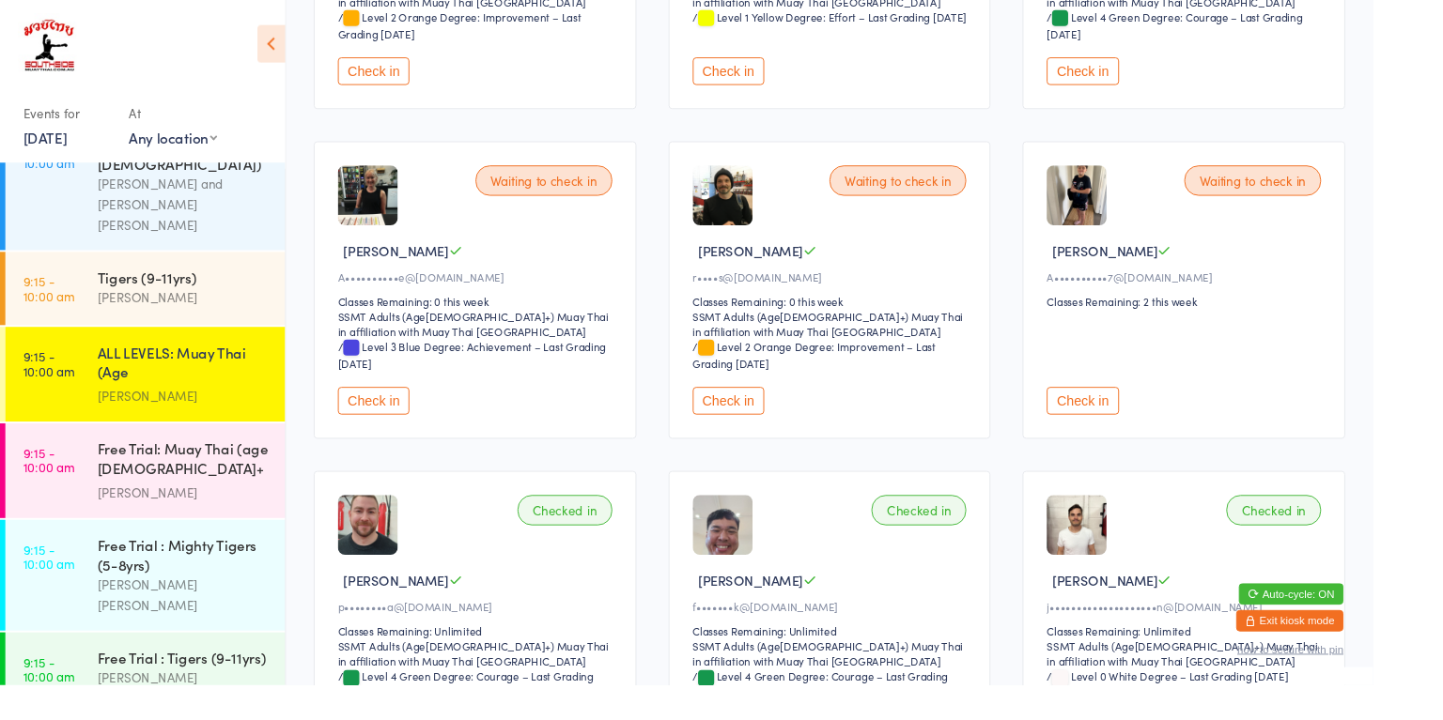
click at [216, 360] on div "ALL LEVELS: Muay Thai (Age [DEMOGRAPHIC_DATA]+)" at bounding box center [192, 383] width 181 height 46
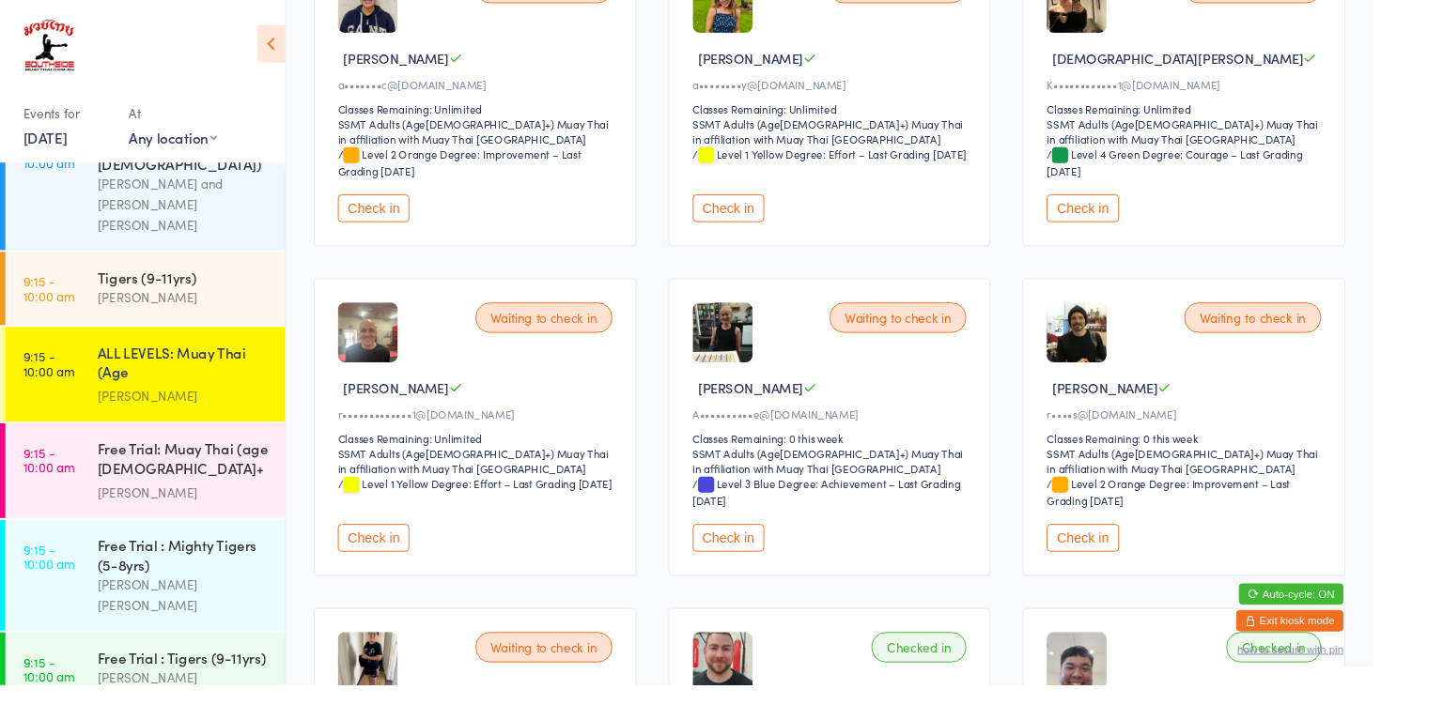
scroll to position [387, 0]
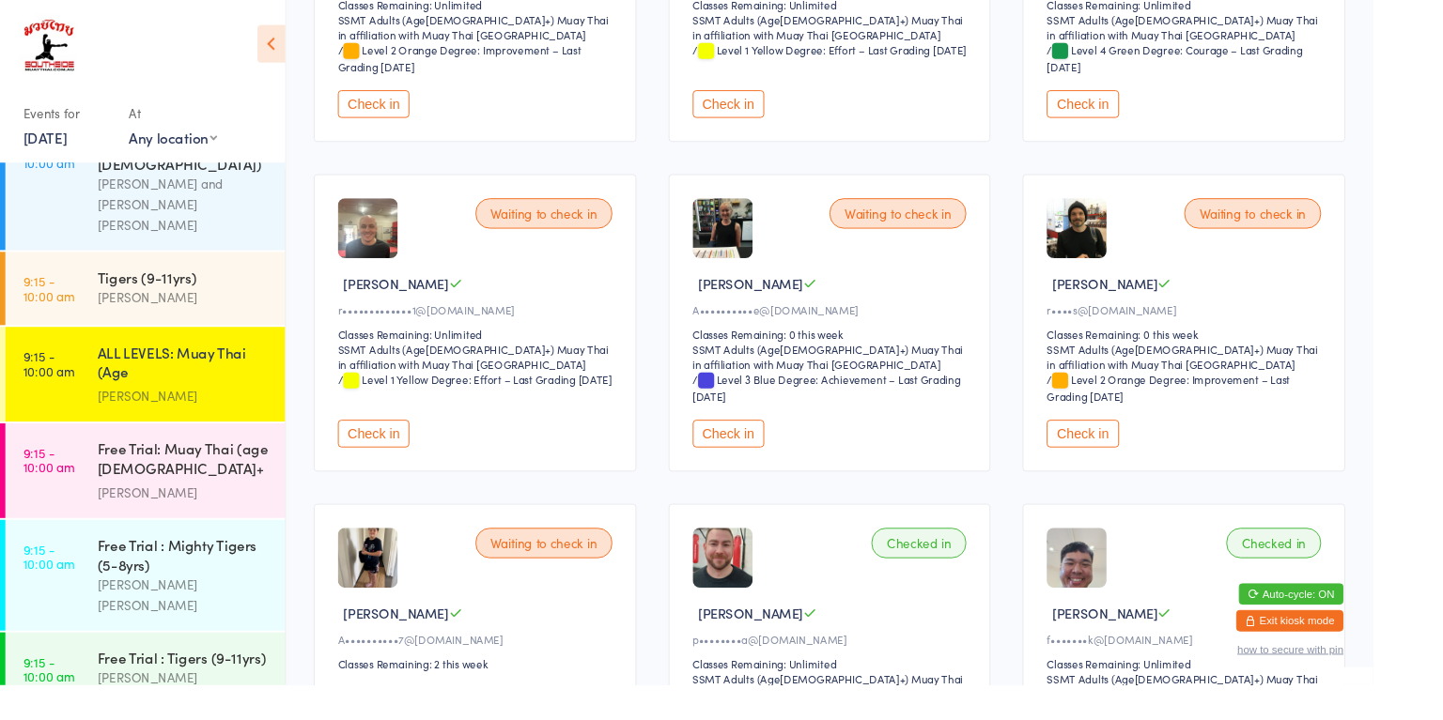
click at [400, 452] on button "Check in" at bounding box center [392, 455] width 75 height 29
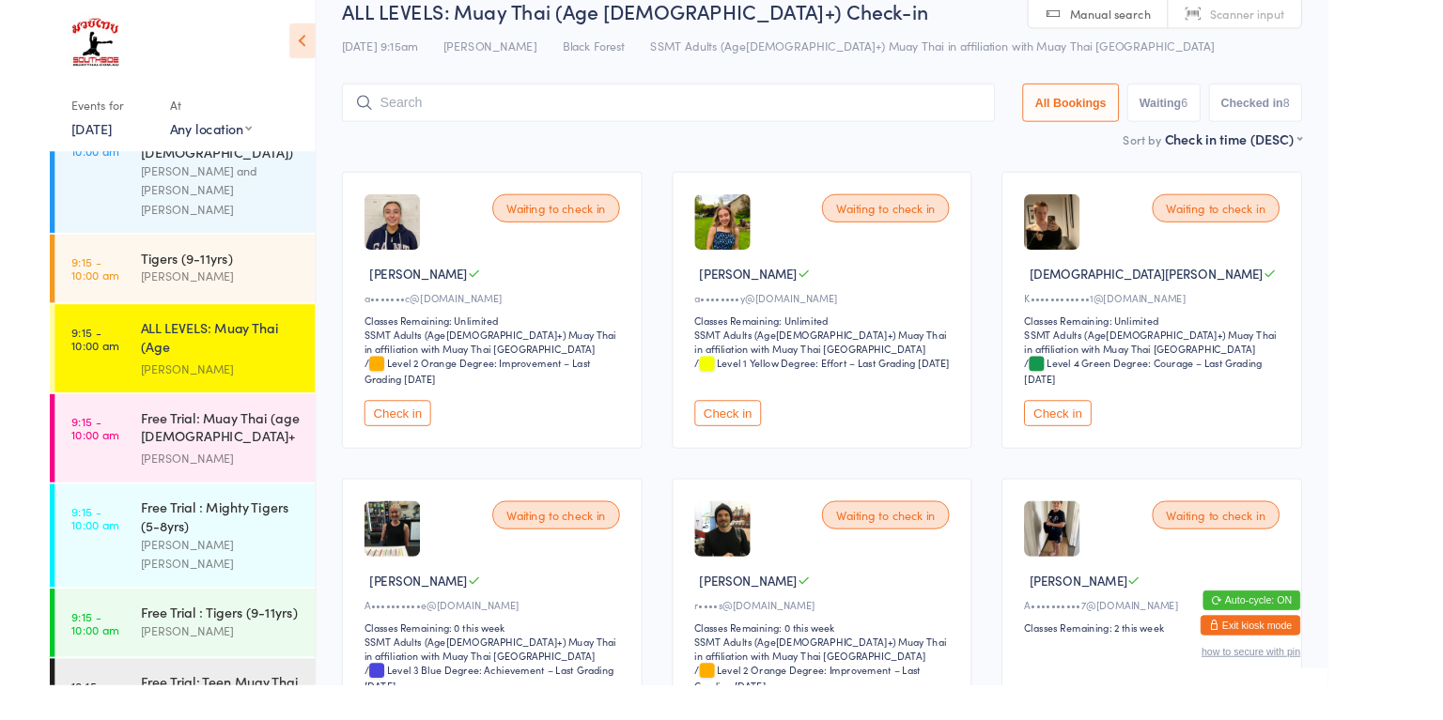
scroll to position [0, 0]
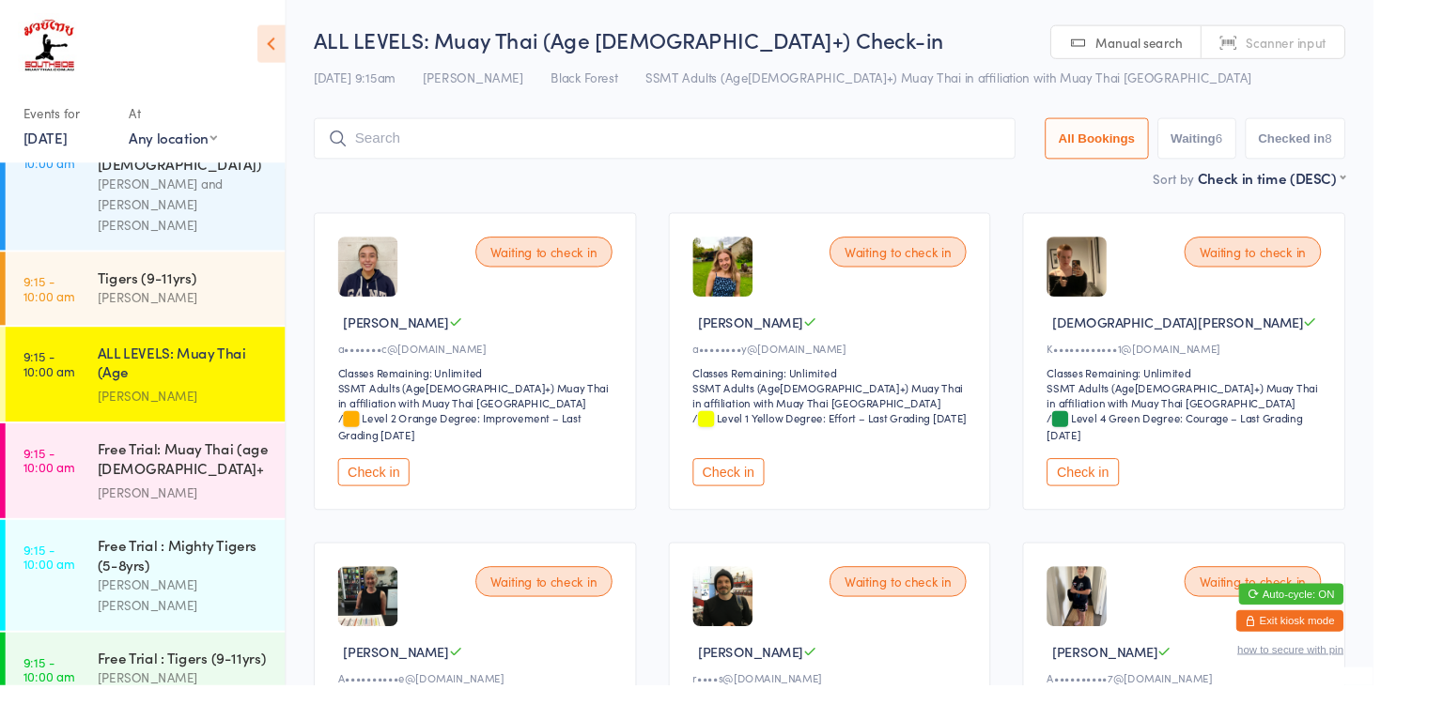
click at [769, 152] on input "search" at bounding box center [698, 145] width 737 height 43
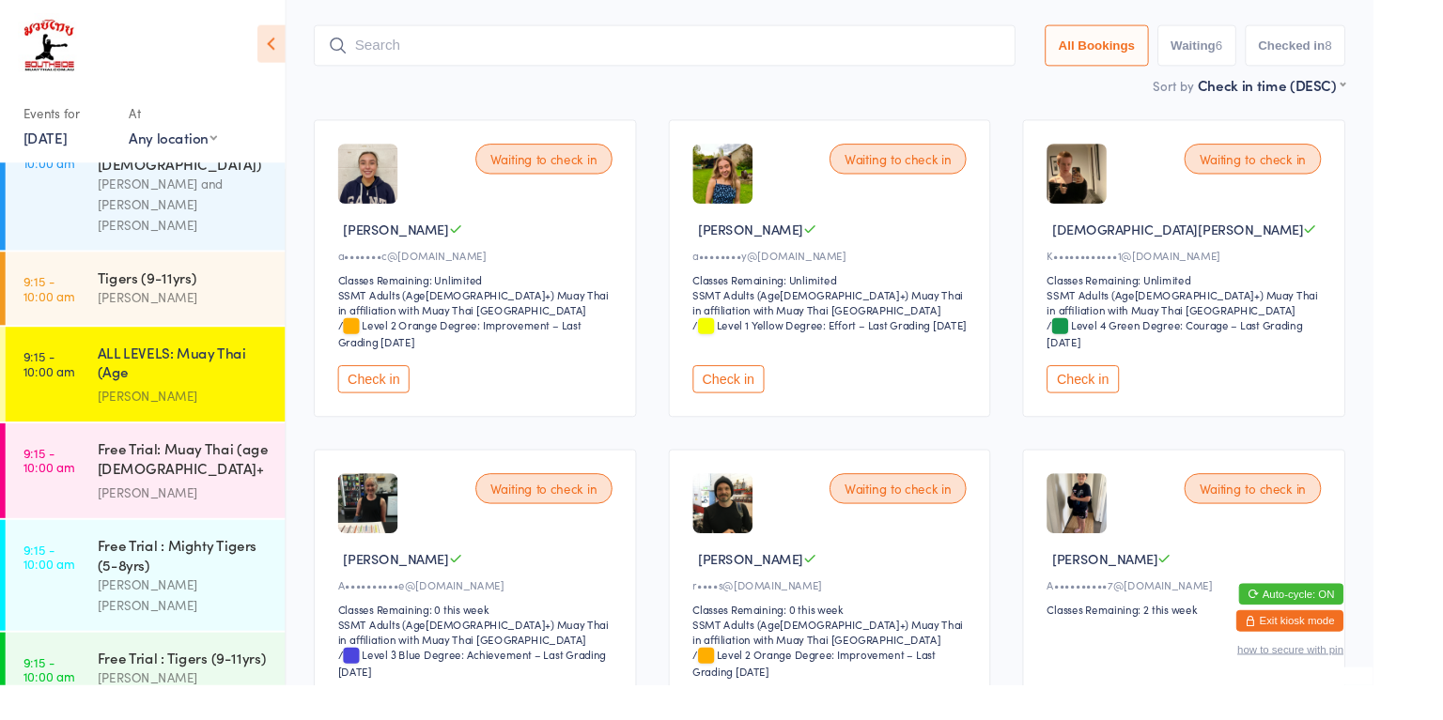
scroll to position [124, 0]
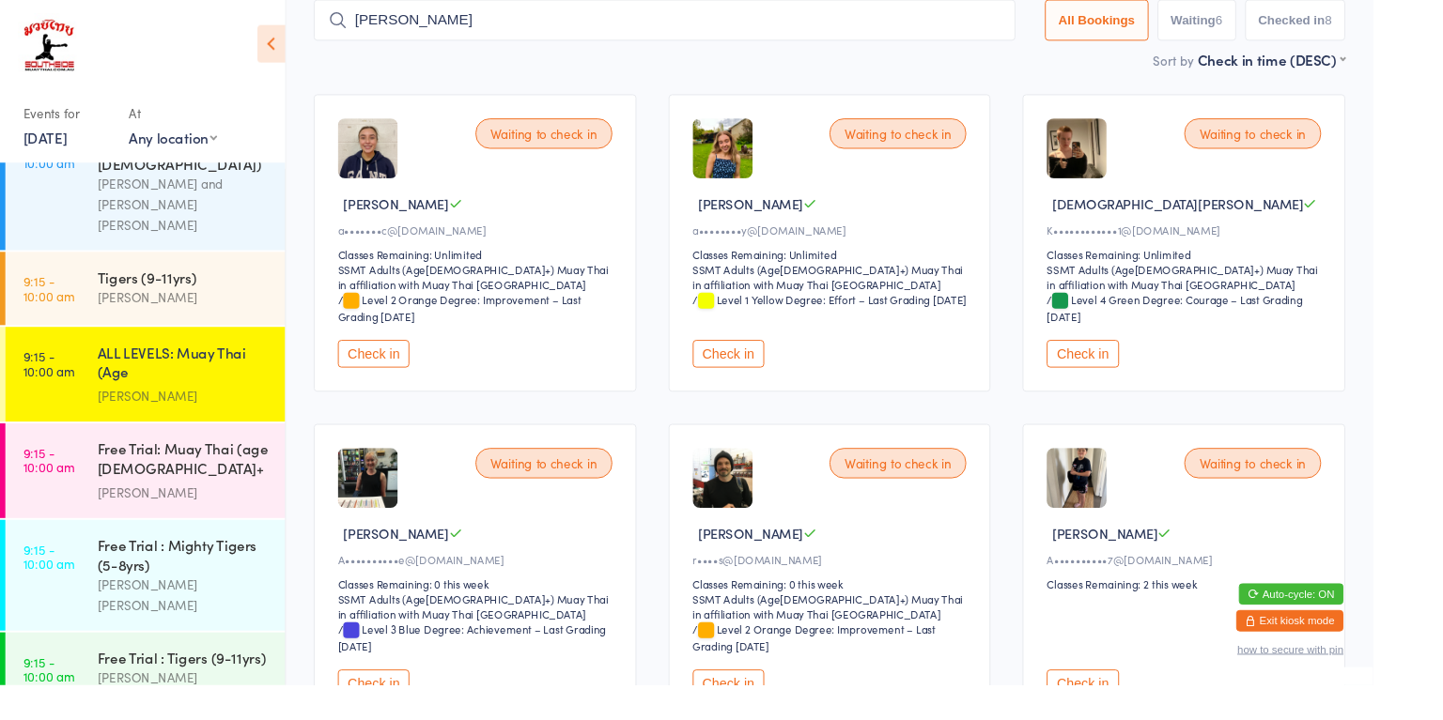
click at [398, 373] on button "Check in" at bounding box center [392, 372] width 75 height 29
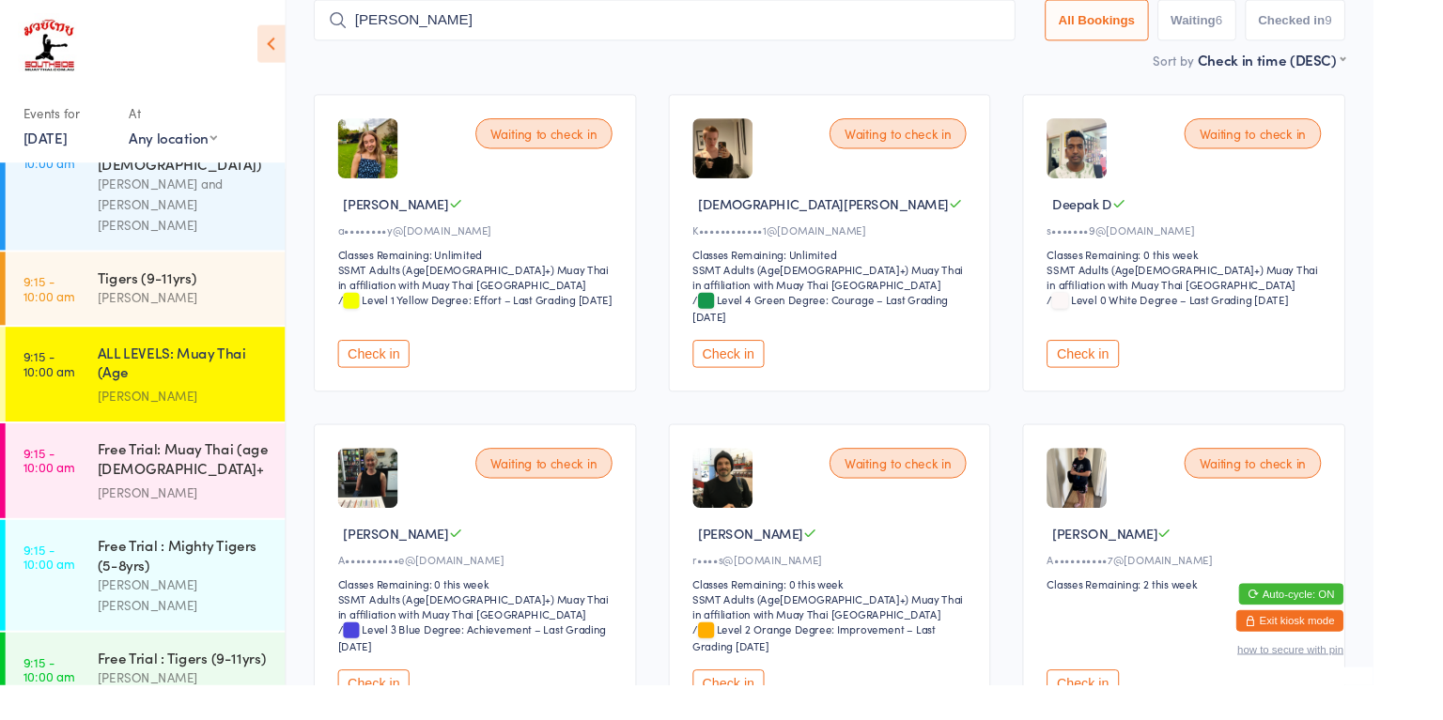
scroll to position [0, 0]
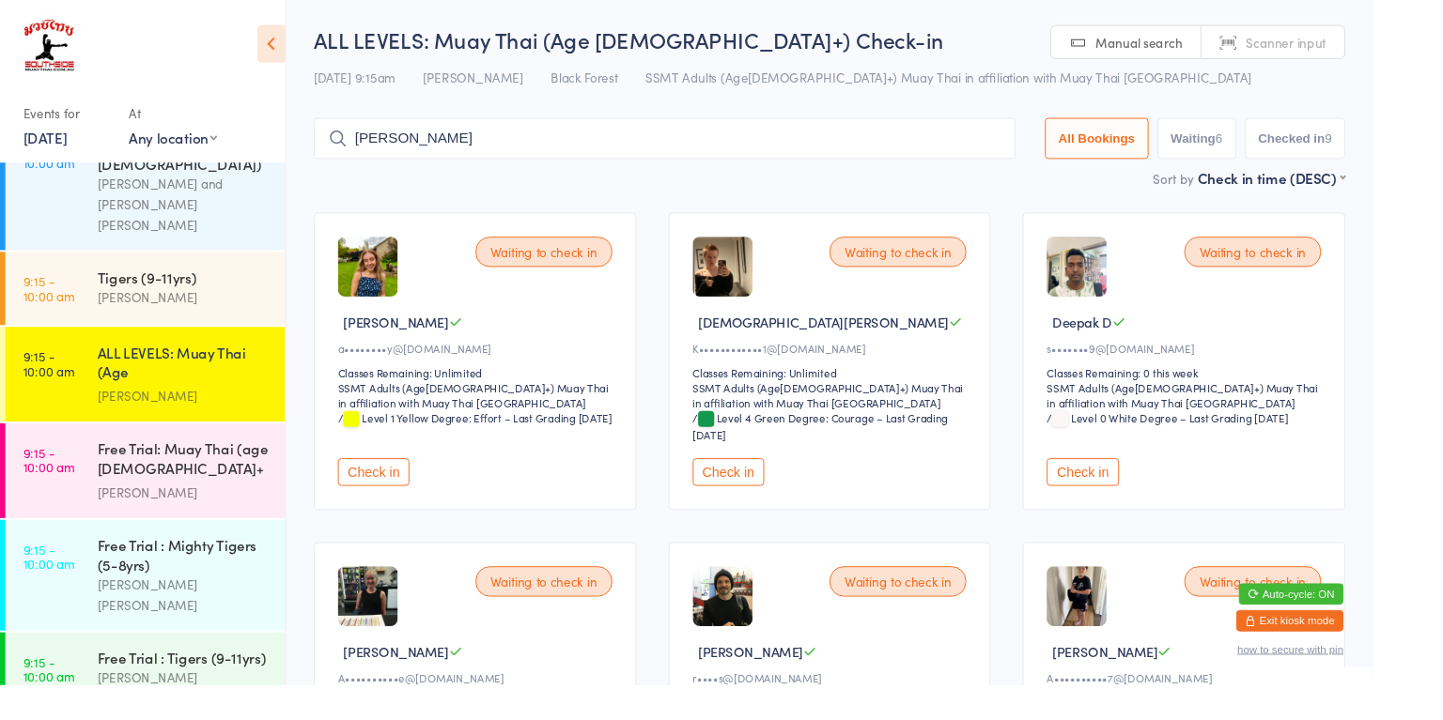
click at [726, 153] on input "[PERSON_NAME]" at bounding box center [698, 145] width 737 height 43
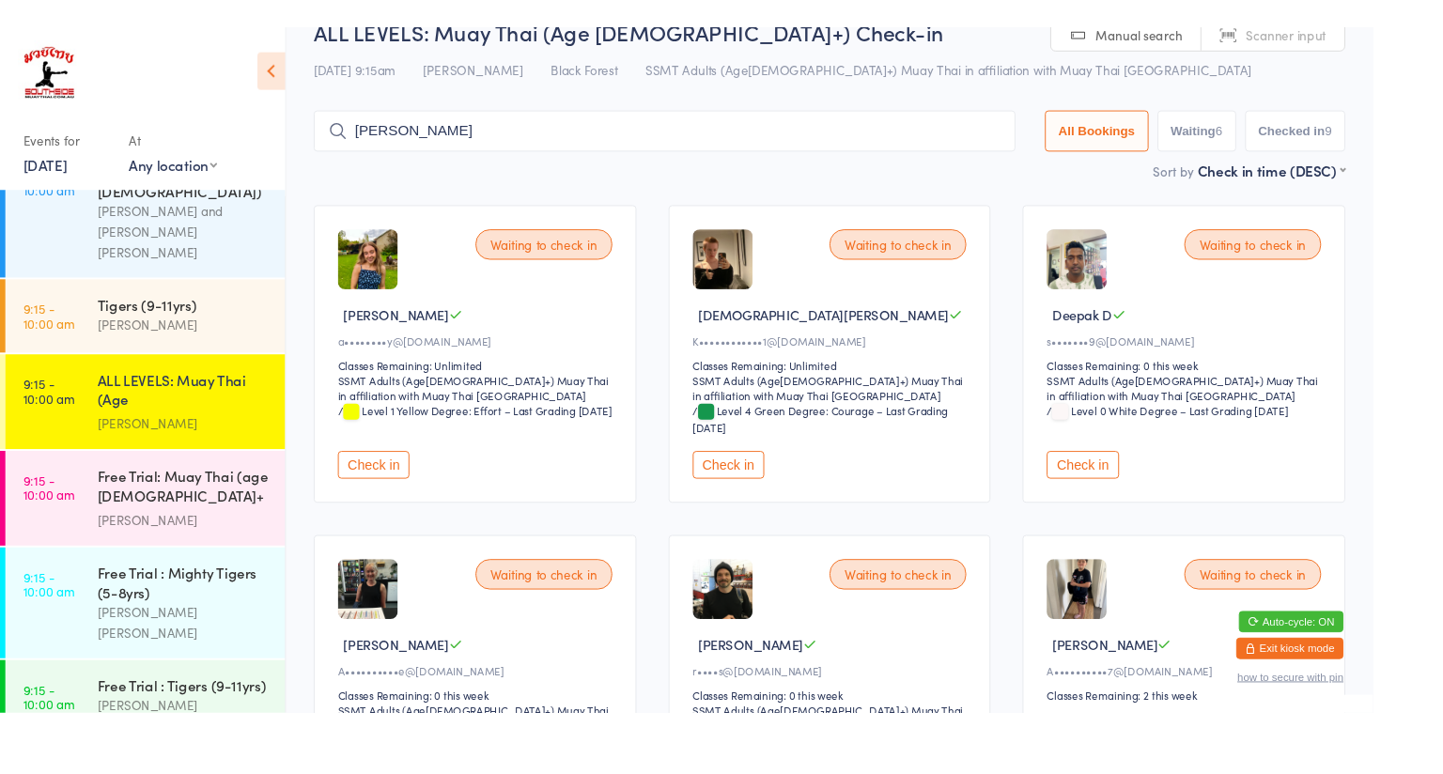
scroll to position [124, 0]
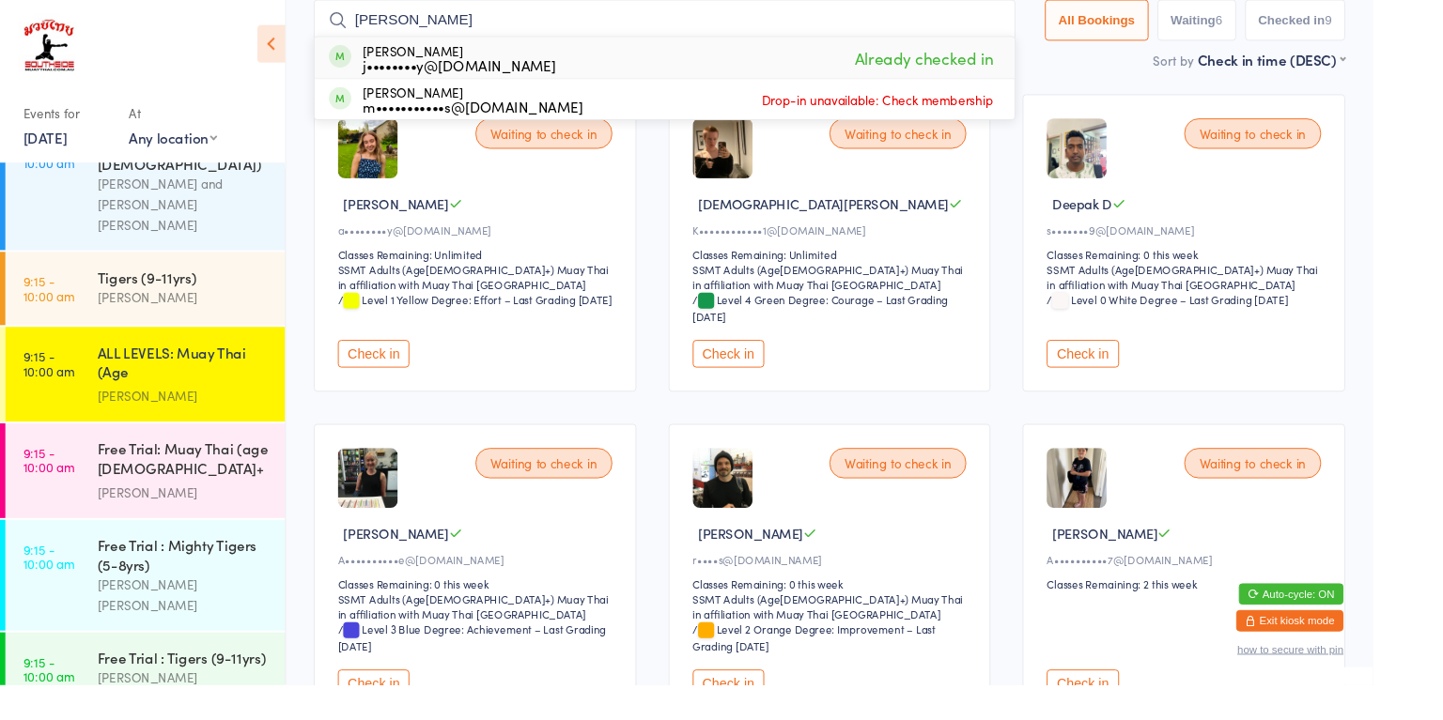
type input "[PERSON_NAME]"
click at [1391, 337] on div "Waiting to check in Deepak D s•••••••9@[DOMAIN_NAME] Classes Remaining: 0 this …" at bounding box center [1243, 256] width 339 height 313
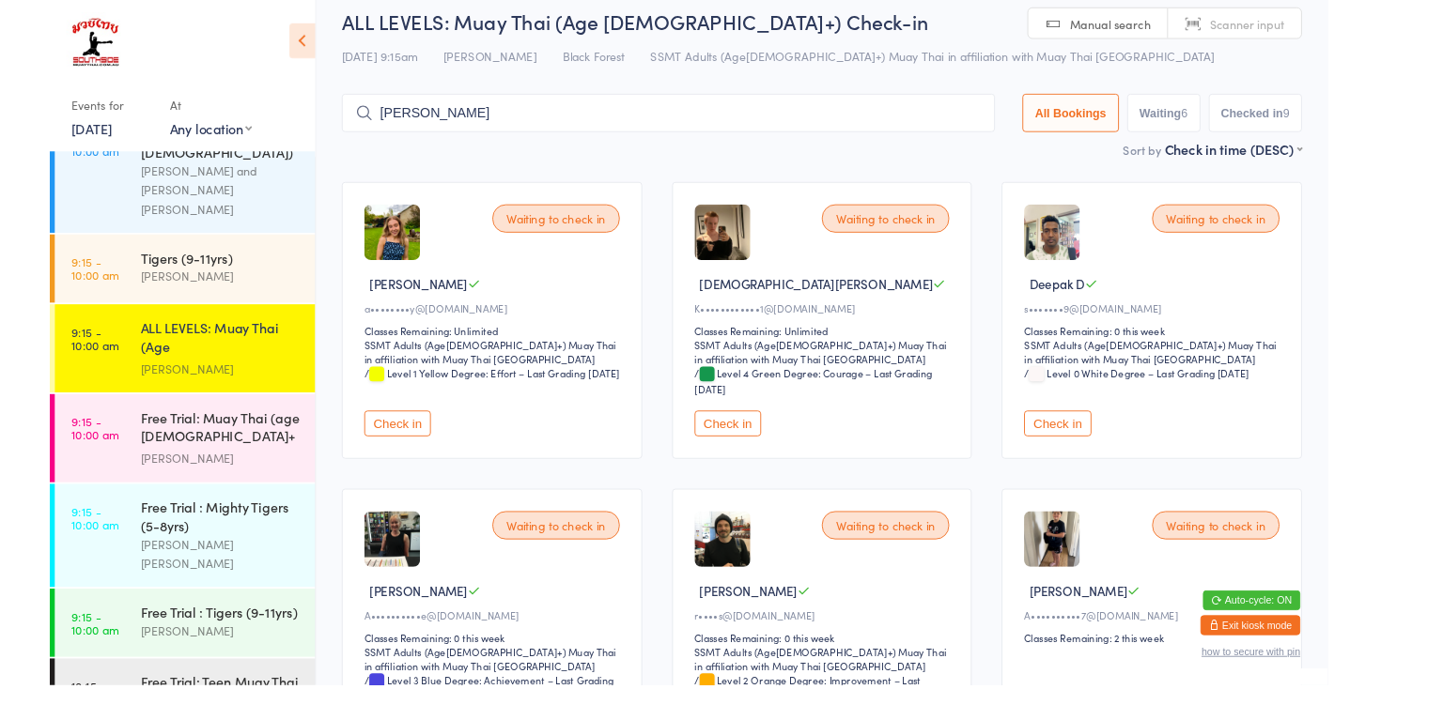
scroll to position [0, 0]
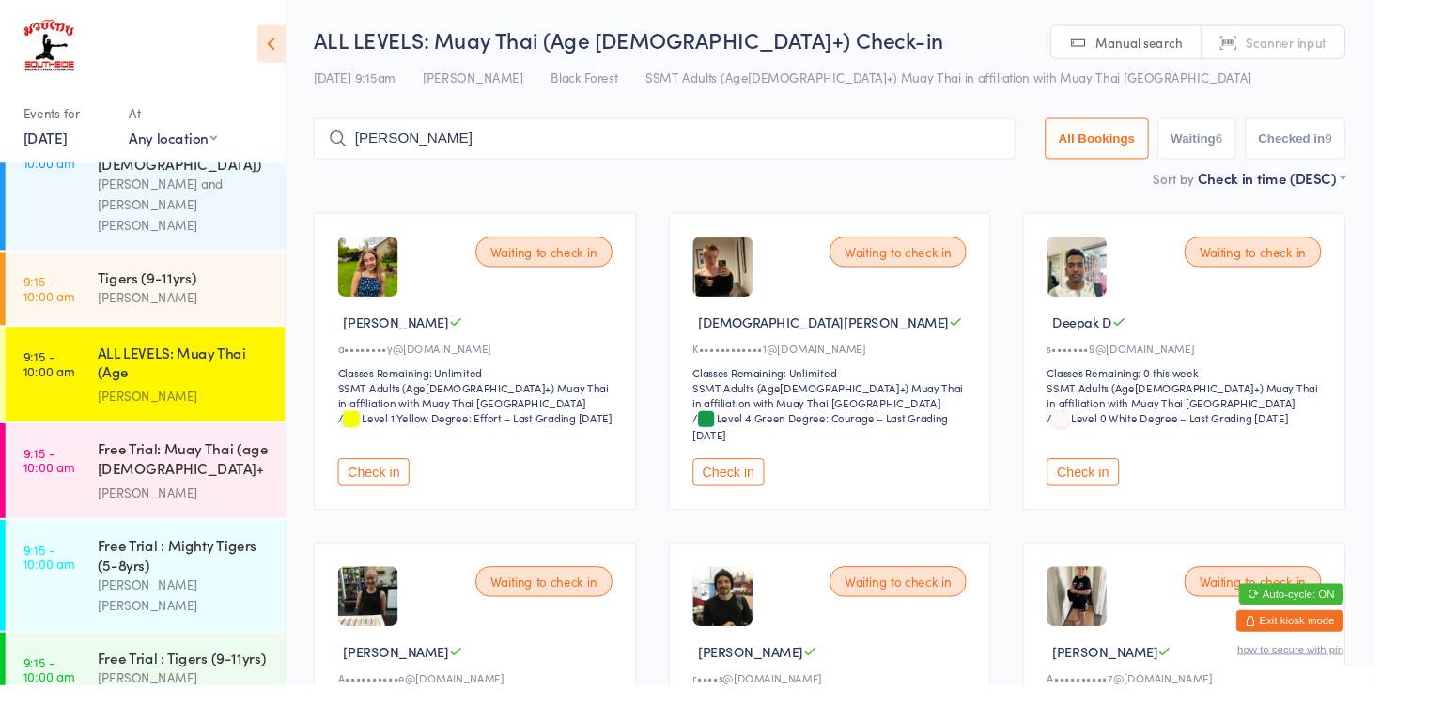
click at [363, 502] on button "Check in" at bounding box center [392, 496] width 75 height 29
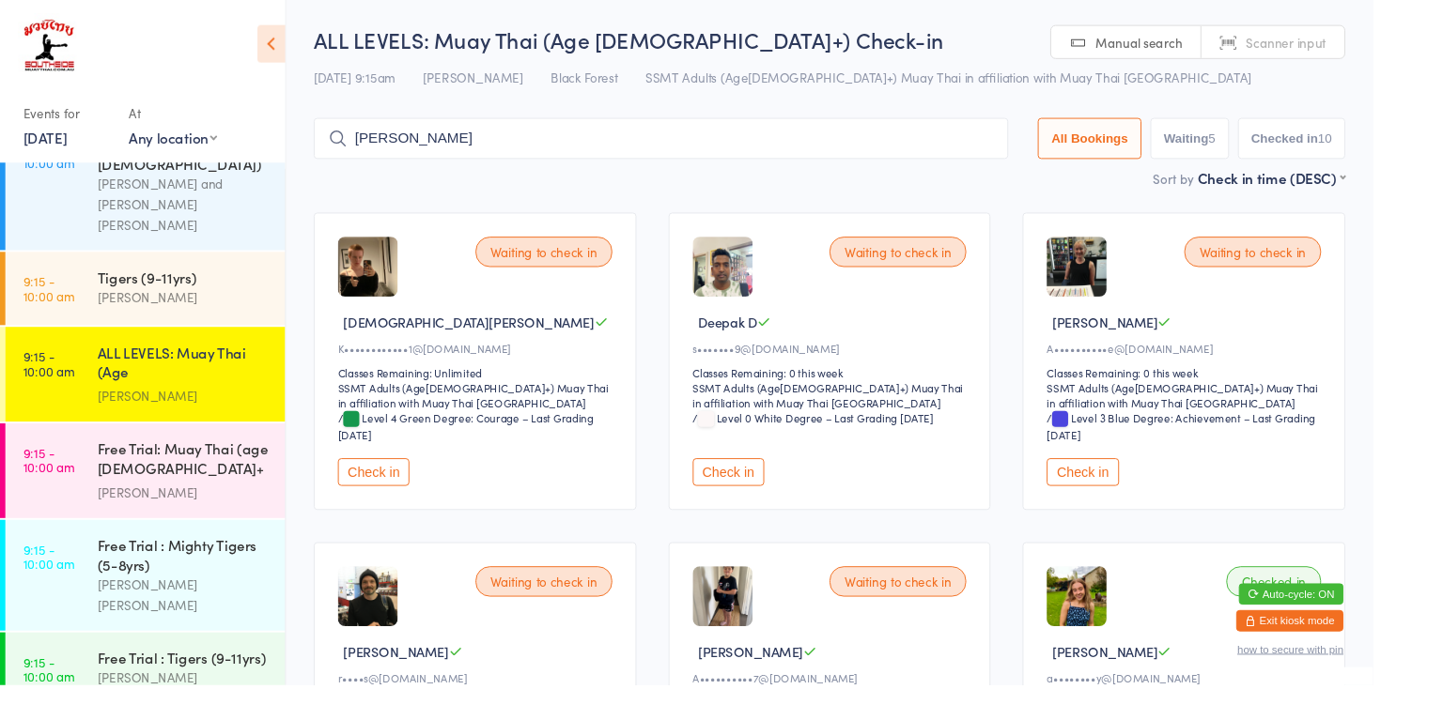
click at [203, 461] on div "Free Trial: Muay Thai (age [DEMOGRAPHIC_DATA]+ years)" at bounding box center [192, 484] width 181 height 46
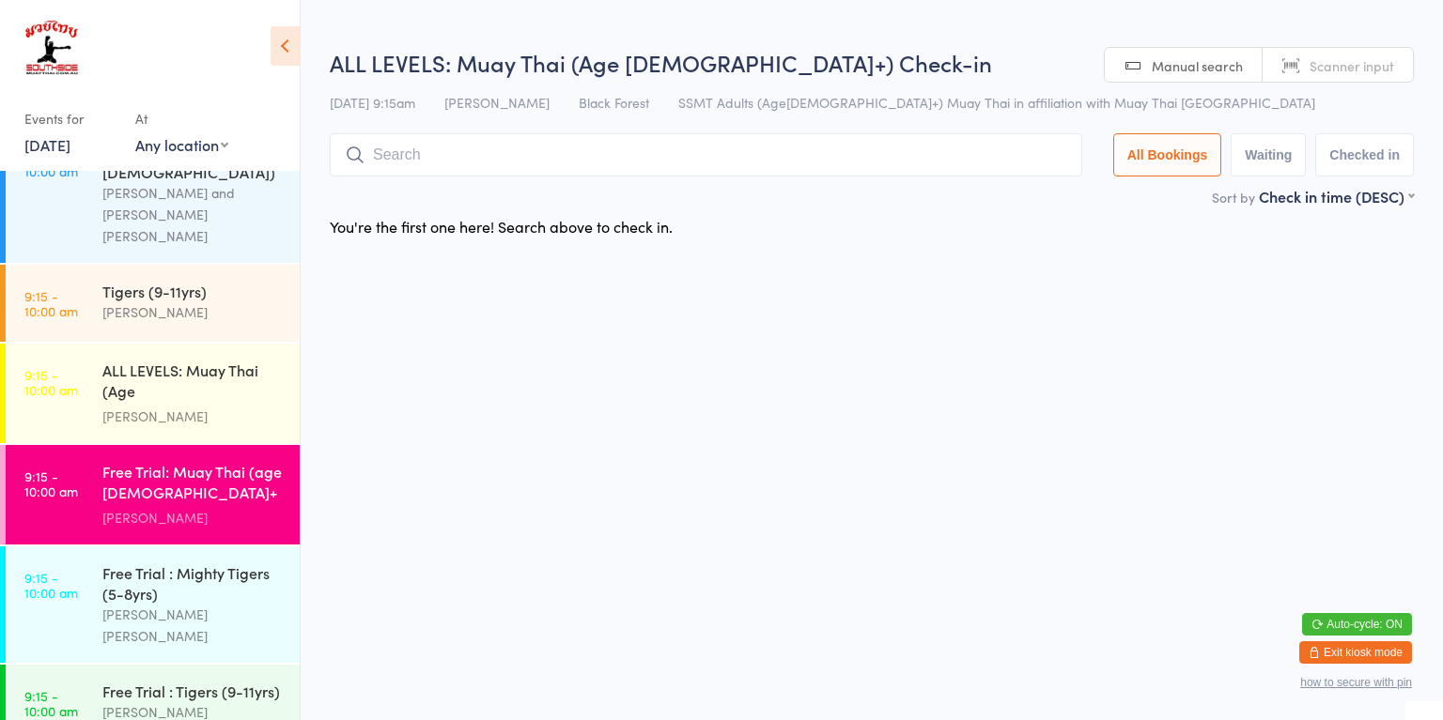
click at [207, 604] on div "[PERSON_NAME] [PERSON_NAME]" at bounding box center [192, 625] width 181 height 43
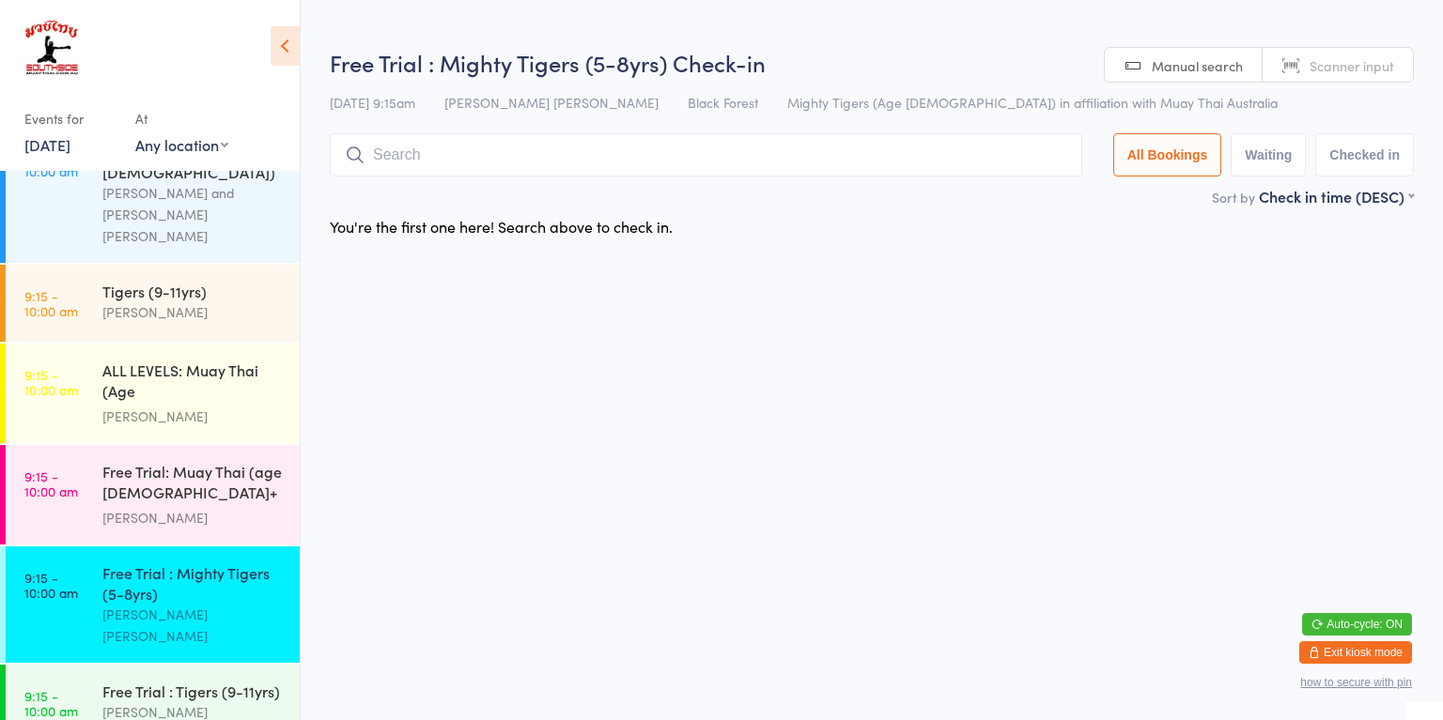
click at [233, 702] on div "[PERSON_NAME]" at bounding box center [192, 713] width 181 height 22
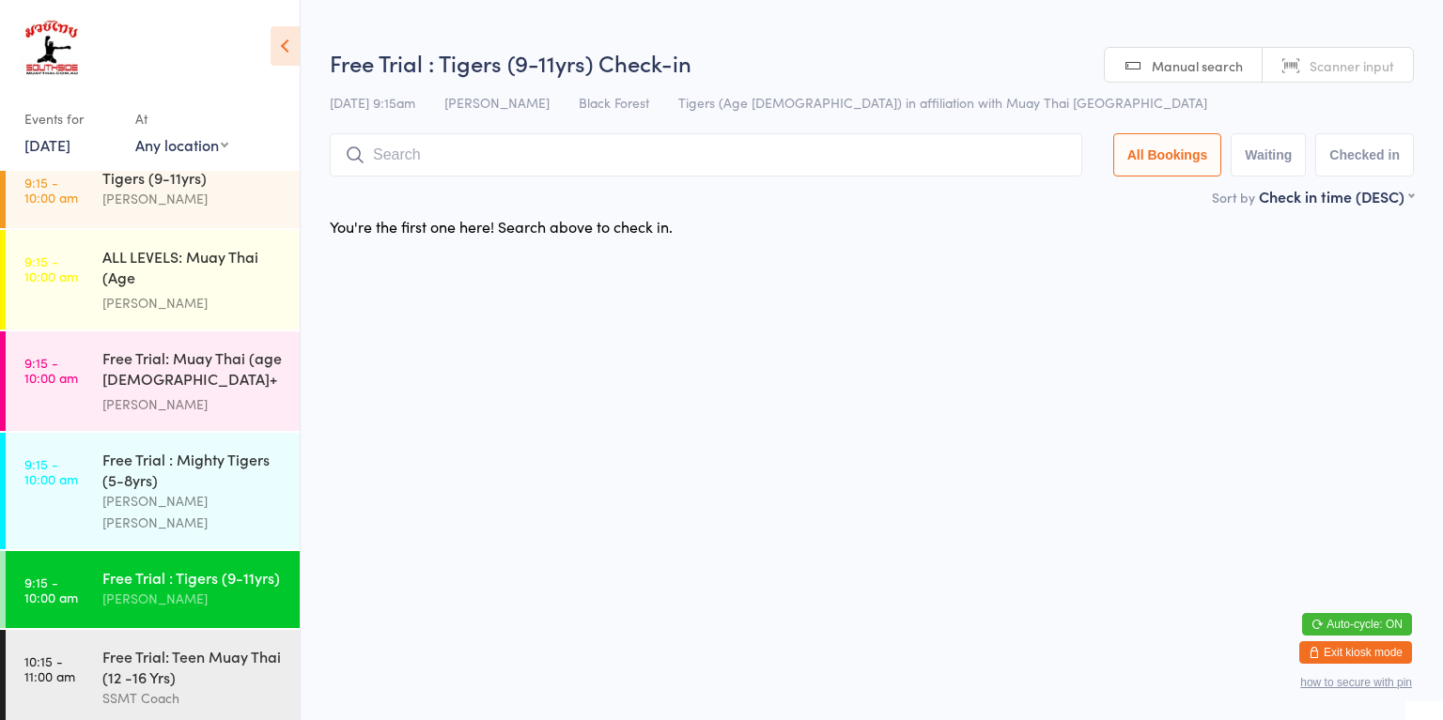
scroll to position [866, 0]
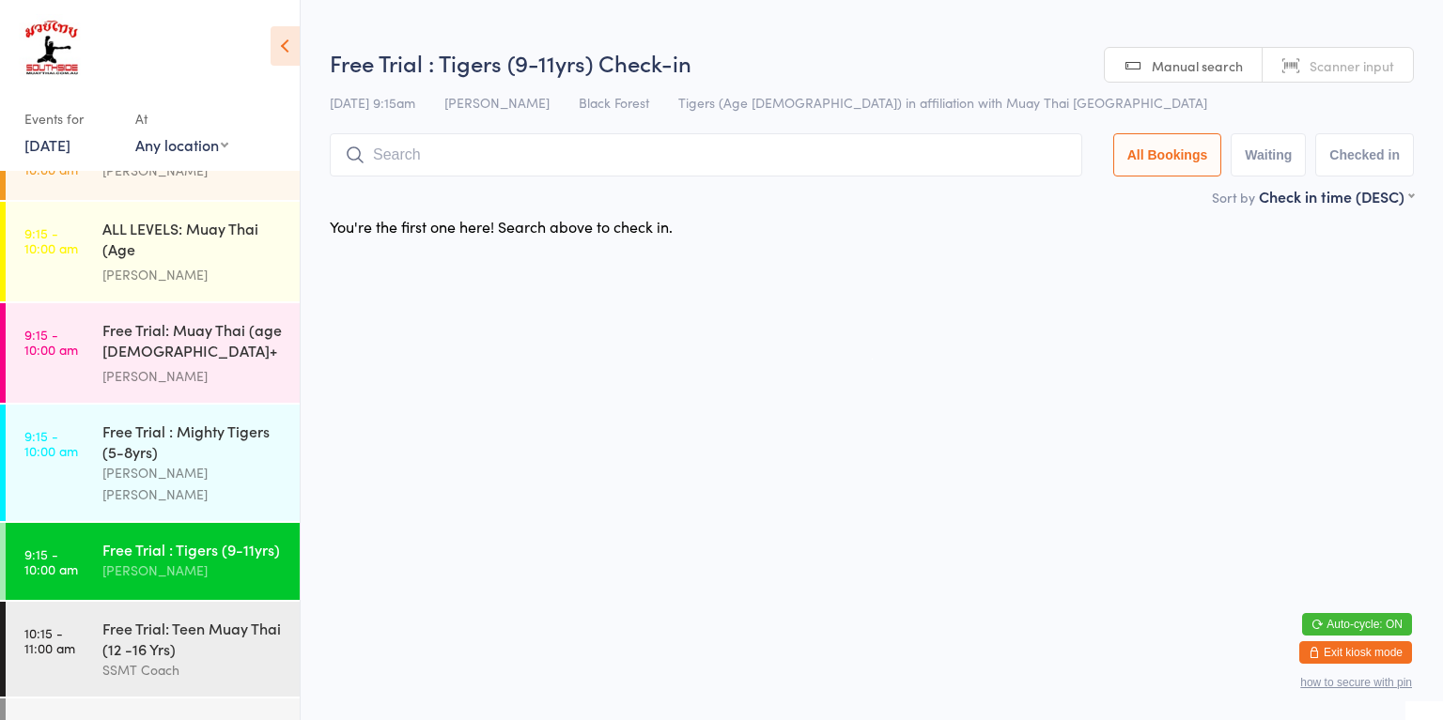
click at [207, 365] on div "[PERSON_NAME]" at bounding box center [192, 376] width 181 height 22
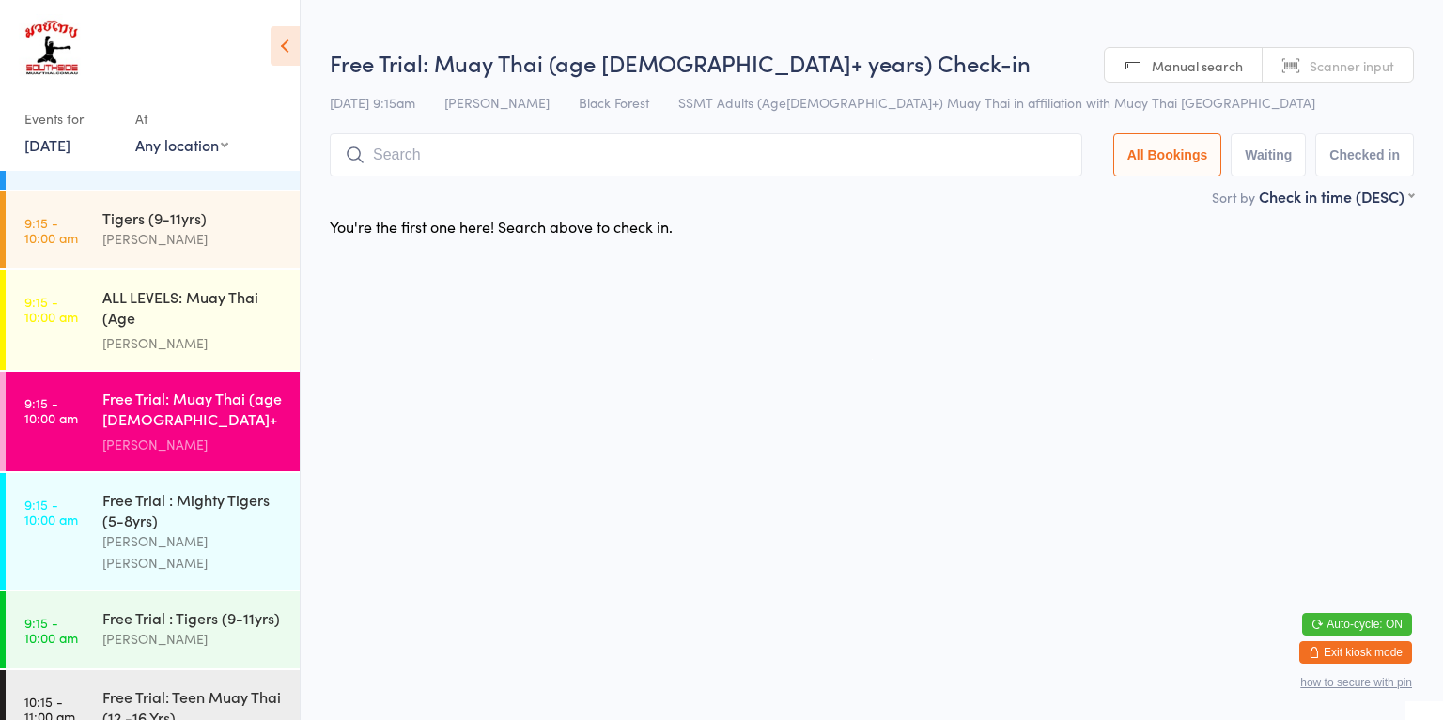
scroll to position [754, 0]
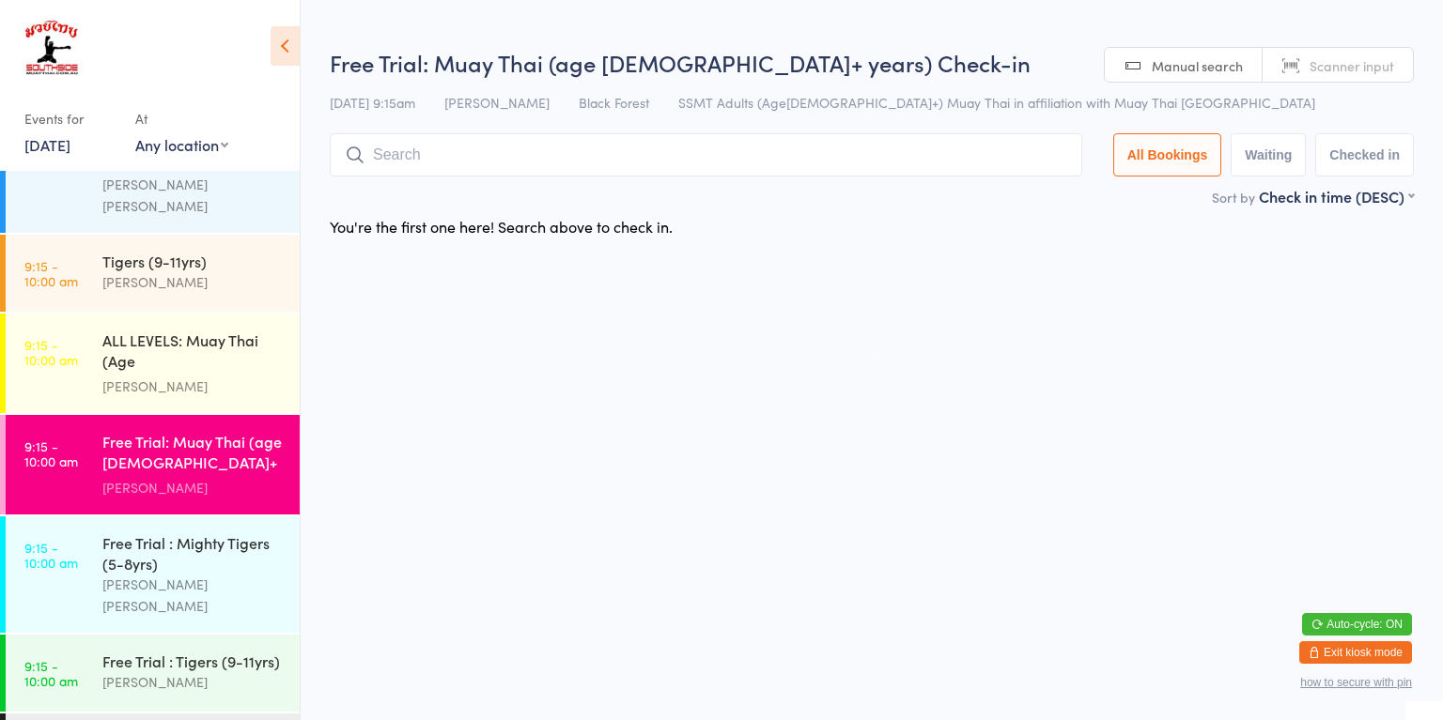
click at [232, 251] on div "Tigers (9-11yrs)" at bounding box center [192, 261] width 181 height 21
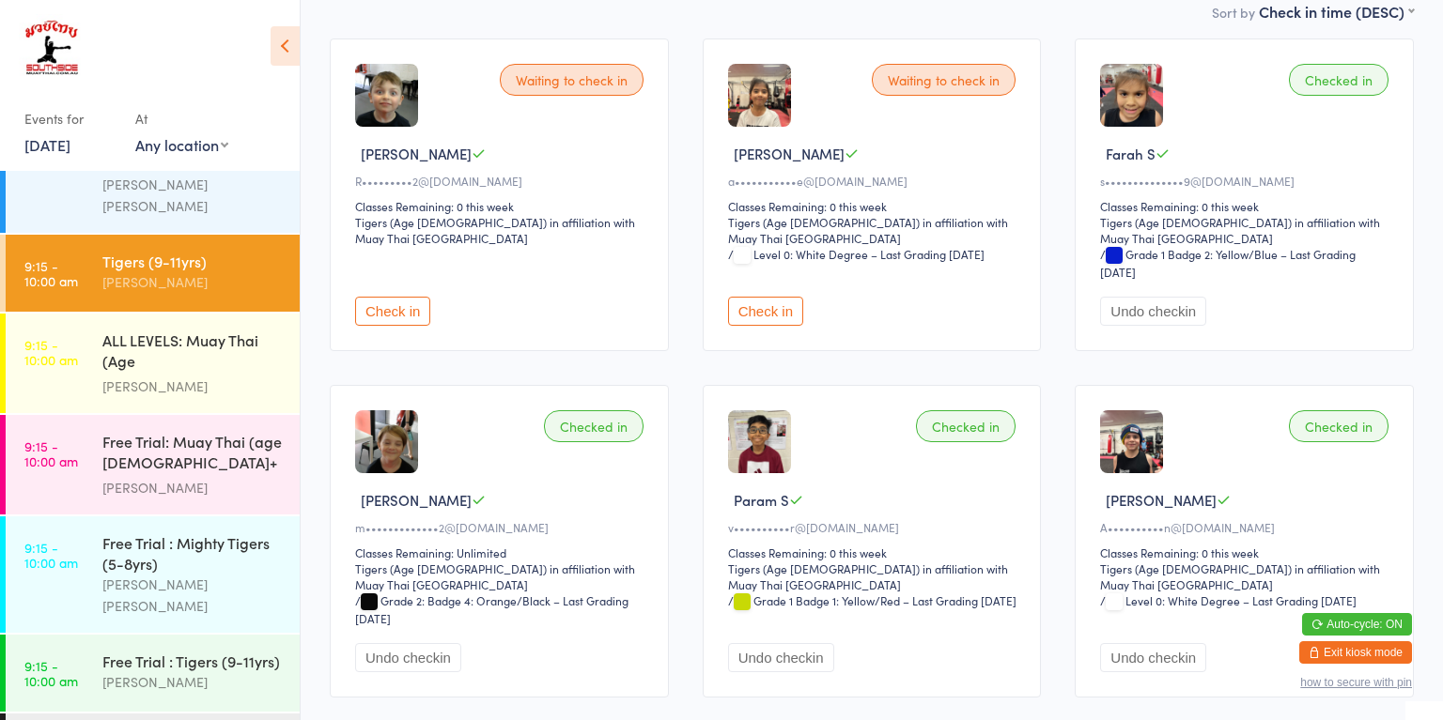
scroll to position [188, 0]
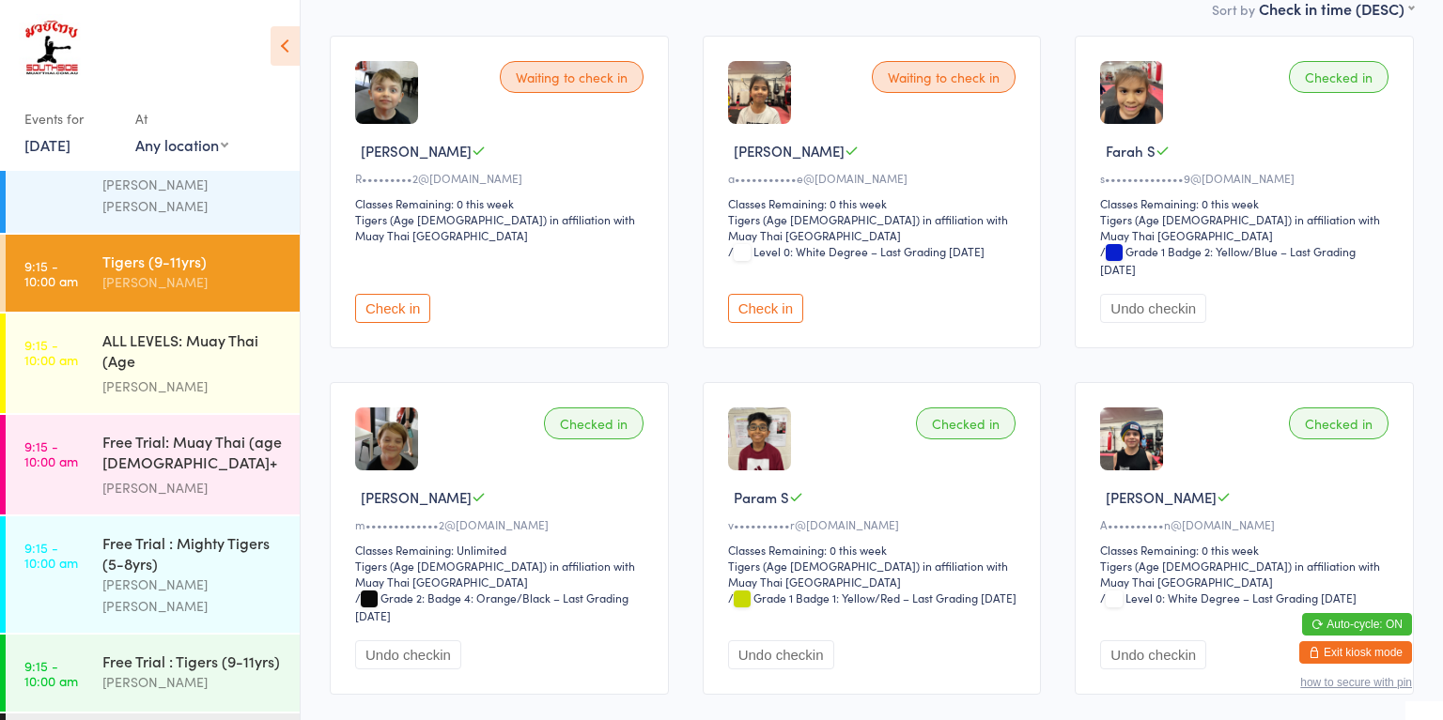
click at [391, 294] on button "Check in" at bounding box center [392, 308] width 75 height 29
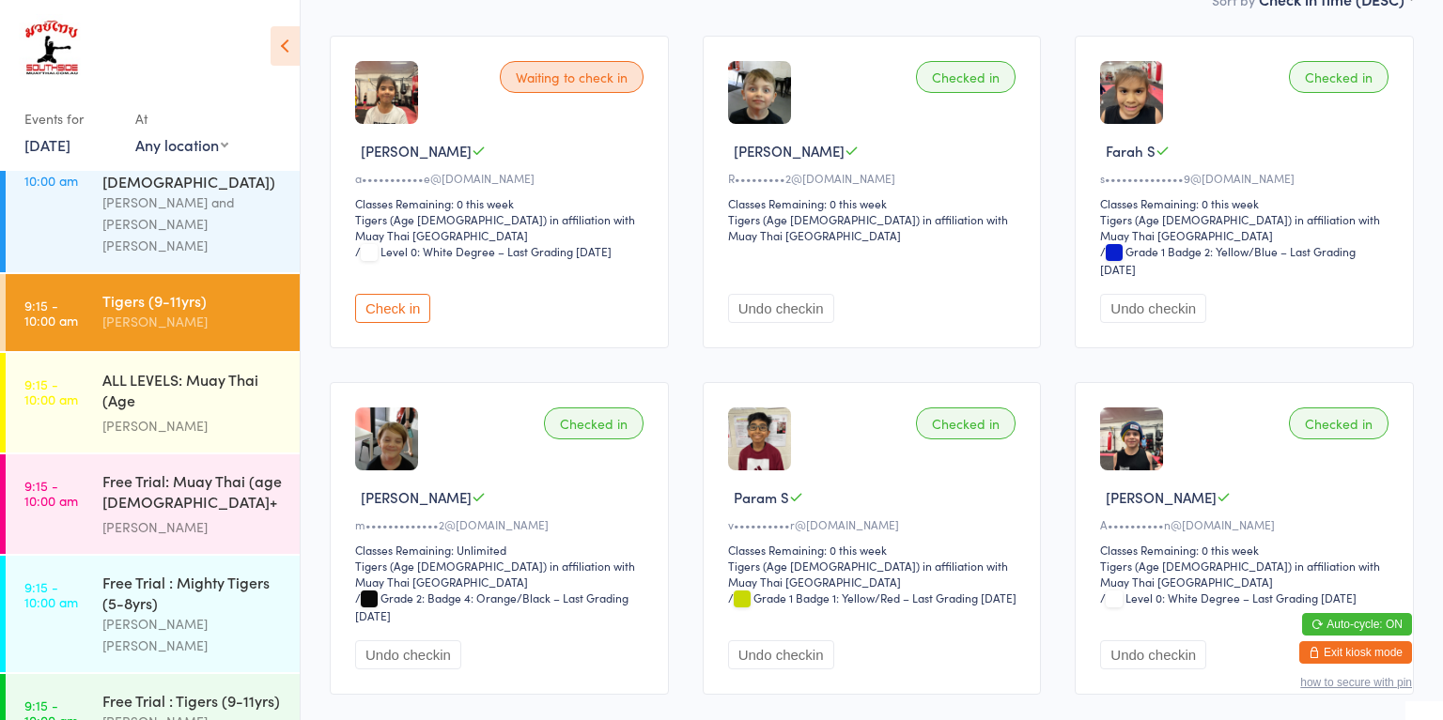
scroll to position [714, 0]
click at [193, 416] on div "[PERSON_NAME]" at bounding box center [192, 427] width 181 height 22
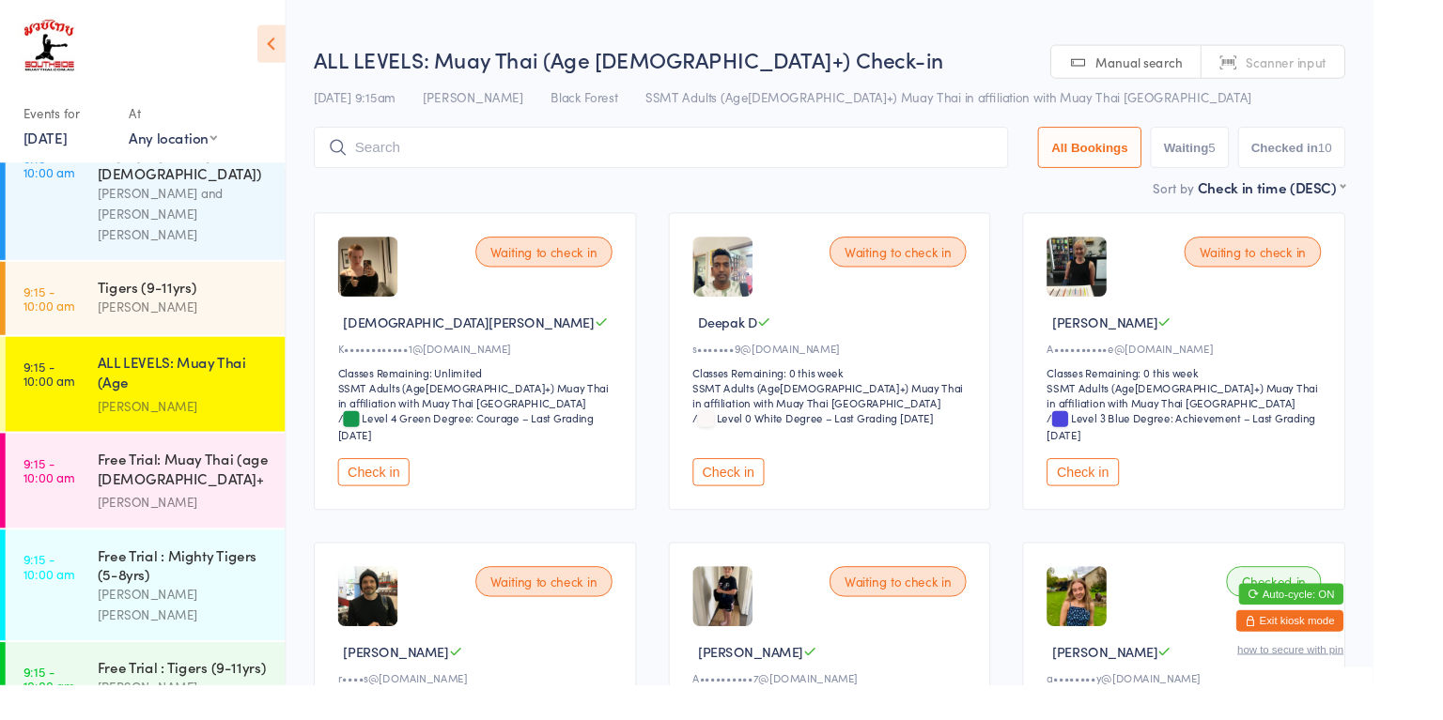
click at [410, 493] on button "Check in" at bounding box center [392, 496] width 75 height 29
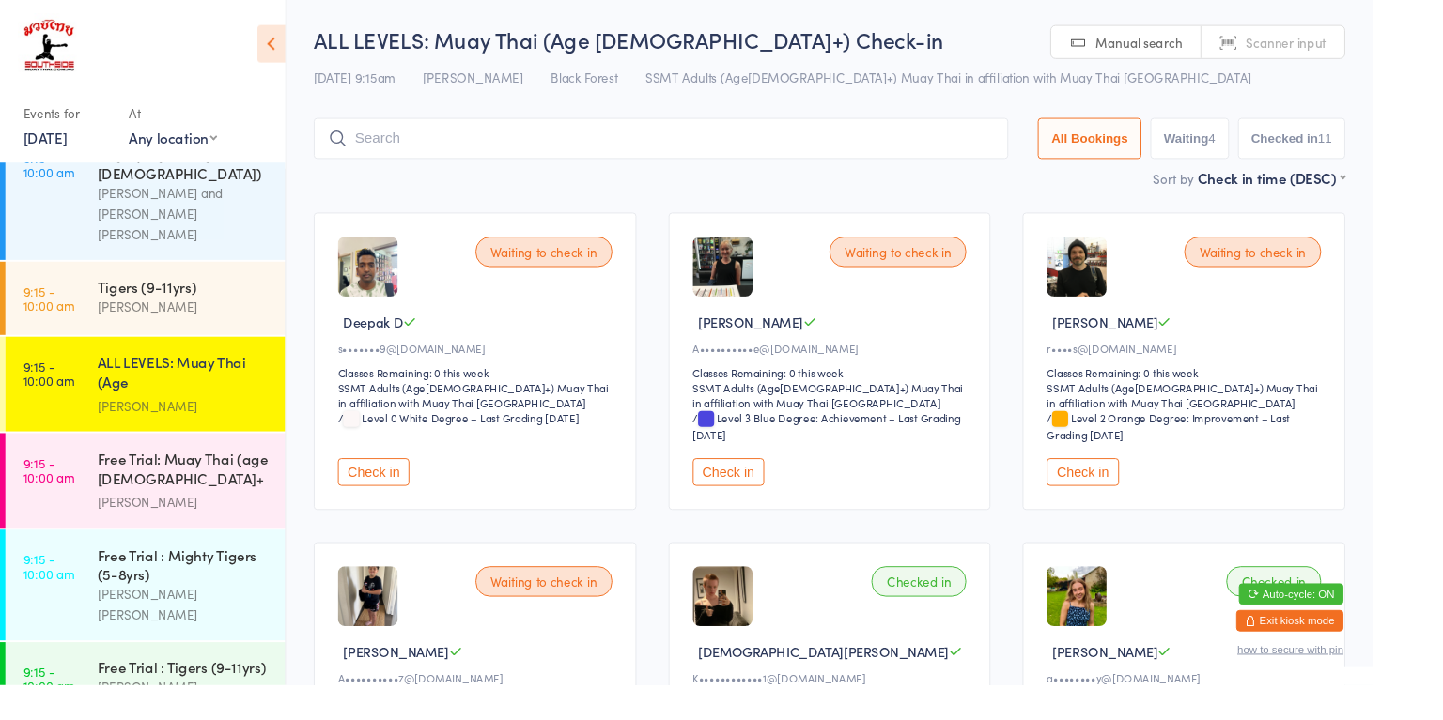
click at [1164, 485] on button "Check in" at bounding box center [1137, 496] width 75 height 29
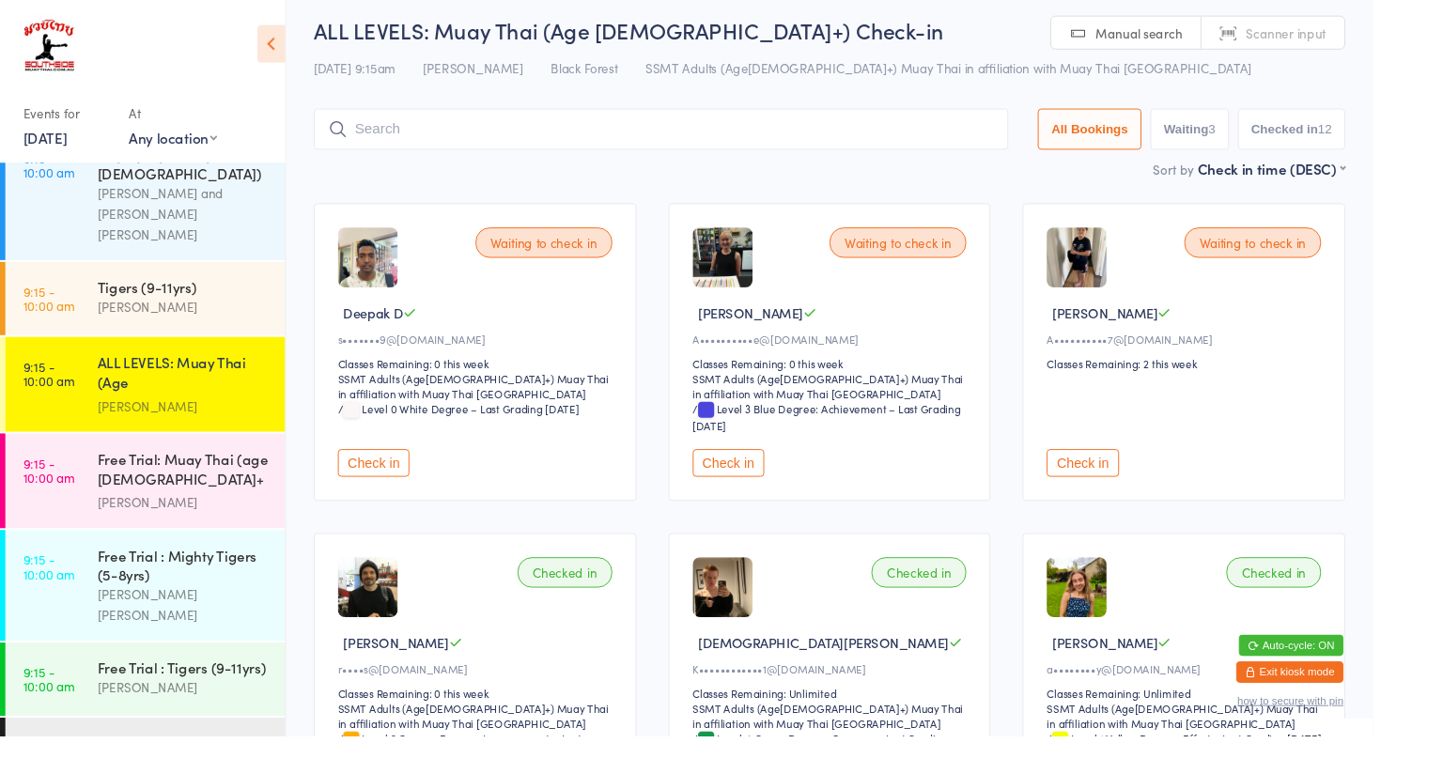
scroll to position [11, 0]
click at [203, 312] on div "[PERSON_NAME]" at bounding box center [192, 323] width 181 height 22
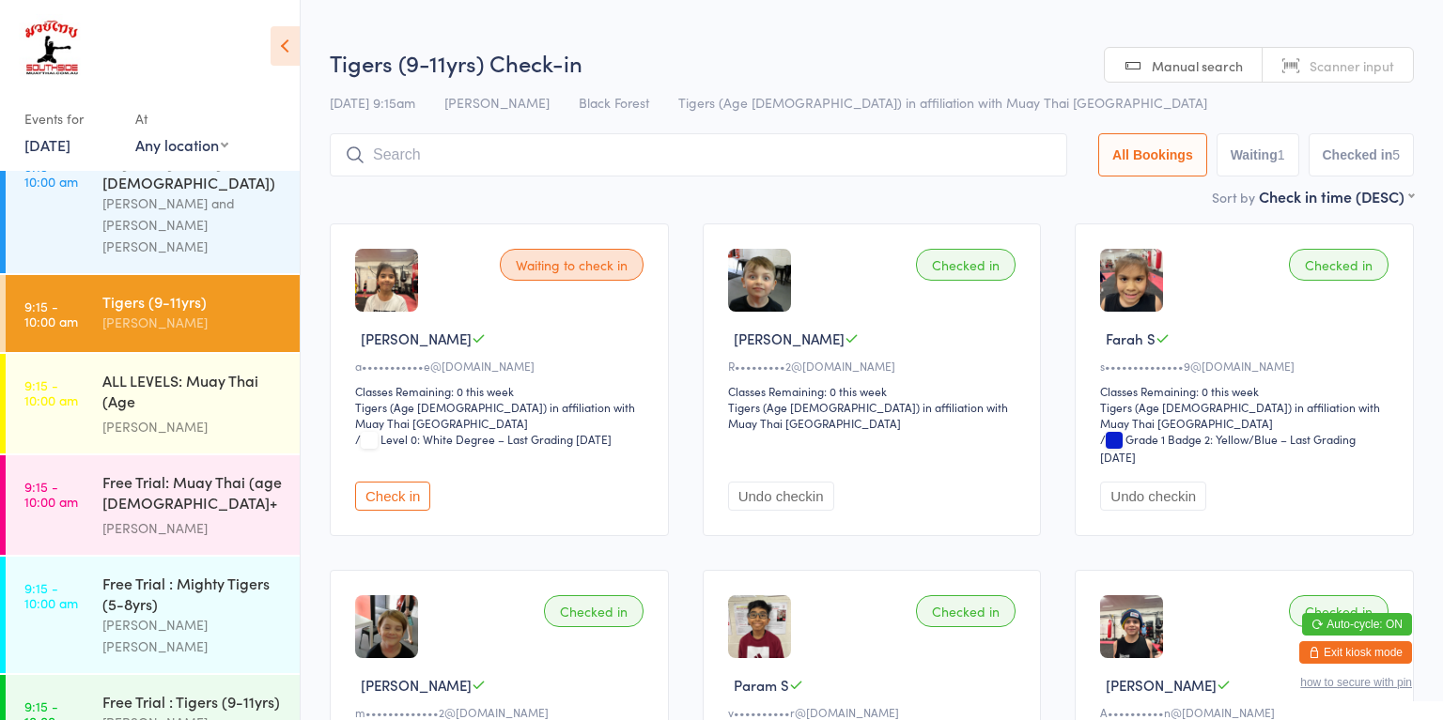
click at [372, 488] on button "Check in" at bounding box center [392, 496] width 75 height 29
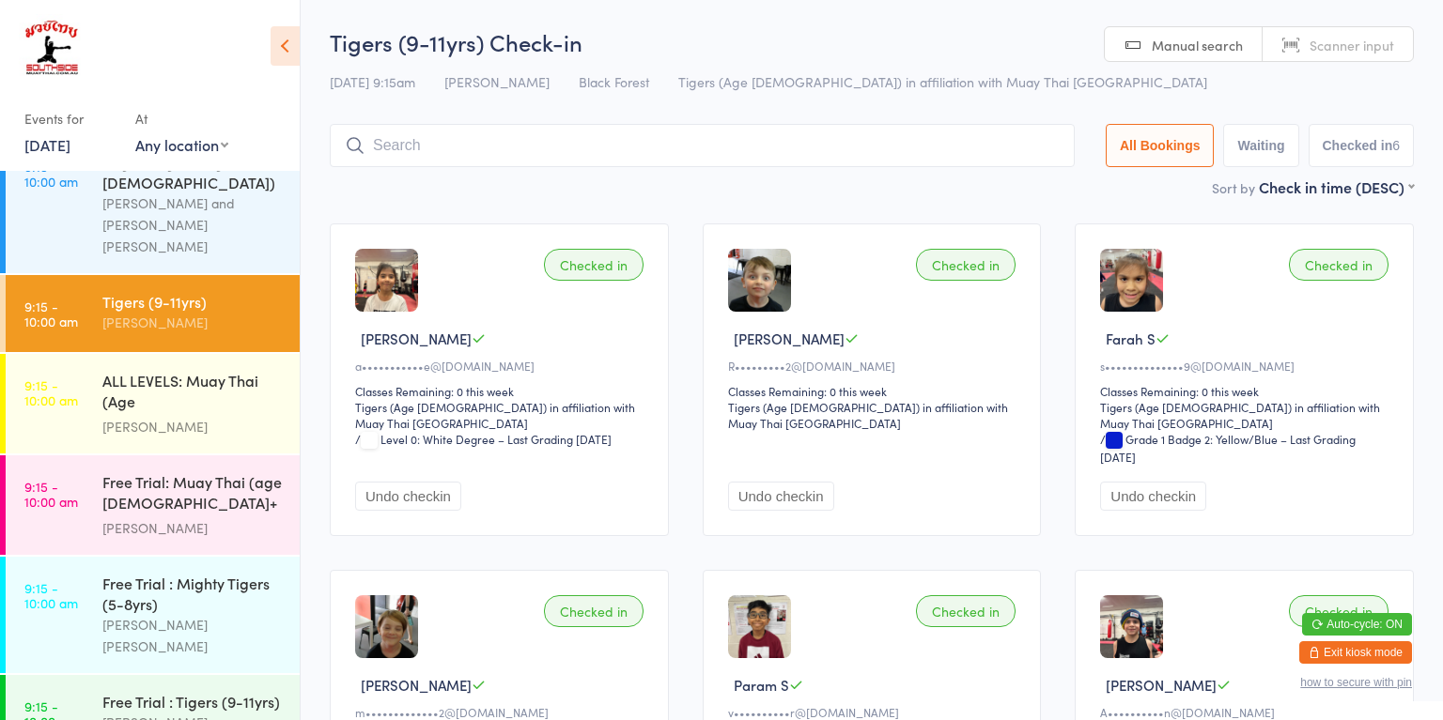
click at [123, 573] on div "Free Trial : Mighty Tigers (5-8yrs)" at bounding box center [192, 593] width 181 height 41
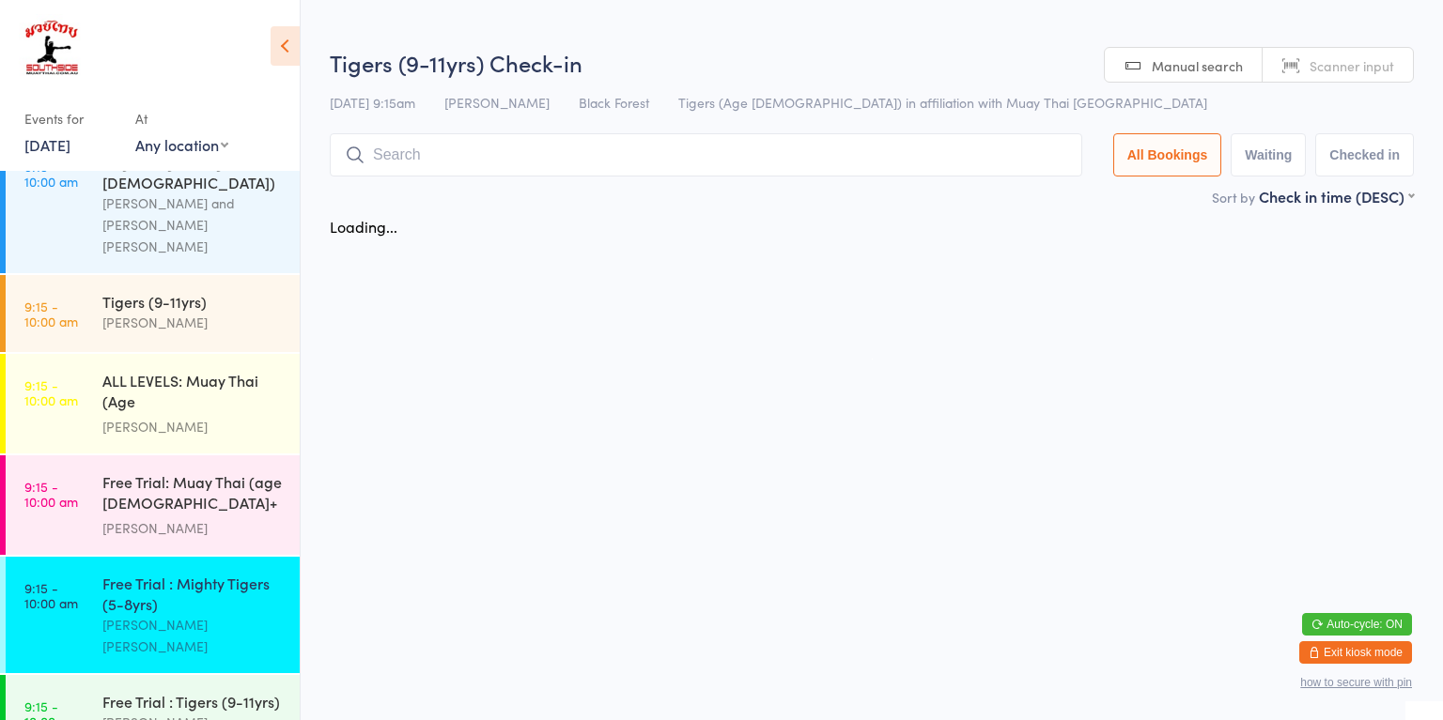
click at [387, 158] on input "search" at bounding box center [706, 154] width 752 height 43
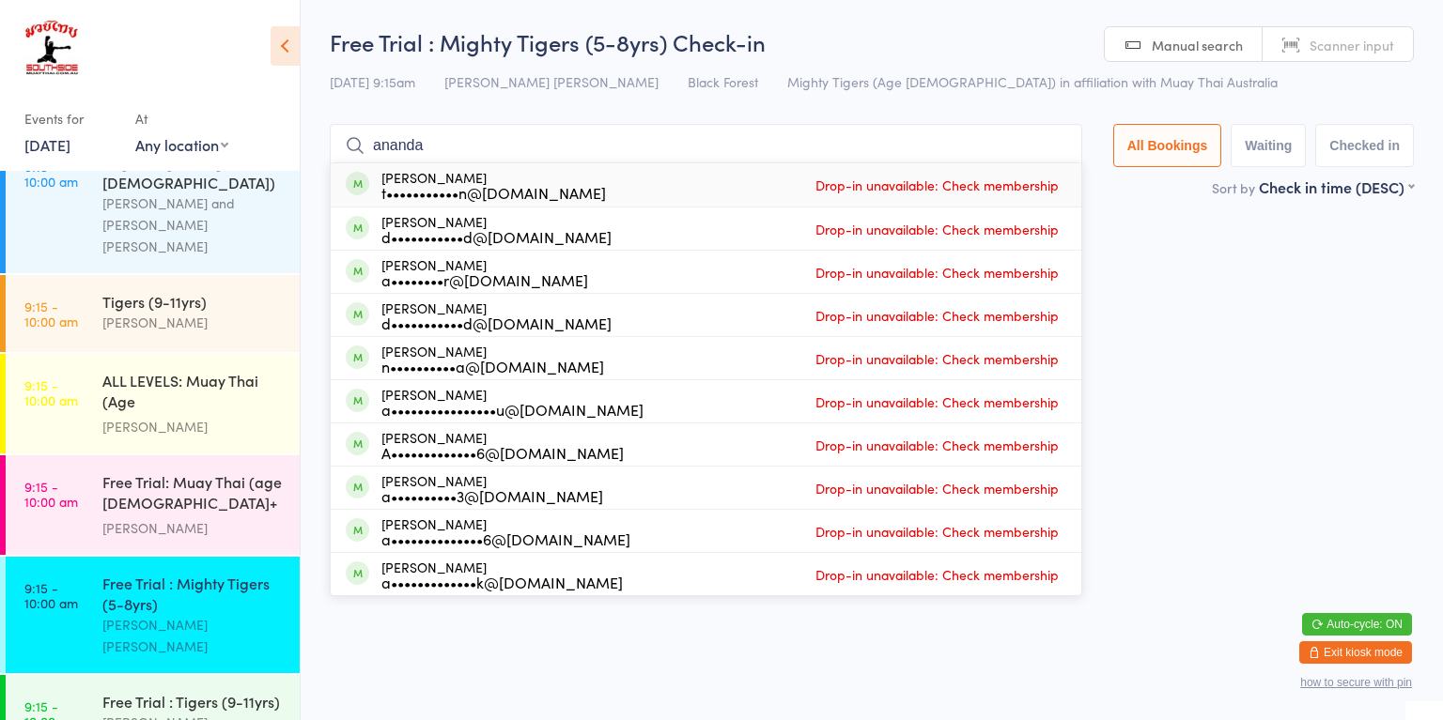
type input "ananda"
click at [437, 193] on div "t•••••••••••n@[DOMAIN_NAME]" at bounding box center [493, 192] width 224 height 15
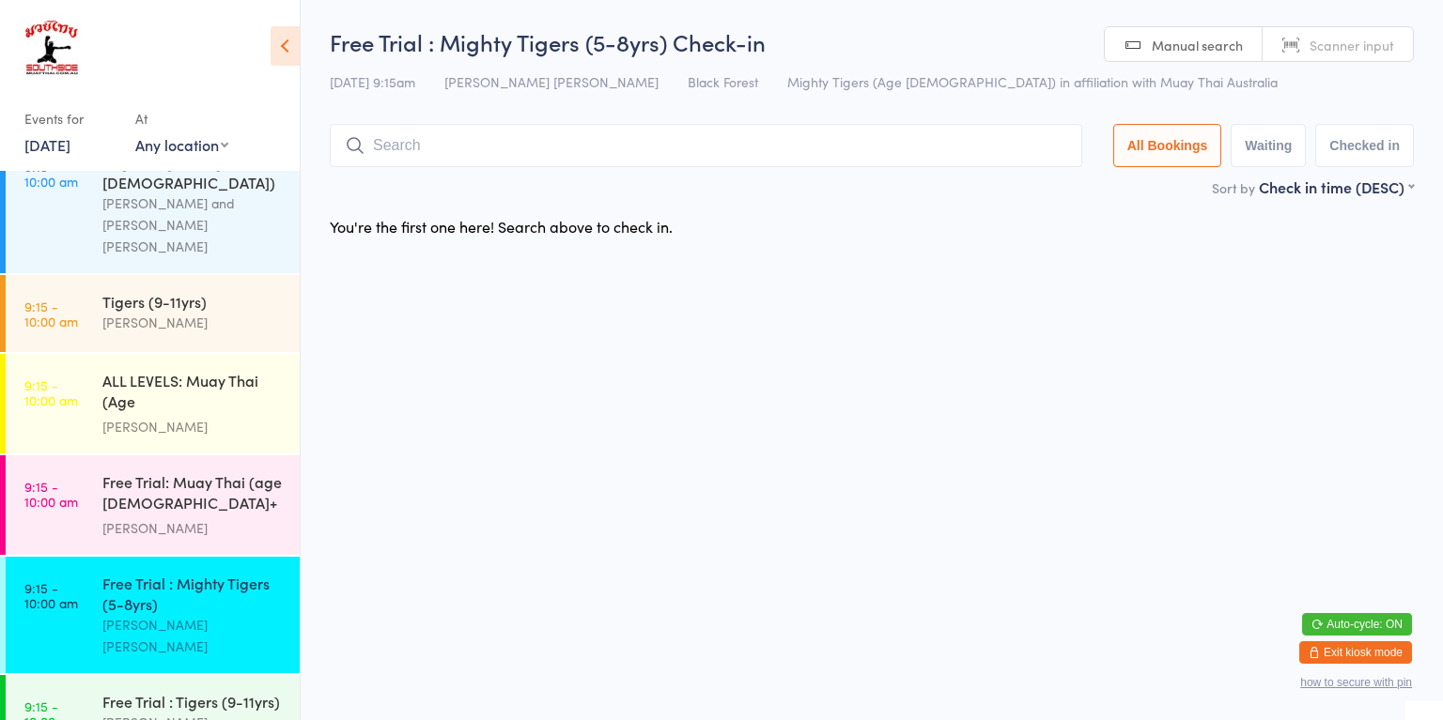
click at [378, 139] on input "search" at bounding box center [706, 145] width 752 height 43
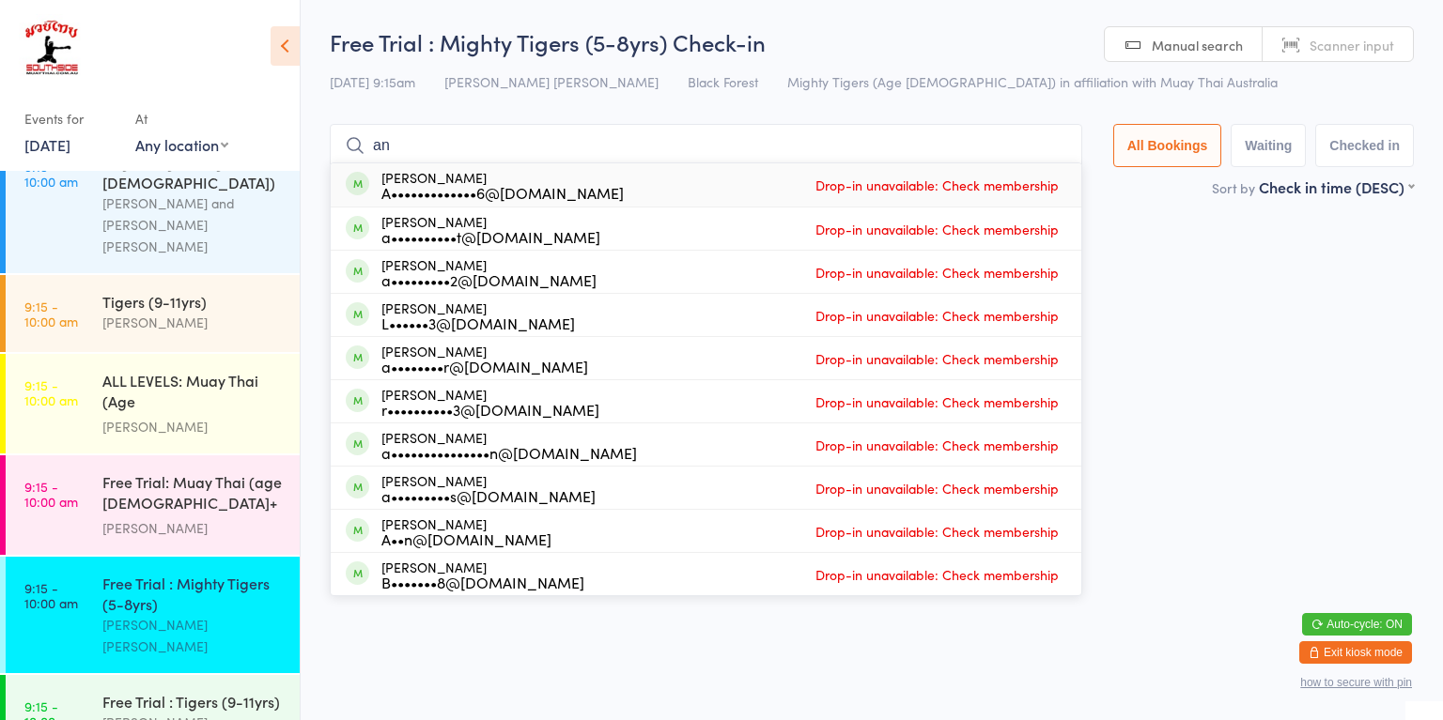
type input "an"
click at [841, 192] on span "Drop-in unavailable: Check membership" at bounding box center [936, 185] width 253 height 28
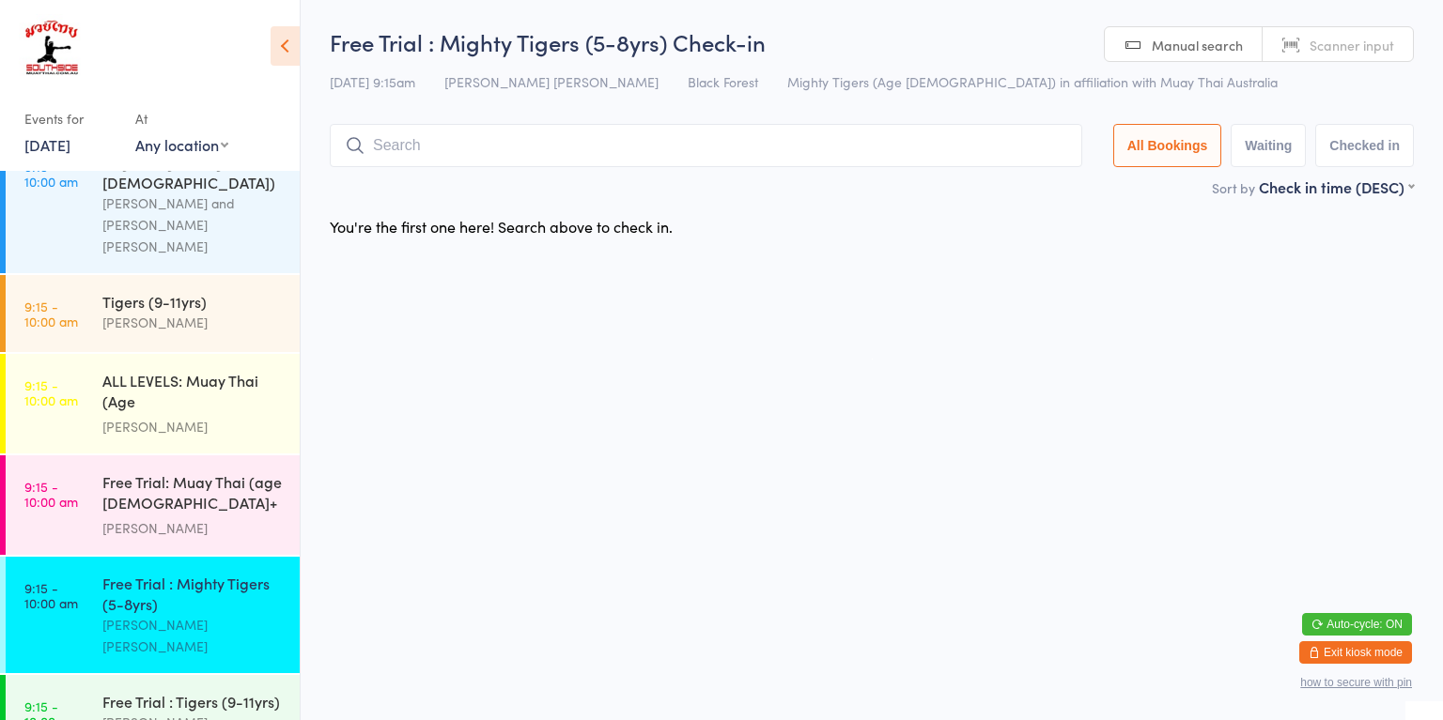
click at [78, 378] on time "9:15 - 10:00 am" at bounding box center [51, 393] width 54 height 30
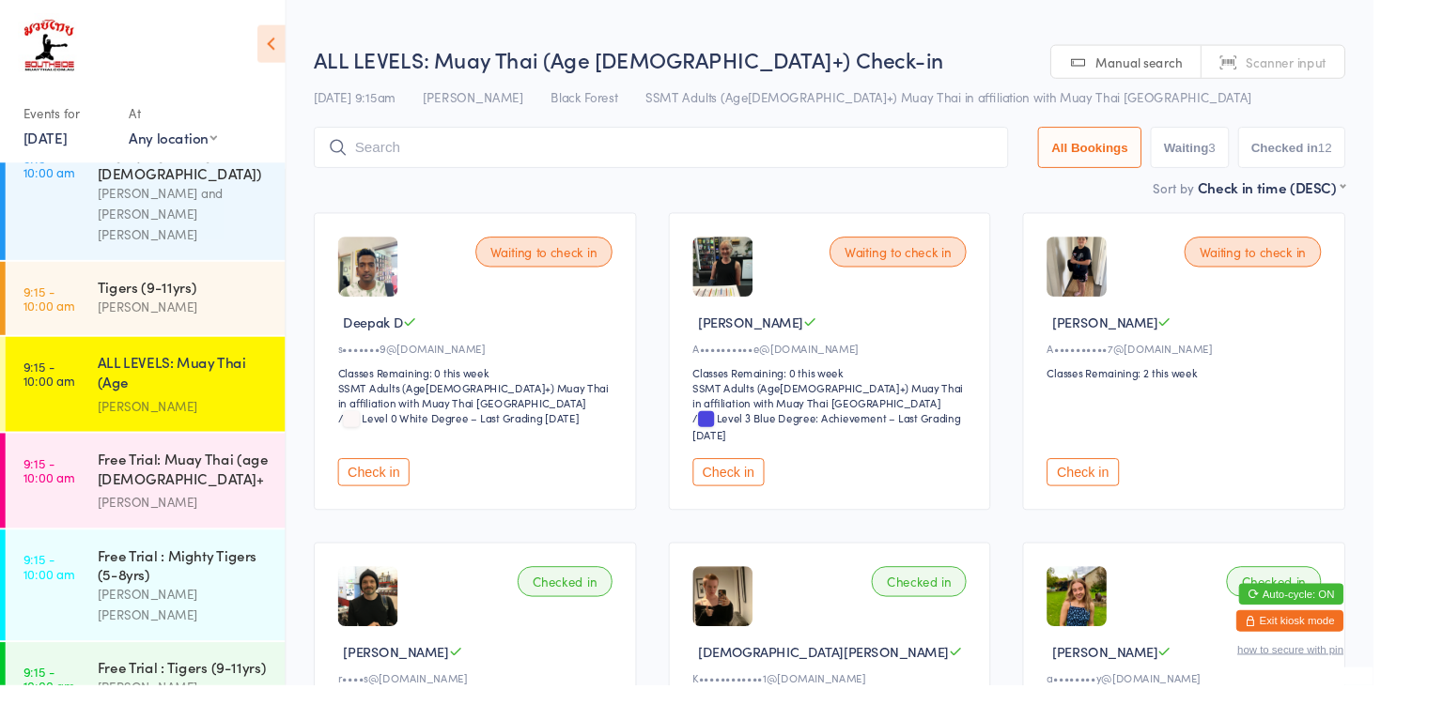
click at [293, 60] on icon at bounding box center [284, 45] width 29 height 39
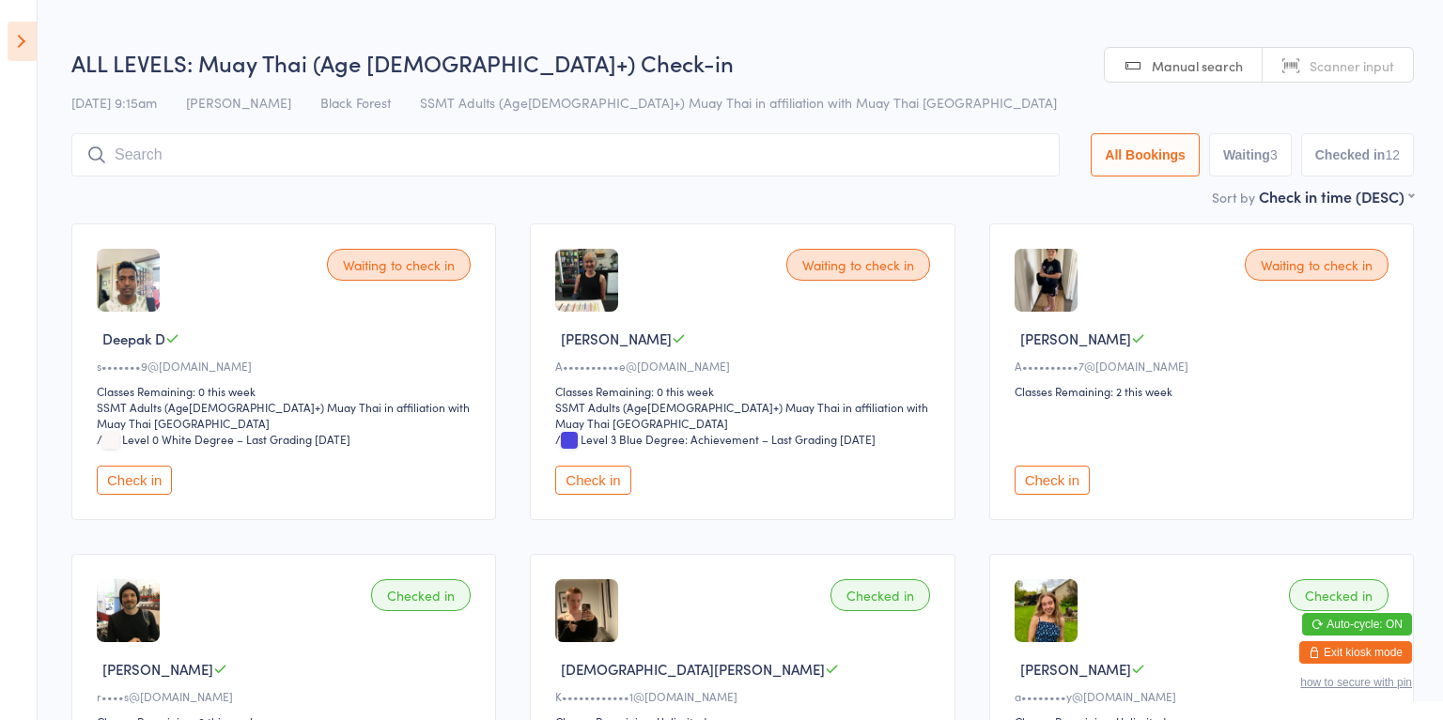
click at [1044, 466] on button "Check in" at bounding box center [1051, 480] width 75 height 29
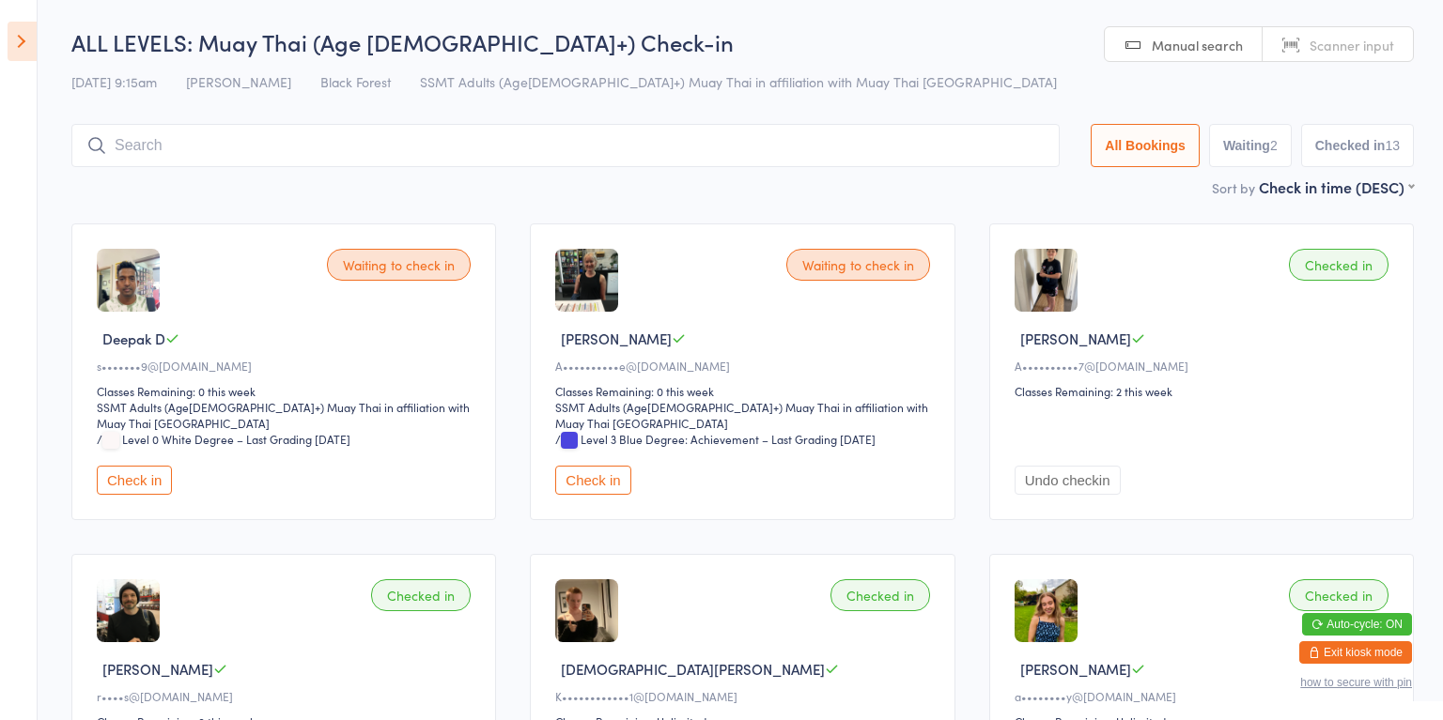
click at [603, 470] on button "Check in" at bounding box center [592, 480] width 75 height 29
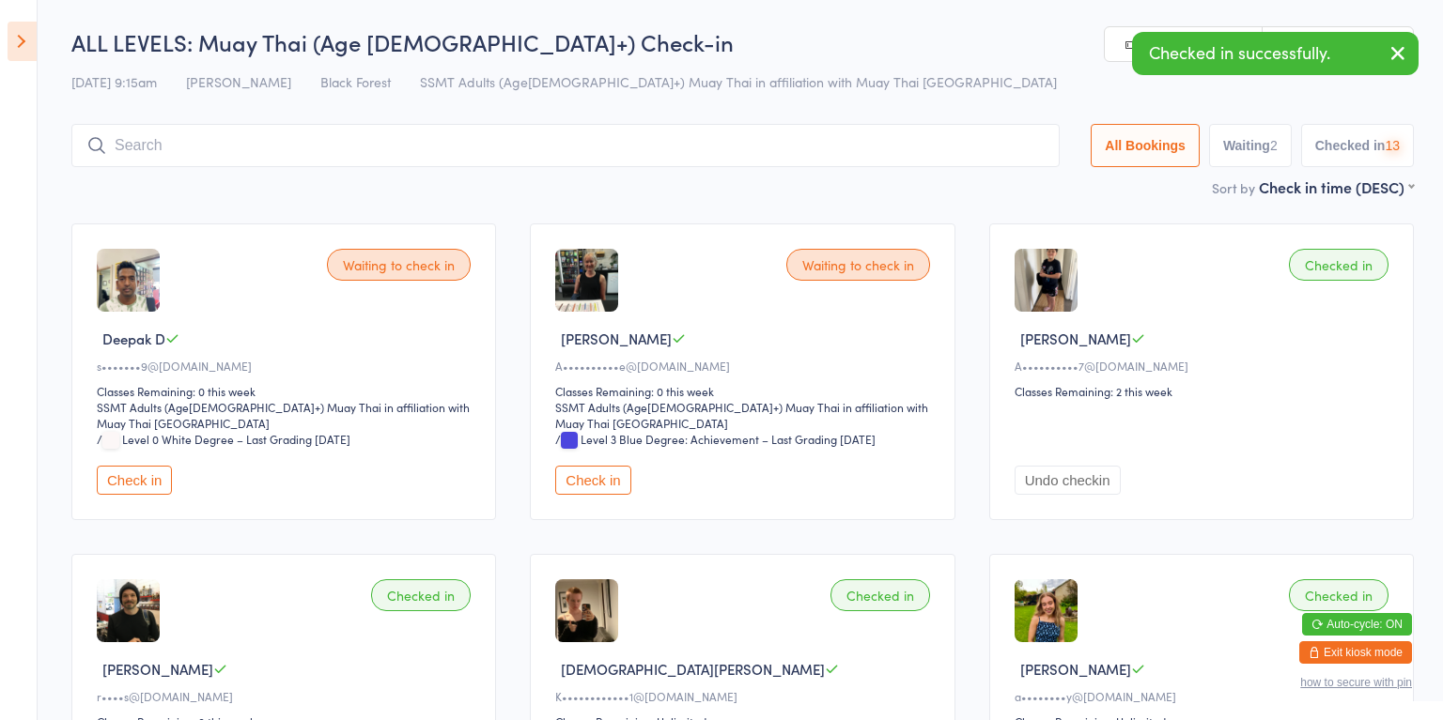
click at [34, 60] on icon at bounding box center [22, 41] width 29 height 39
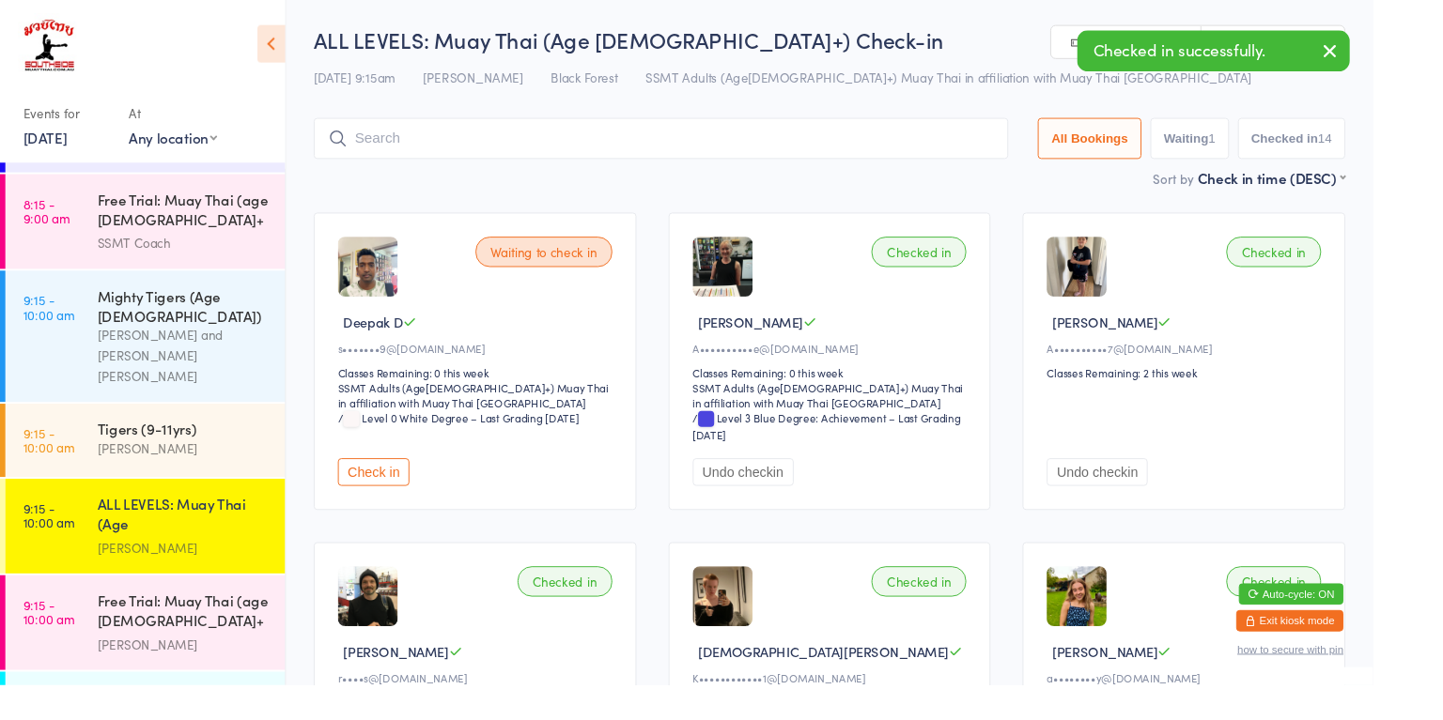
scroll to position [563, 0]
click at [143, 344] on div "[PERSON_NAME] and [PERSON_NAME] [PERSON_NAME]" at bounding box center [192, 376] width 181 height 65
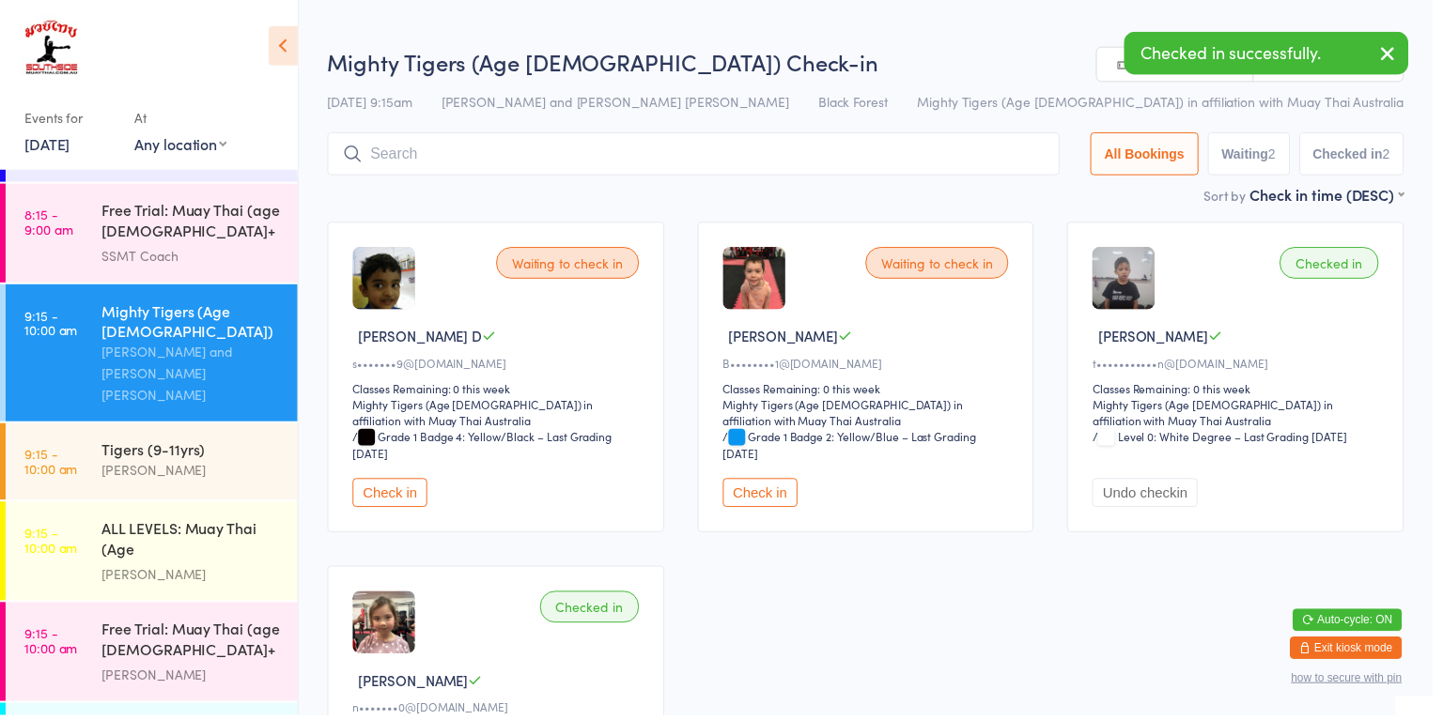
click at [760, 502] on button "Check in" at bounding box center [765, 496] width 75 height 29
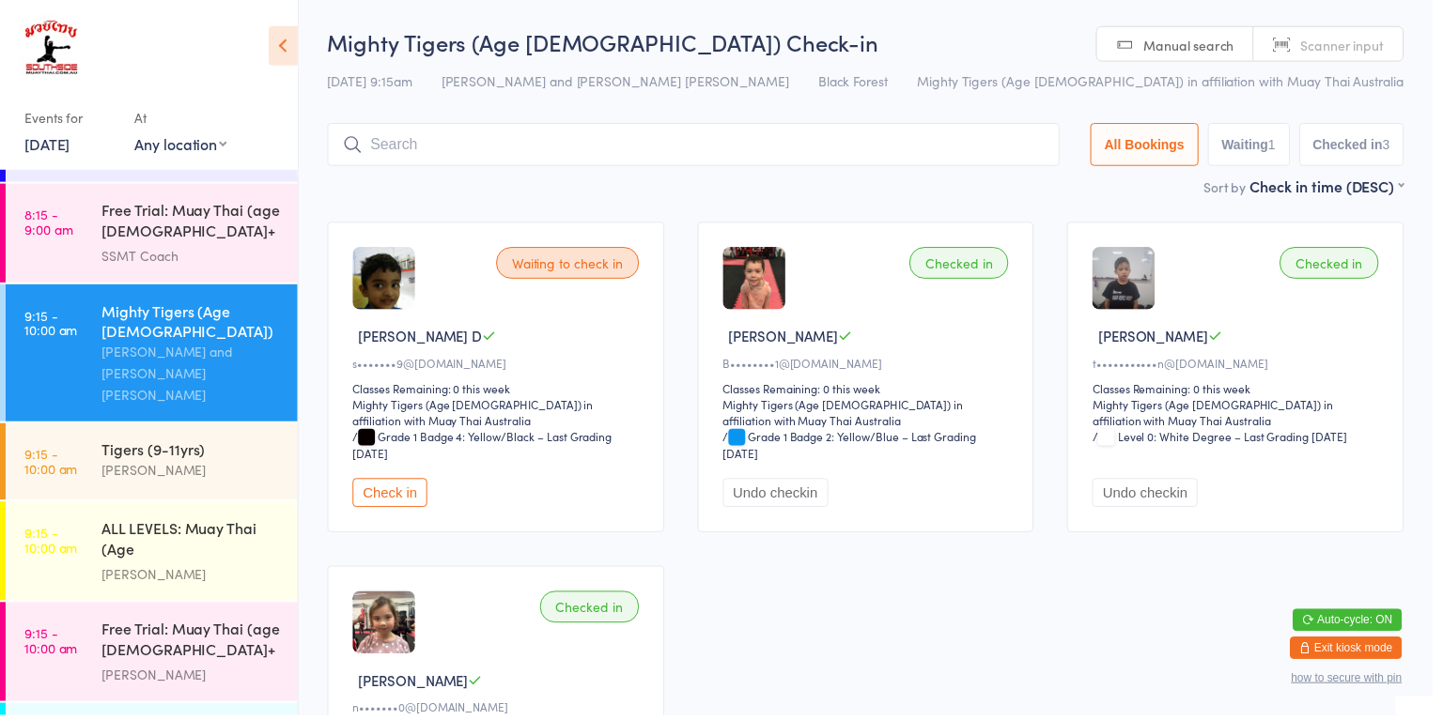
click at [461, 144] on input "search" at bounding box center [698, 145] width 737 height 43
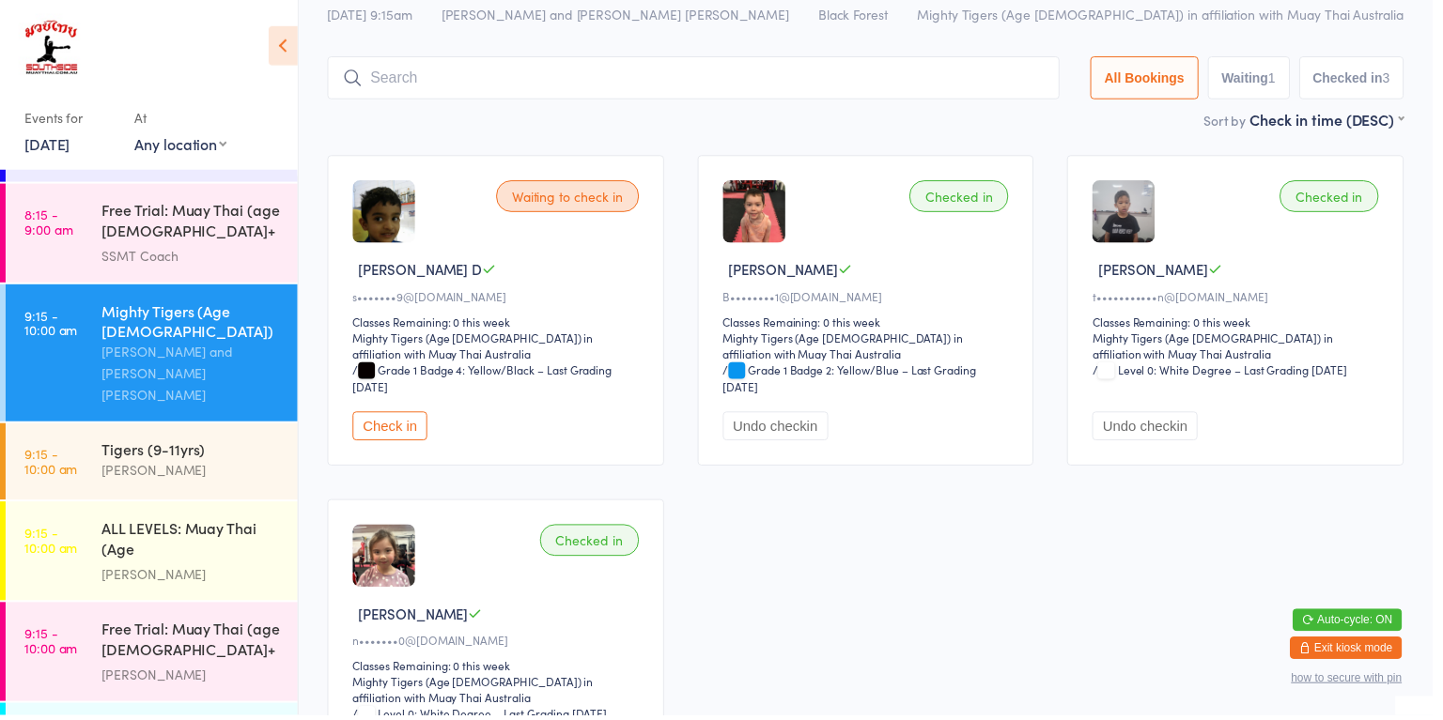
scroll to position [124, 0]
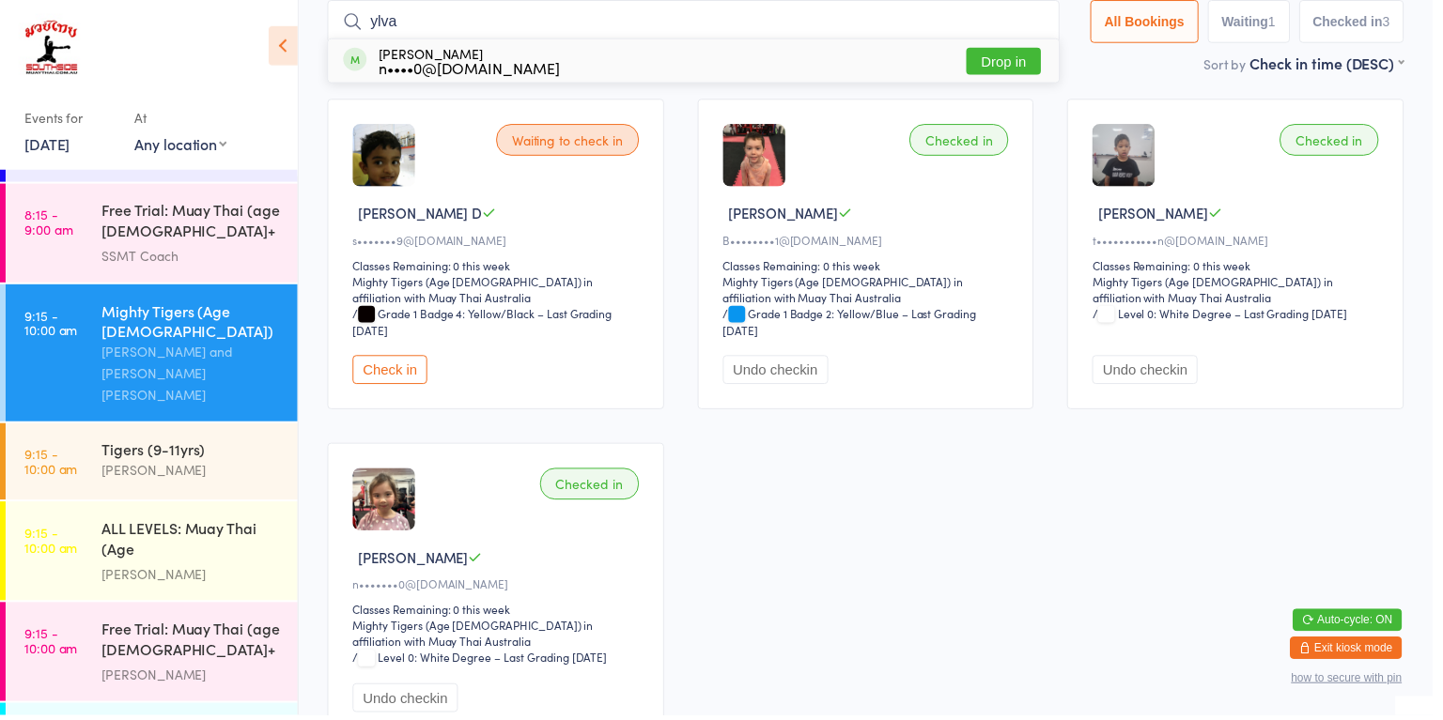
type input "ylva"
click at [503, 51] on div "[PERSON_NAME] n••••0@[DOMAIN_NAME]" at bounding box center [472, 61] width 182 height 30
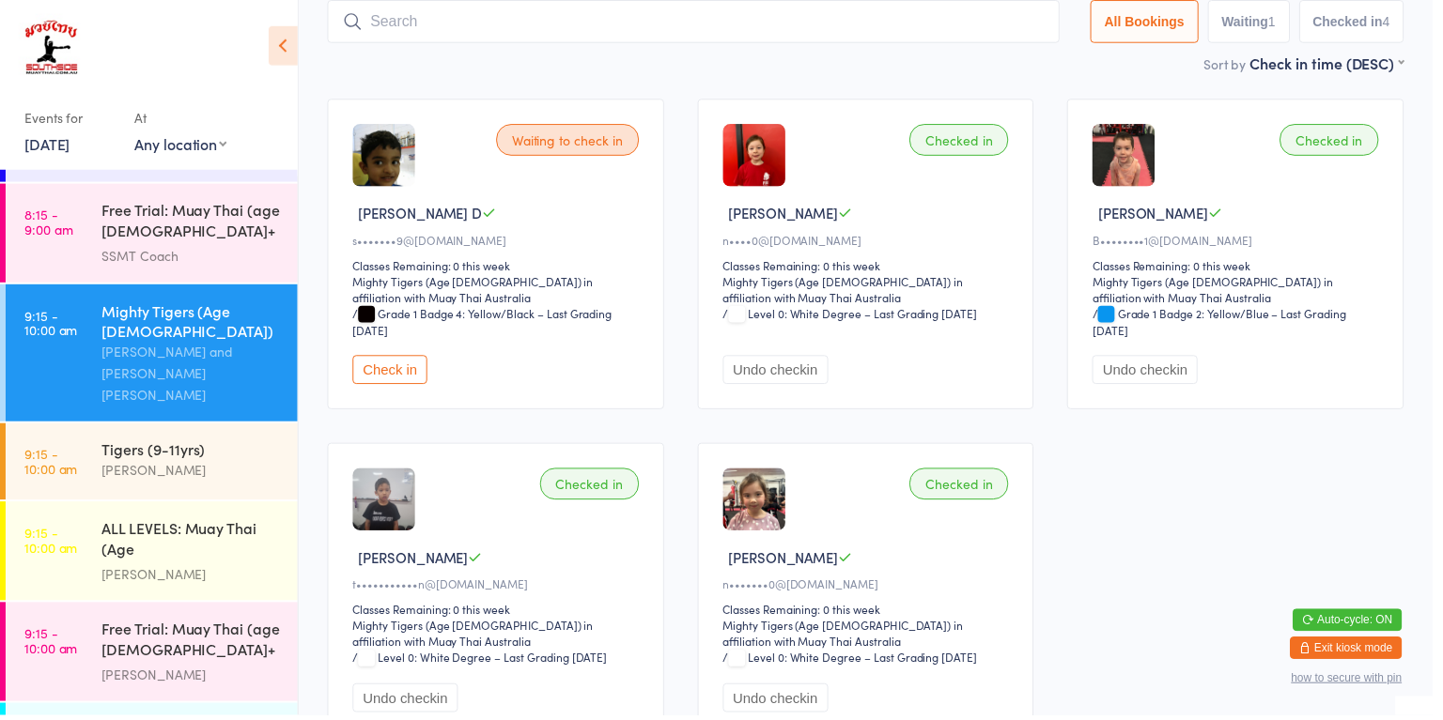
click at [384, 371] on button "Check in" at bounding box center [392, 372] width 75 height 29
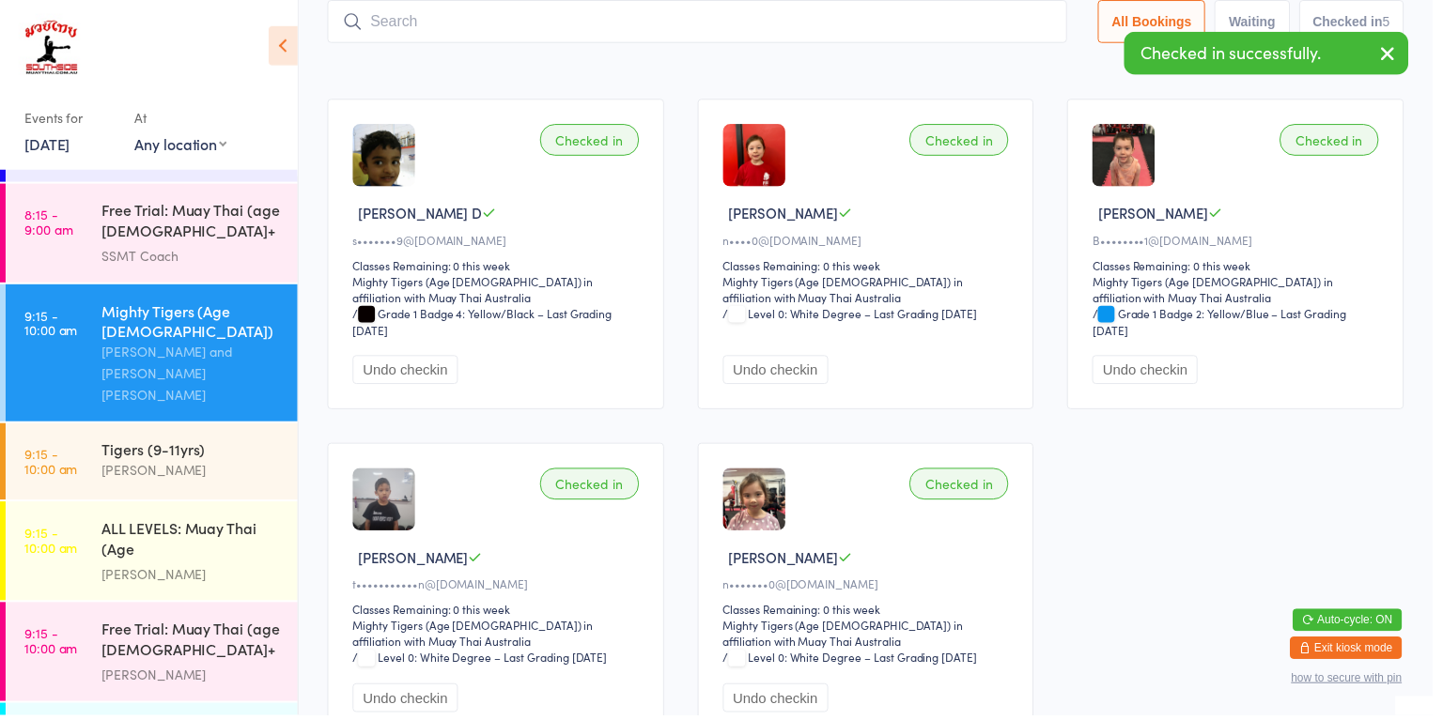
click at [222, 521] on div "ALL LEVELS: Muay Thai (Age [DEMOGRAPHIC_DATA]+)" at bounding box center [192, 544] width 181 height 46
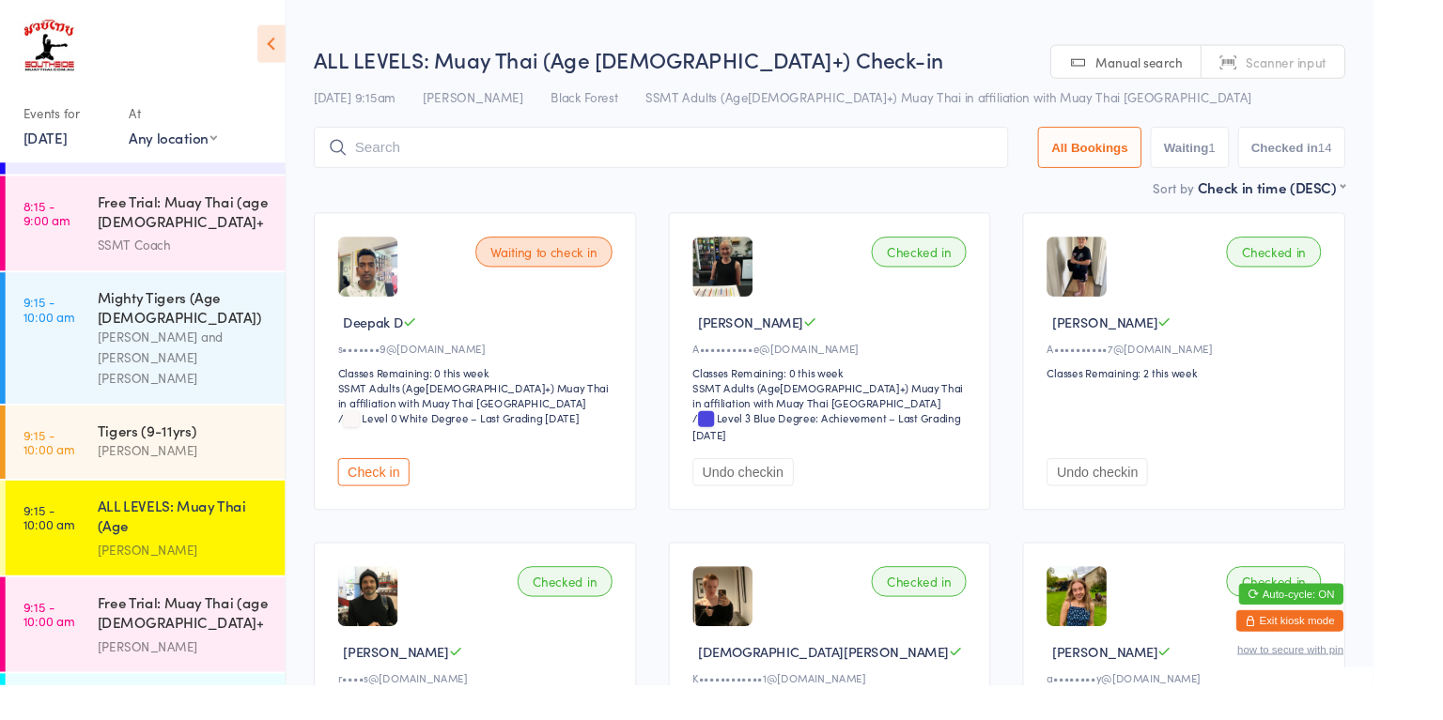
click at [1442, 351] on html "You have now entered Kiosk Mode. Members will be able to check themselves in us…" at bounding box center [721, 360] width 1443 height 720
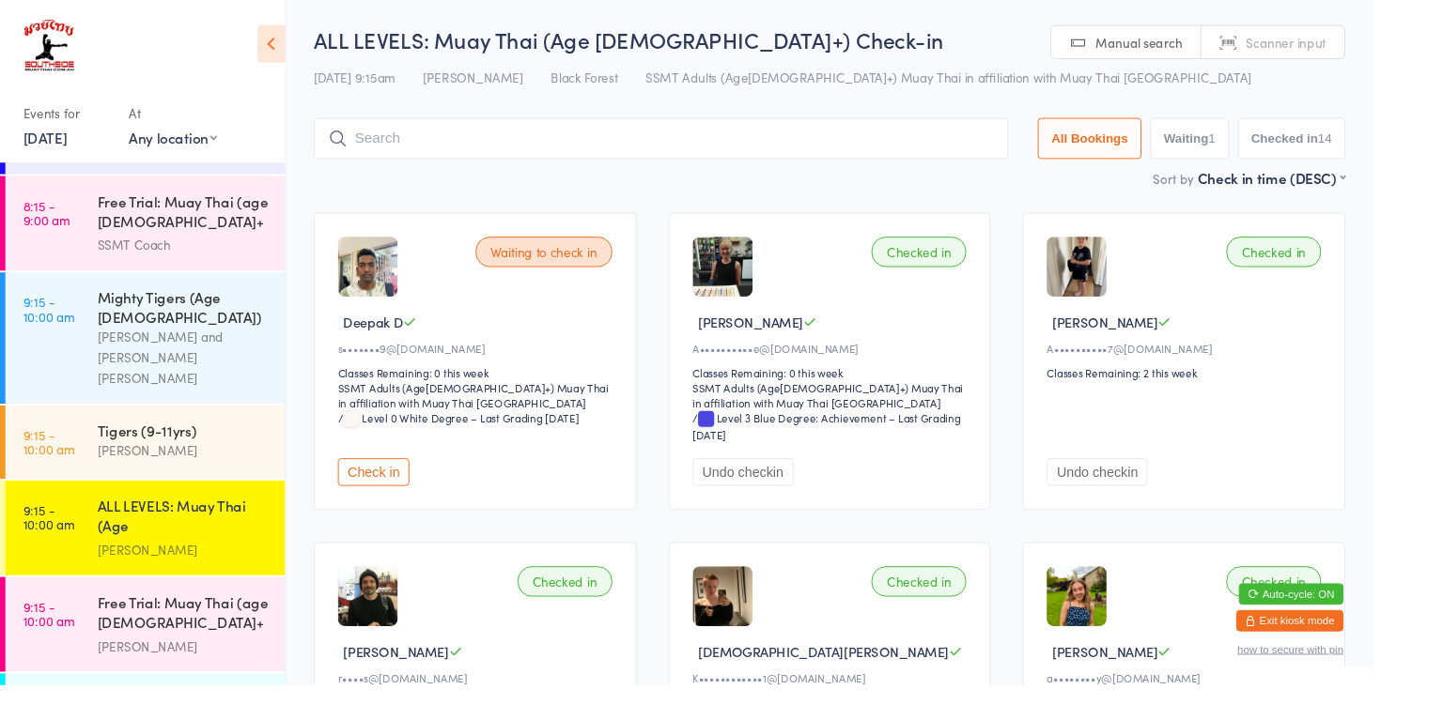
click at [397, 489] on button "Check in" at bounding box center [392, 496] width 75 height 29
click at [238, 344] on div "[PERSON_NAME] and [PERSON_NAME] [PERSON_NAME]" at bounding box center [192, 376] width 181 height 65
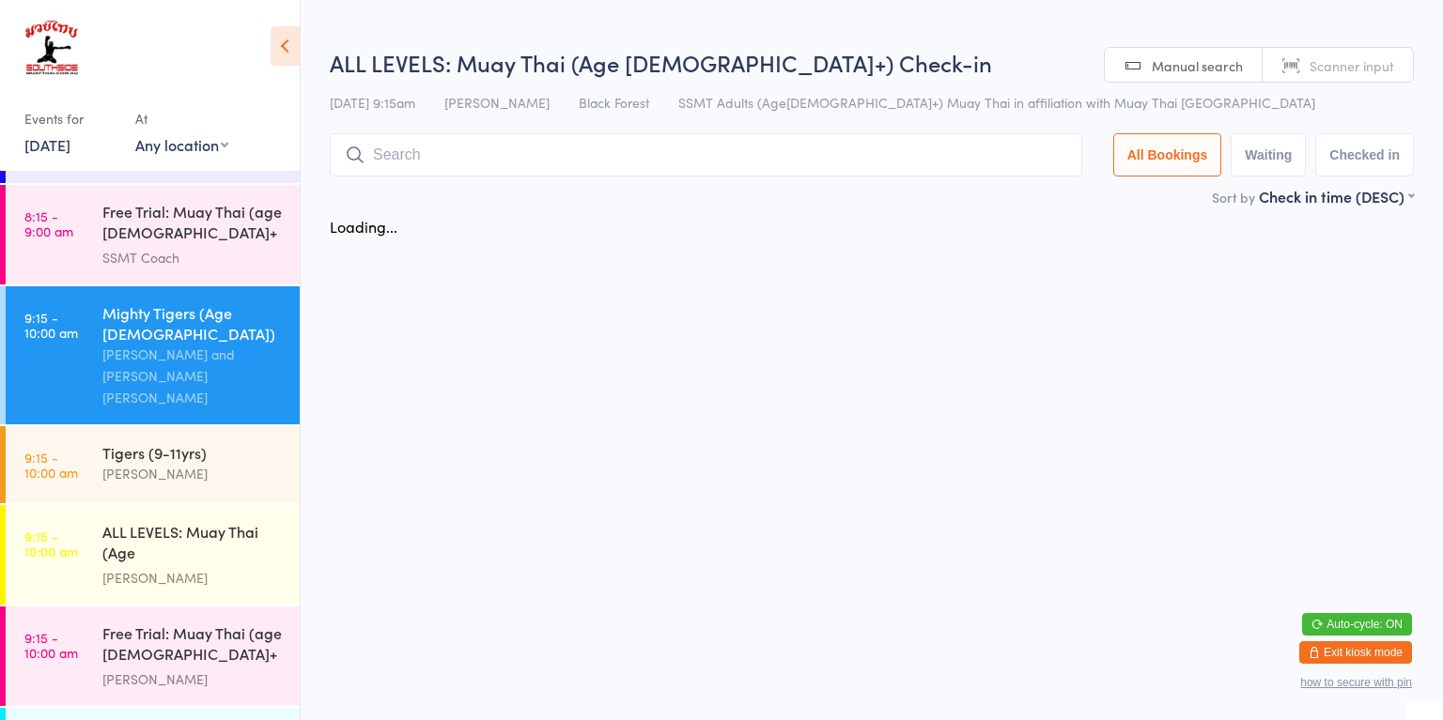
click at [551, 158] on input "search" at bounding box center [706, 154] width 752 height 43
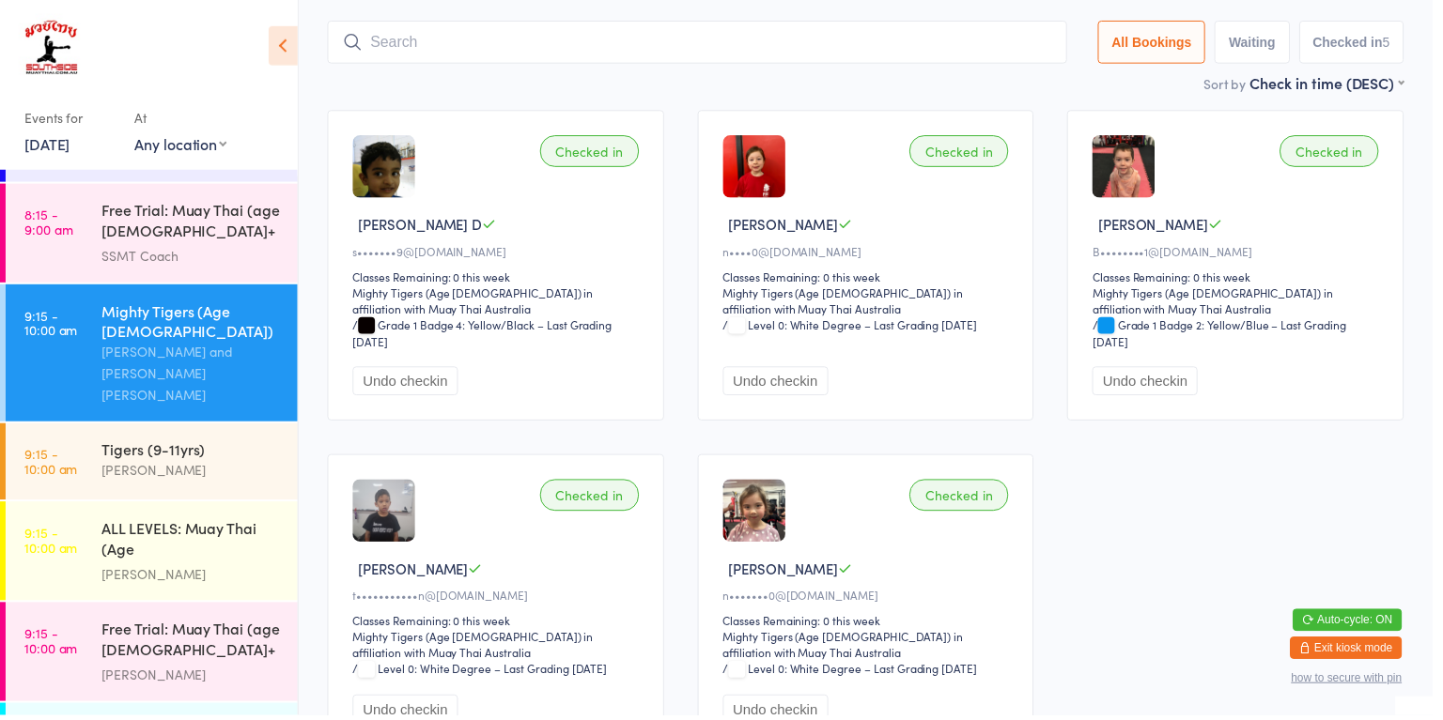
scroll to position [134, 0]
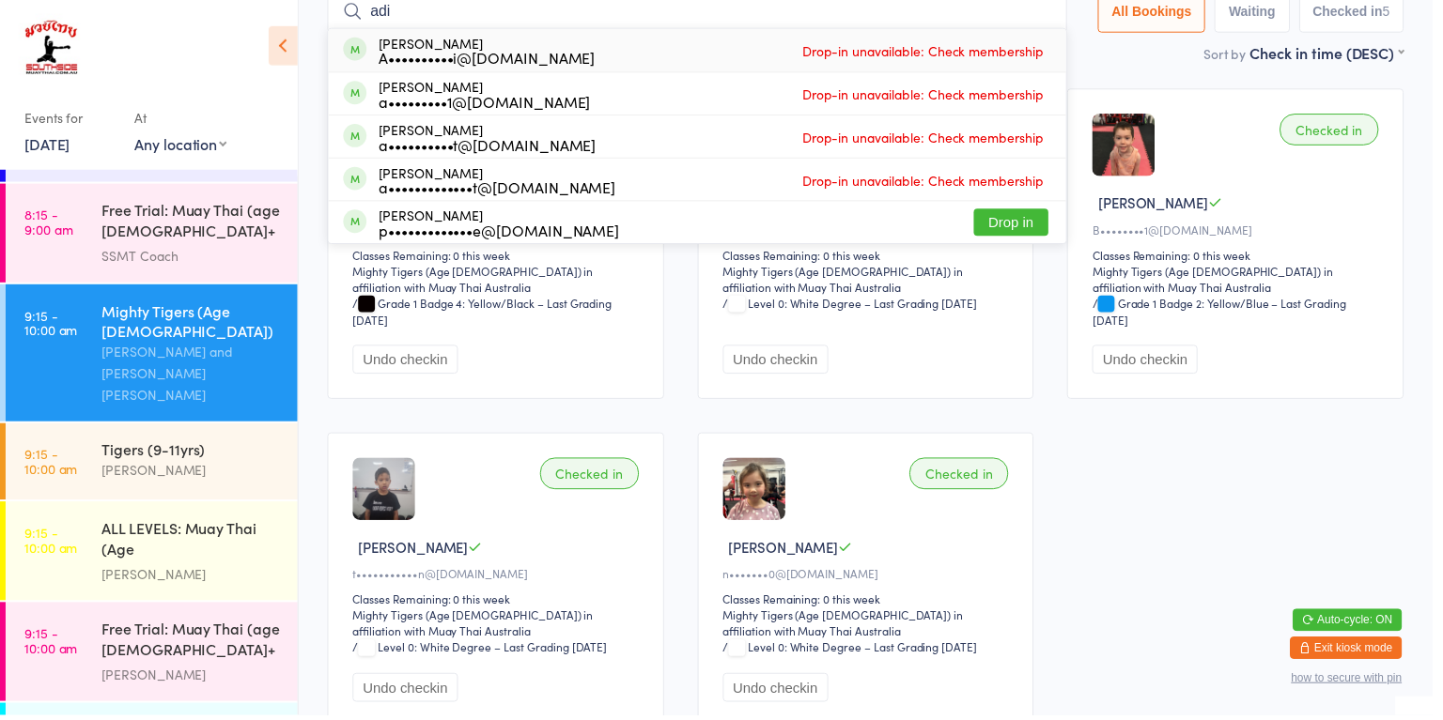
type input "adi"
click at [1011, 234] on button "Drop in" at bounding box center [1017, 223] width 75 height 27
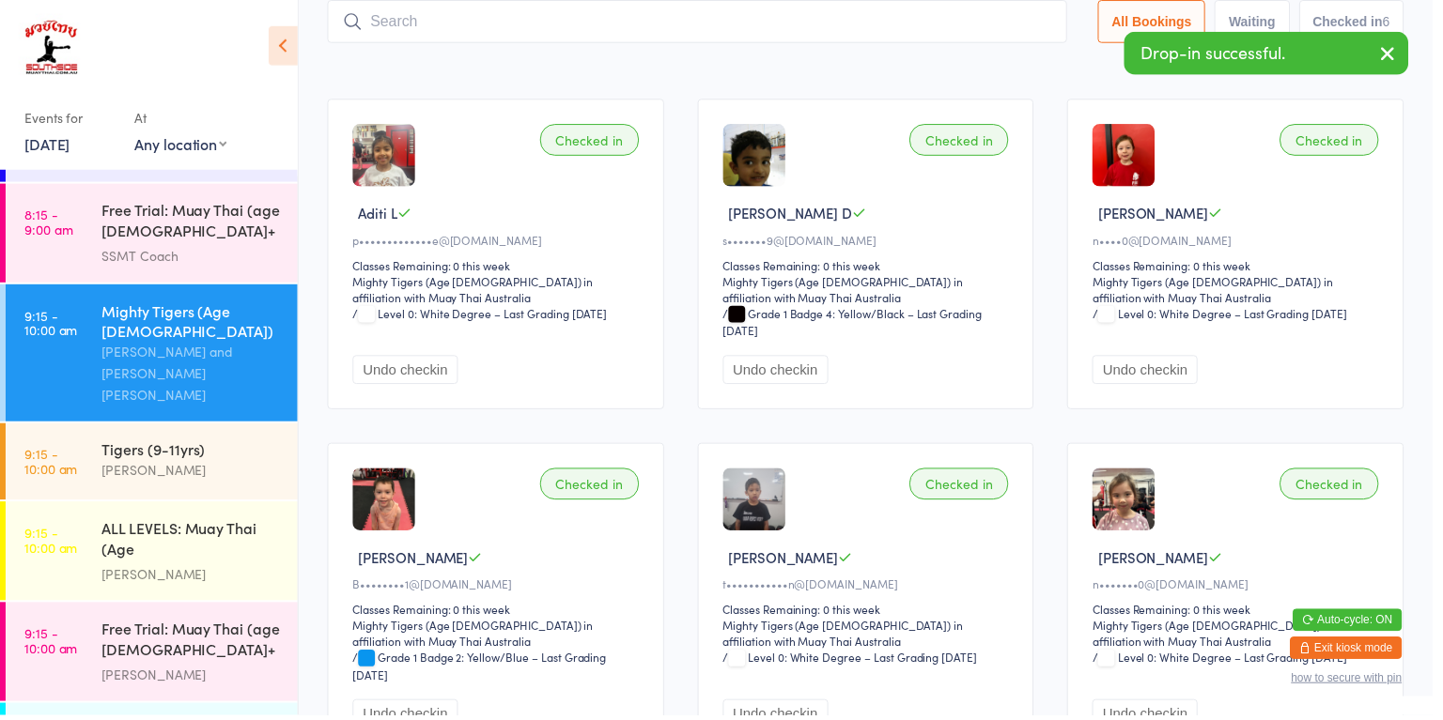
click at [222, 442] on div "Tigers (9-11yrs)" at bounding box center [192, 452] width 181 height 21
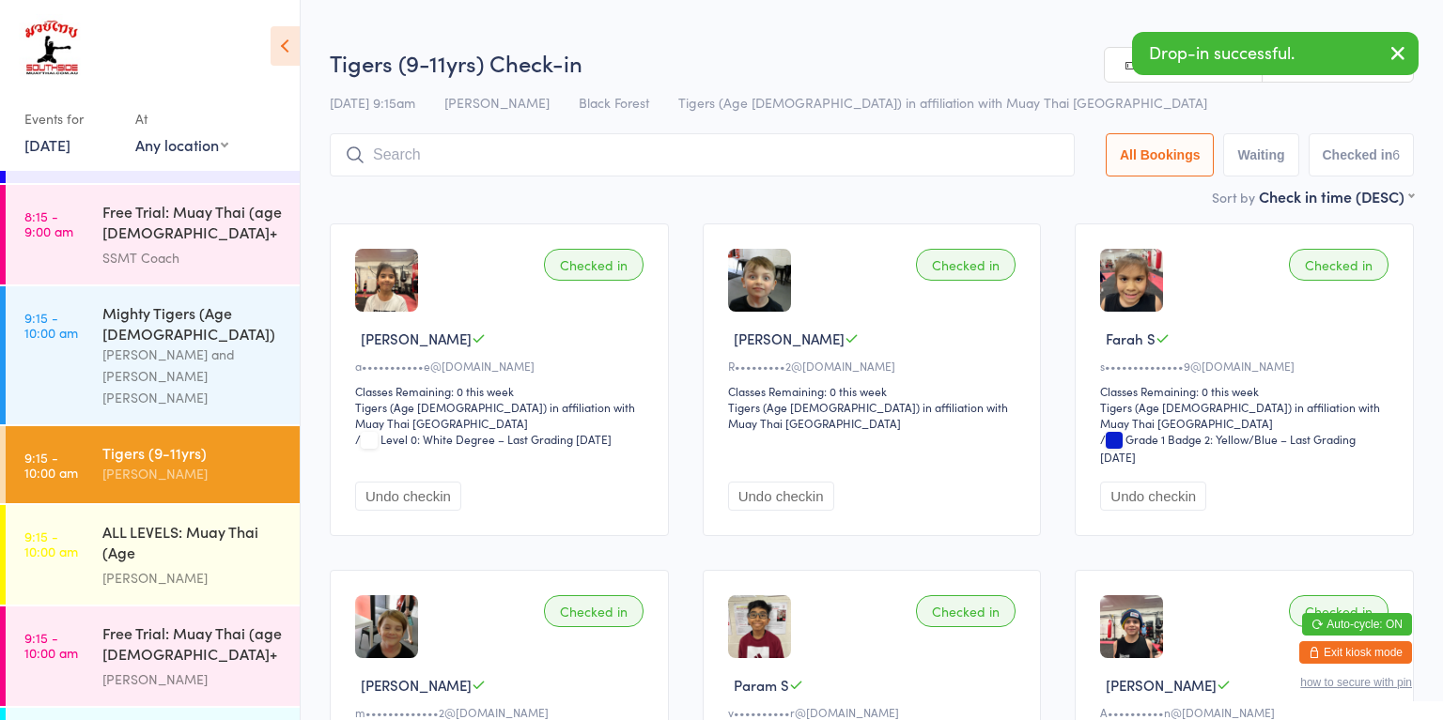
click at [605, 160] on input "search" at bounding box center [702, 154] width 745 height 43
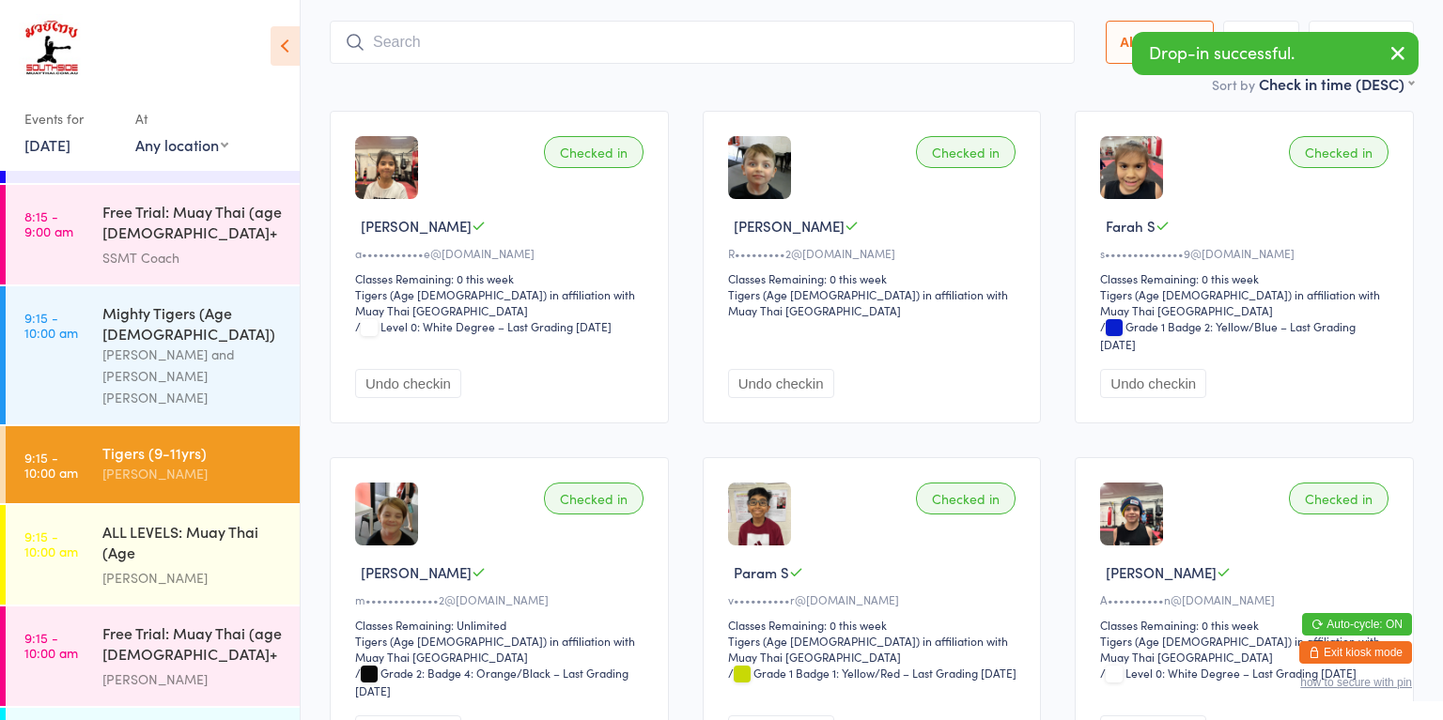
scroll to position [134, 0]
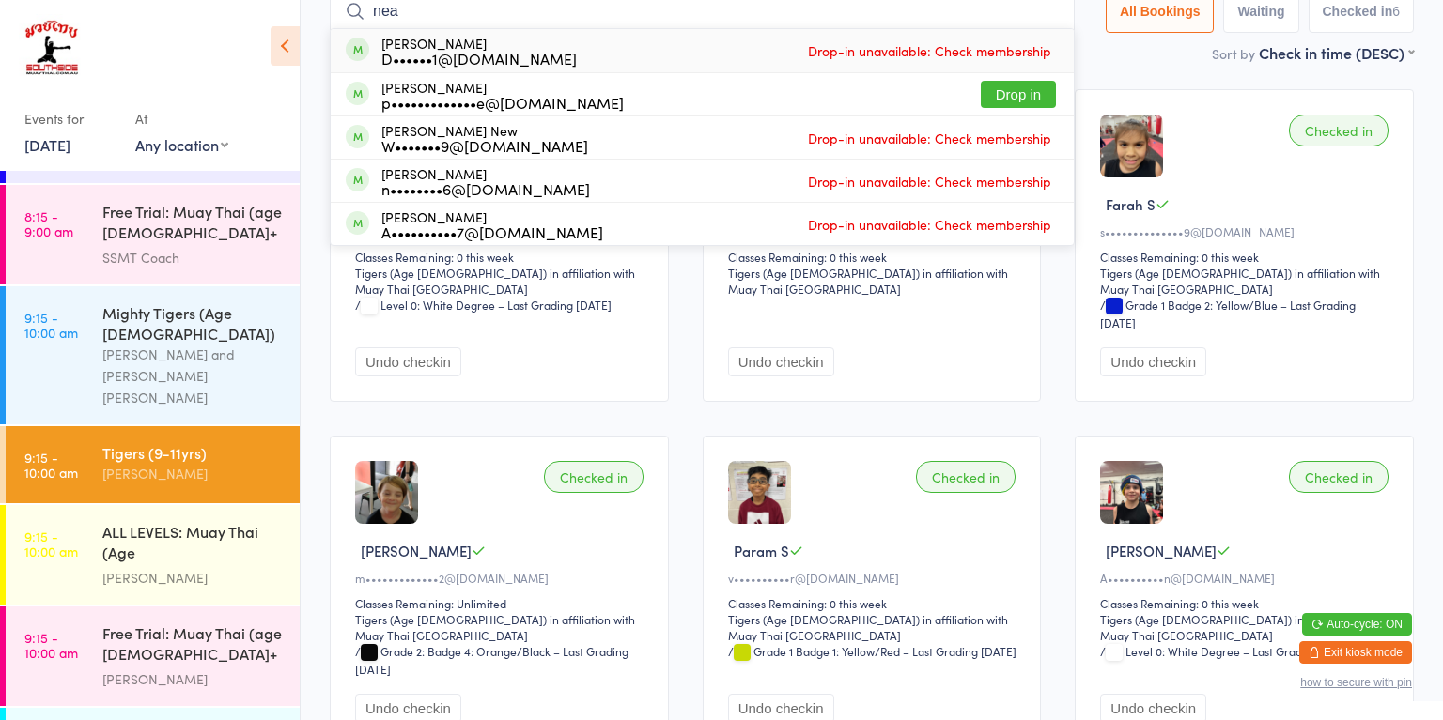
type input "nea"
click at [1020, 93] on button "Drop in" at bounding box center [1017, 94] width 75 height 27
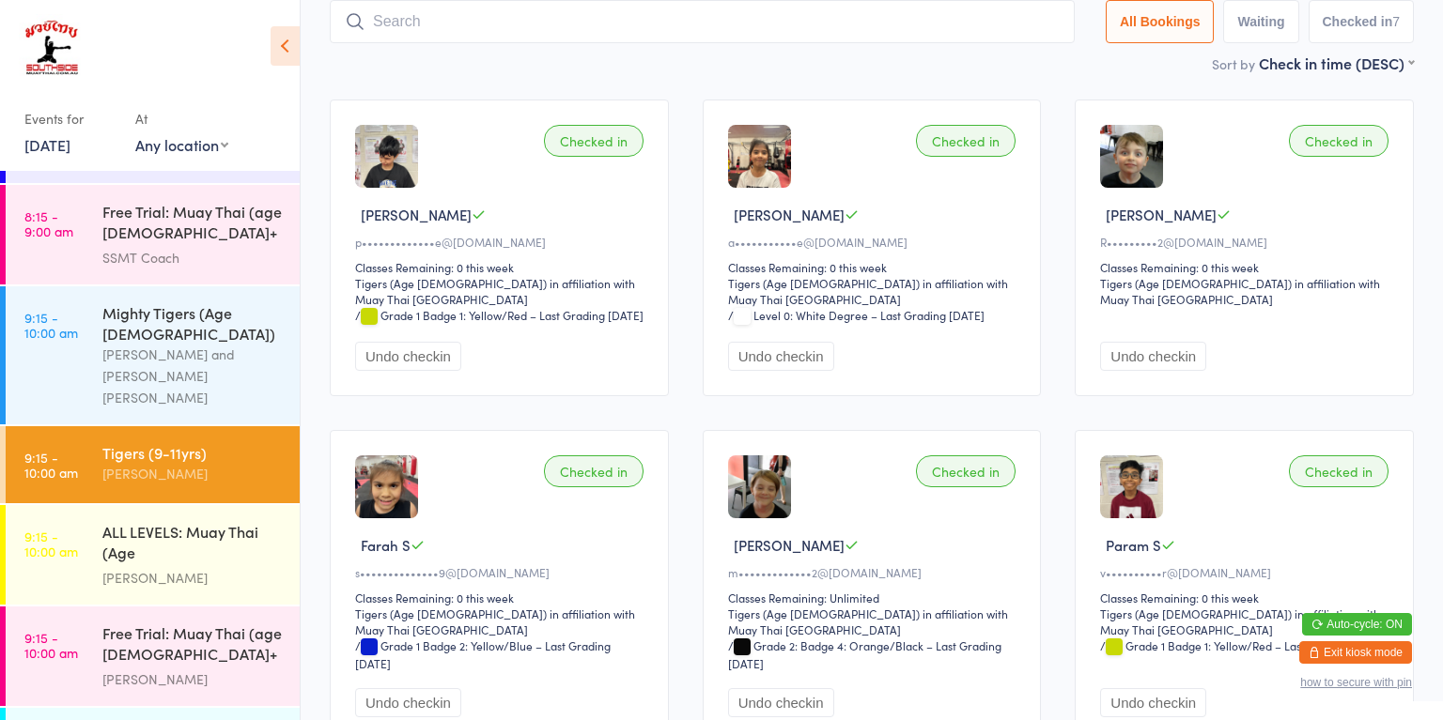
click at [1435, 286] on ui-view "Tigers (9-11yrs) Check-in [DATE] 9:15am [PERSON_NAME] Black Forest Tigers (Age …" at bounding box center [872, 496] width 1142 height 1189
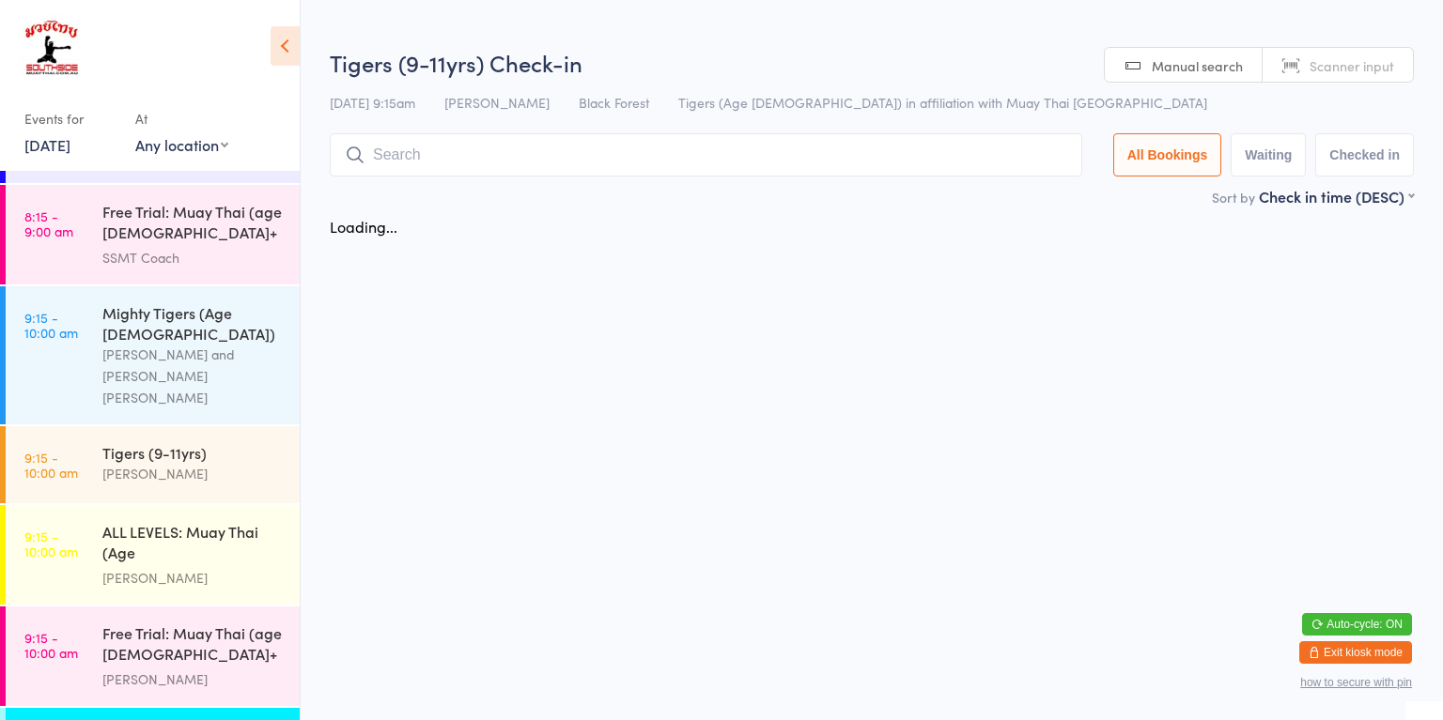
click at [570, 270] on html "You have now entered Kiosk Mode. Members will be able to check themselves in us…" at bounding box center [721, 360] width 1443 height 720
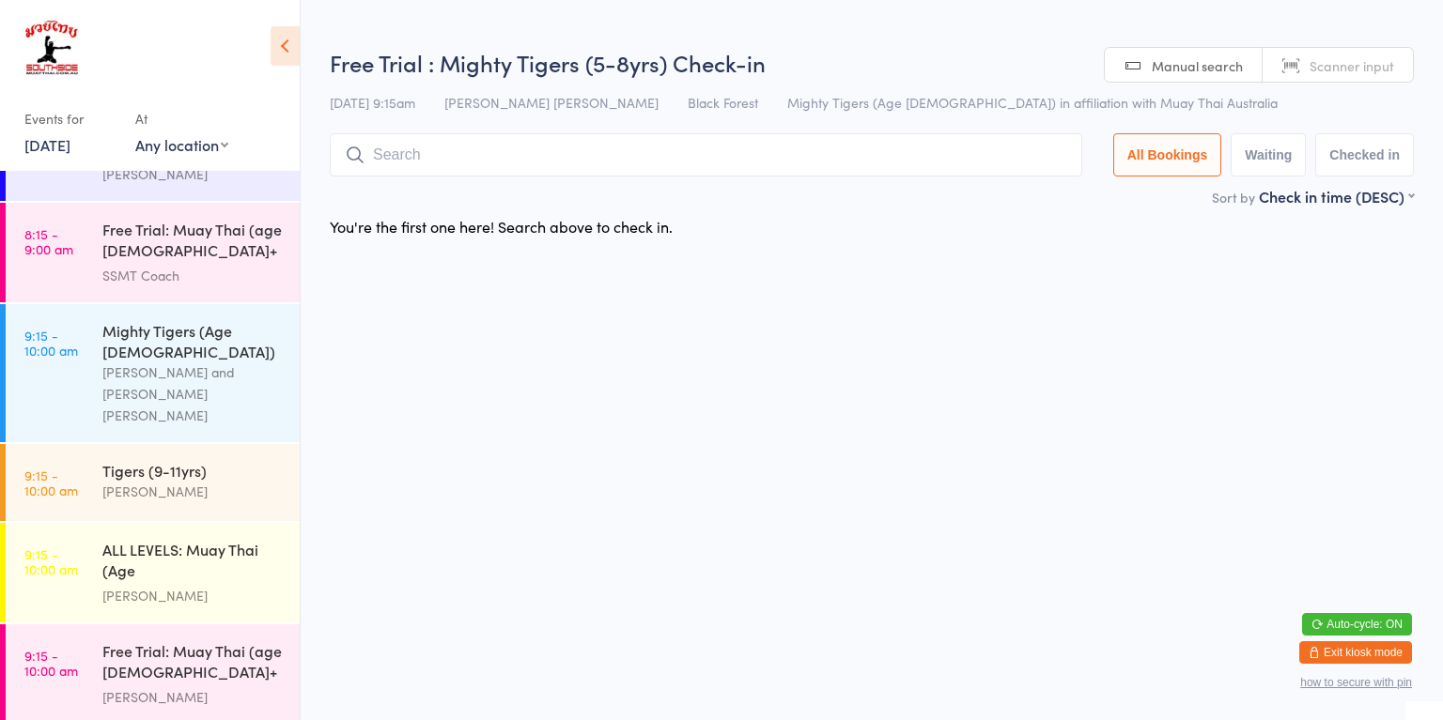
scroll to position [526, 0]
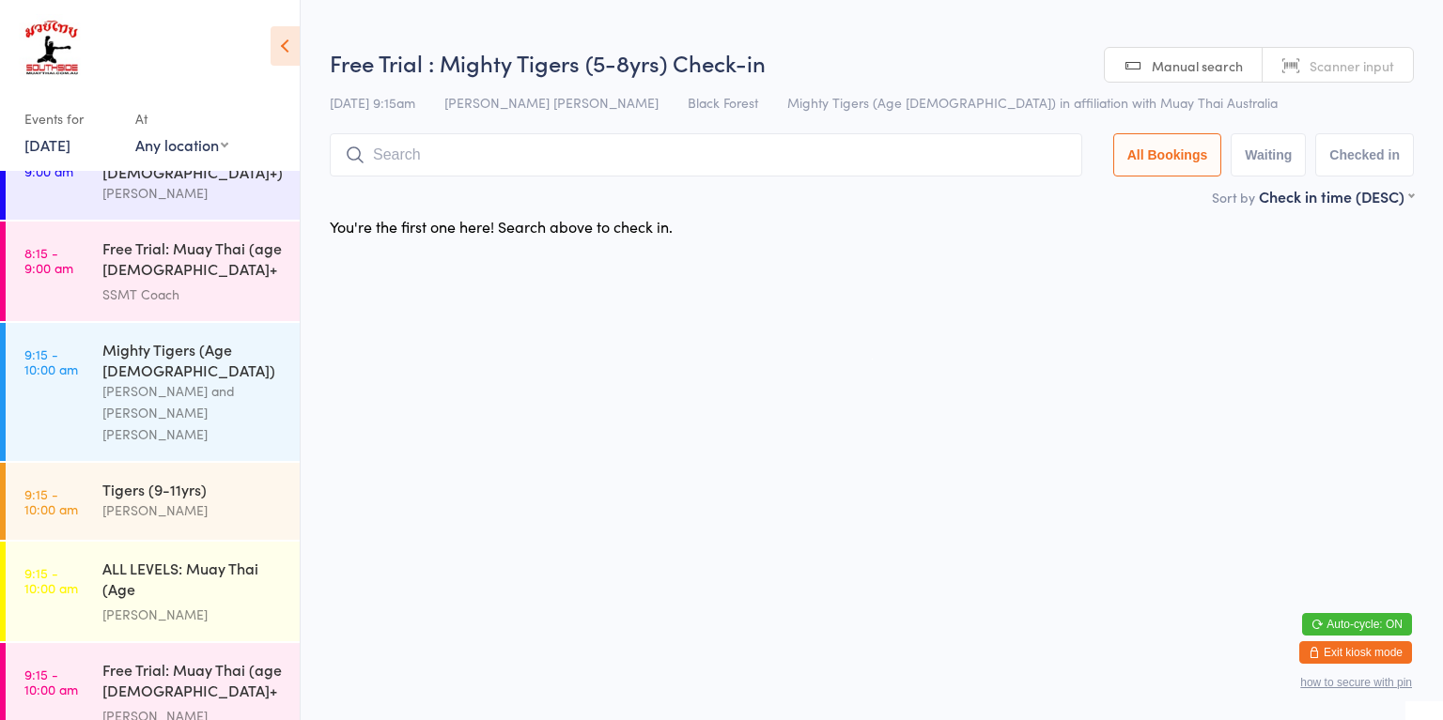
click at [257, 380] on div "[PERSON_NAME] and [PERSON_NAME] [PERSON_NAME]" at bounding box center [192, 412] width 181 height 65
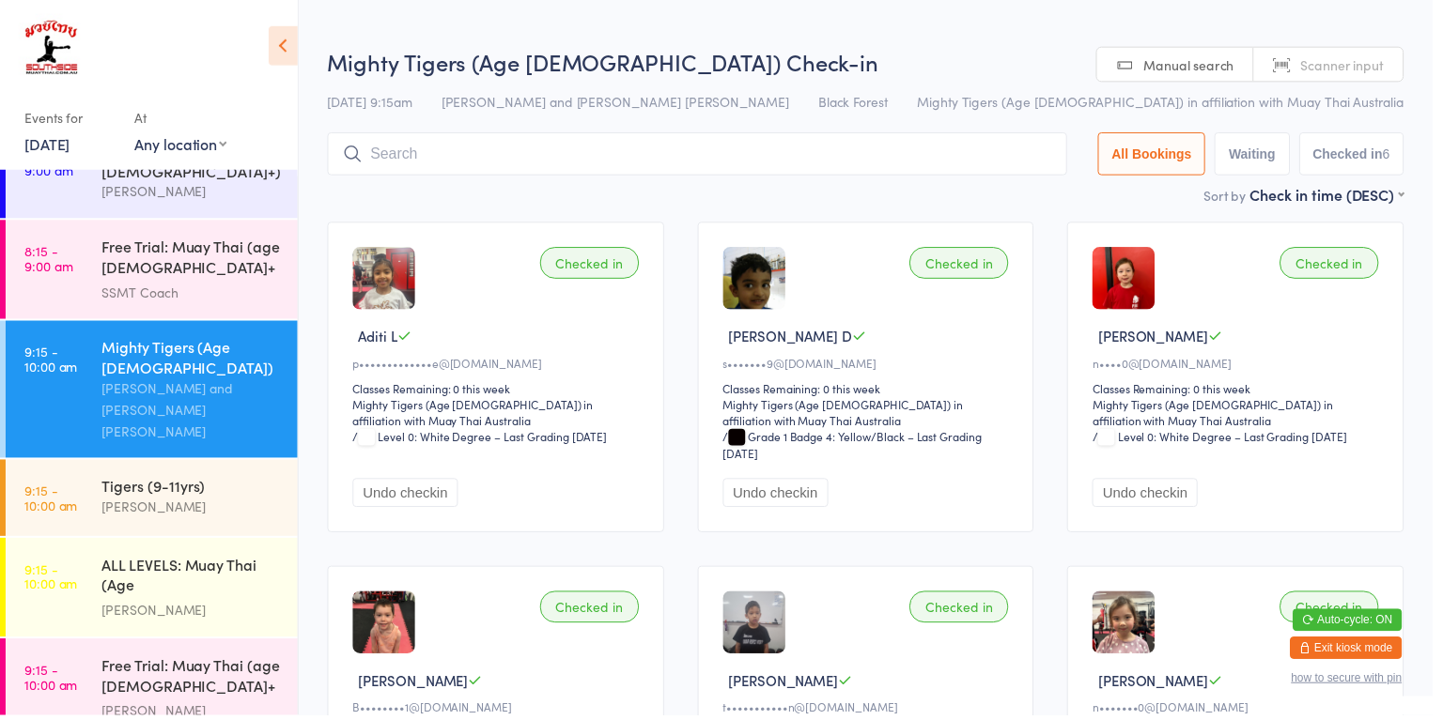
click at [1428, 236] on div "Checked in Aditi L p•••••••••••••e@[DOMAIN_NAME] Classes Remaining: 0 this week…" at bounding box center [872, 553] width 1118 height 693
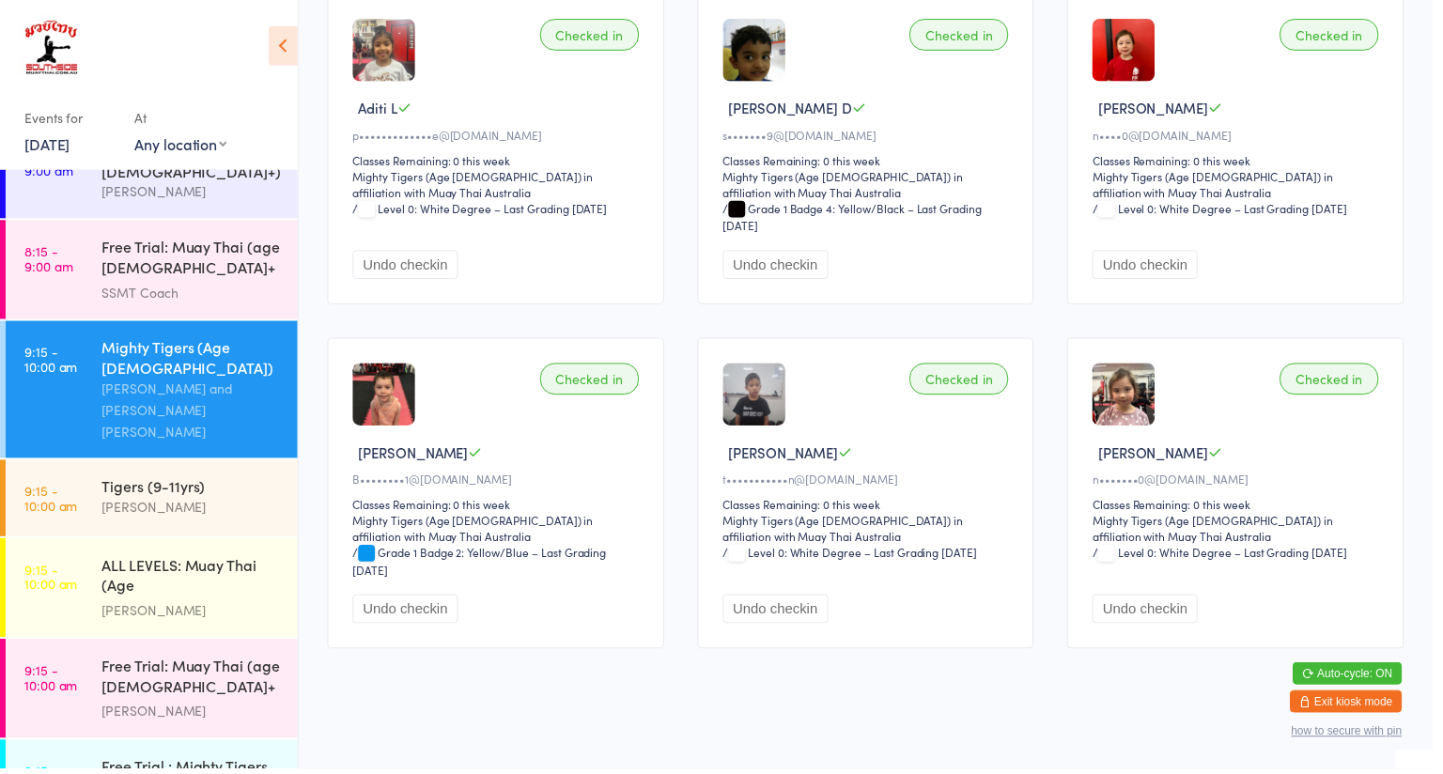
scroll to position [228, 0]
click at [259, 719] on div "Free Trial : Mighty Tigers (5-8yrs)" at bounding box center [192, 781] width 181 height 41
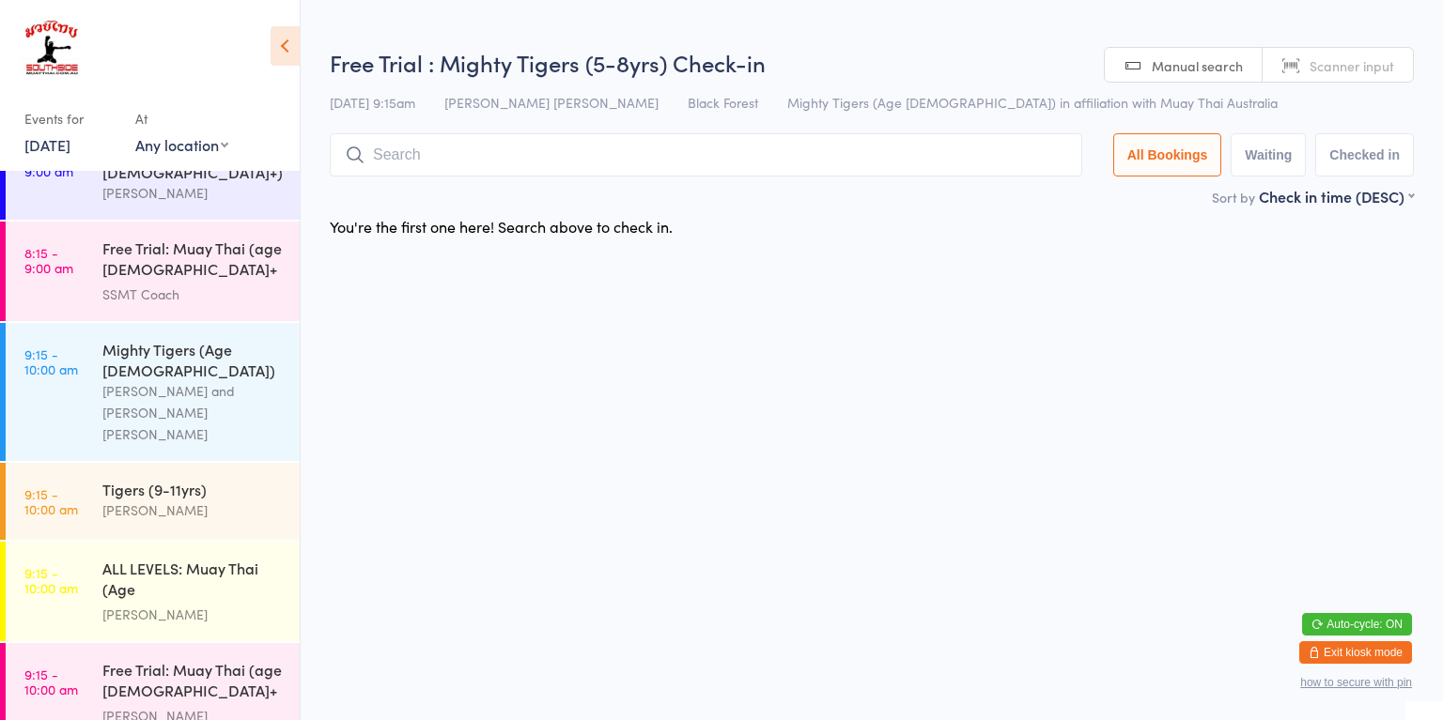
click at [254, 387] on div "[PERSON_NAME] and [PERSON_NAME] [PERSON_NAME]" at bounding box center [192, 412] width 181 height 65
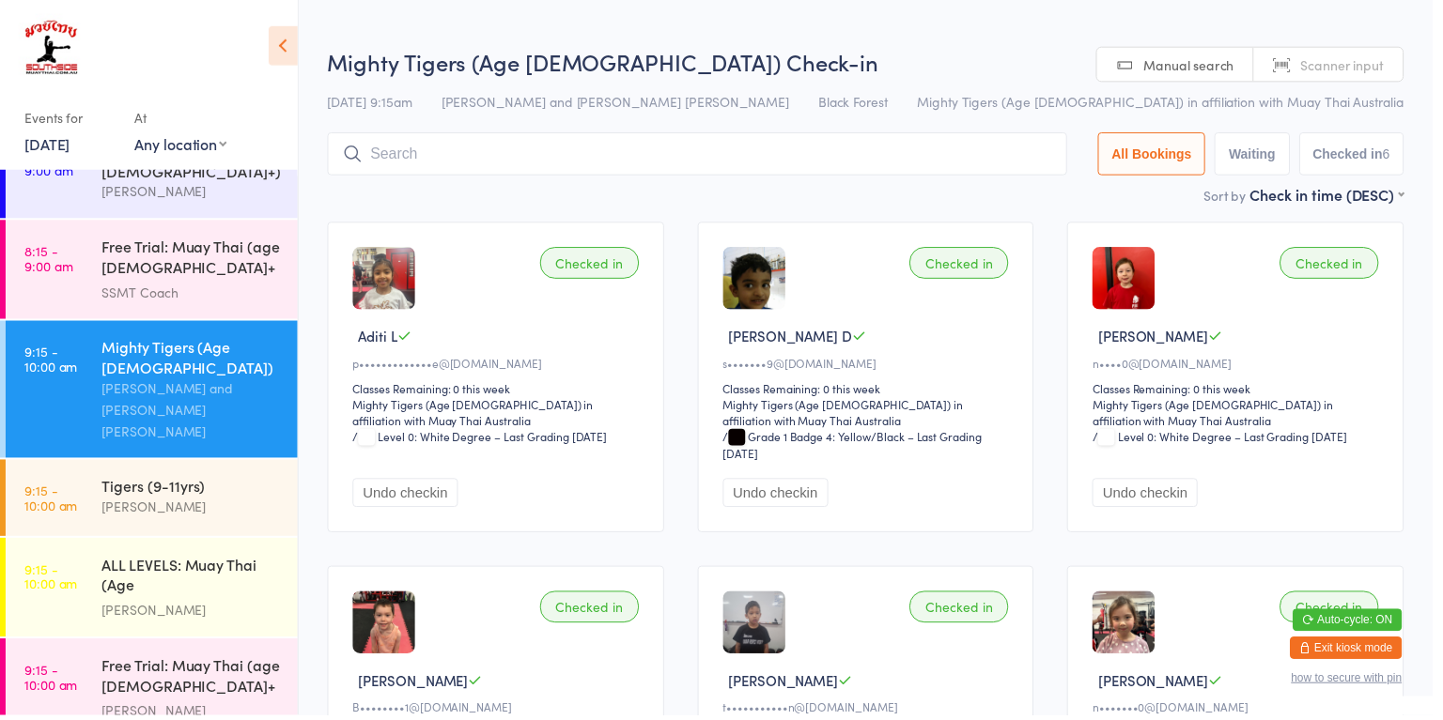
click at [984, 157] on input "search" at bounding box center [702, 154] width 745 height 43
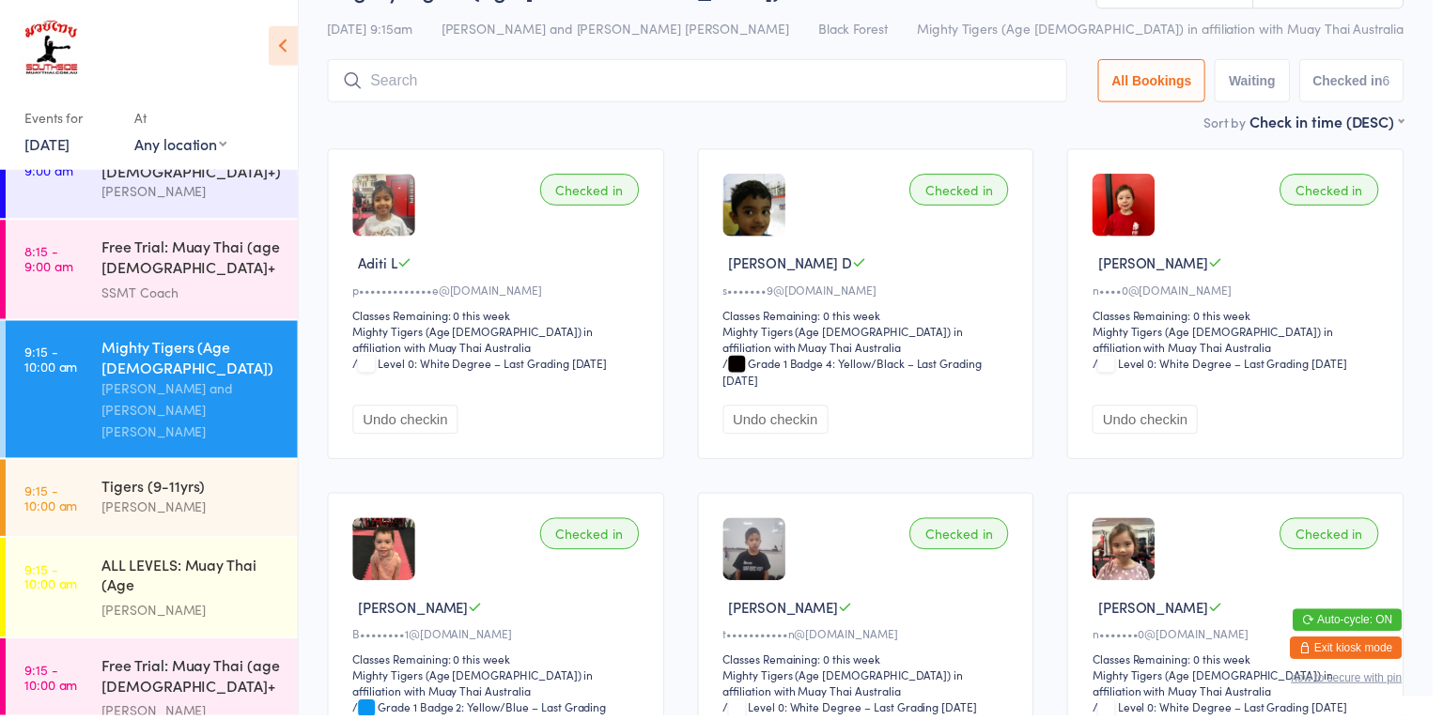
scroll to position [134, 0]
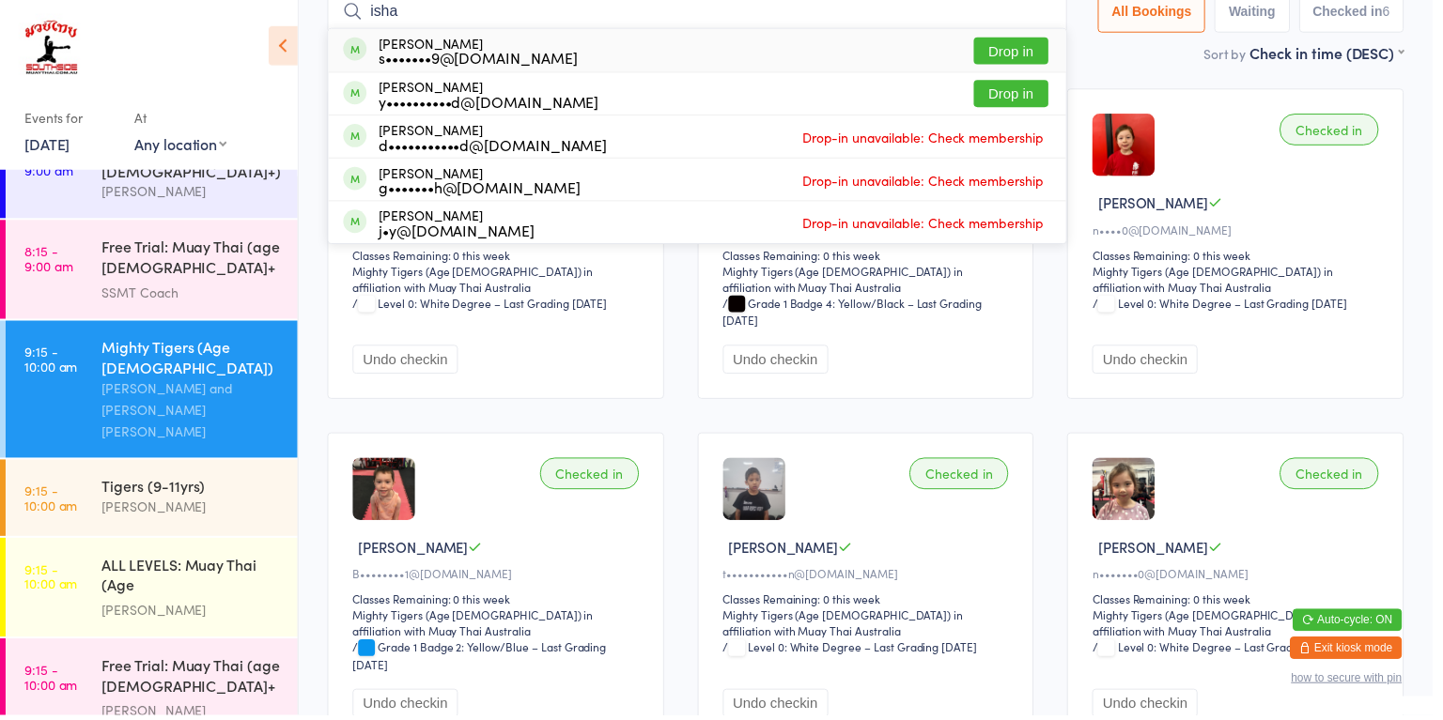
type input "isha"
click at [996, 49] on button "Drop in" at bounding box center [1017, 51] width 75 height 27
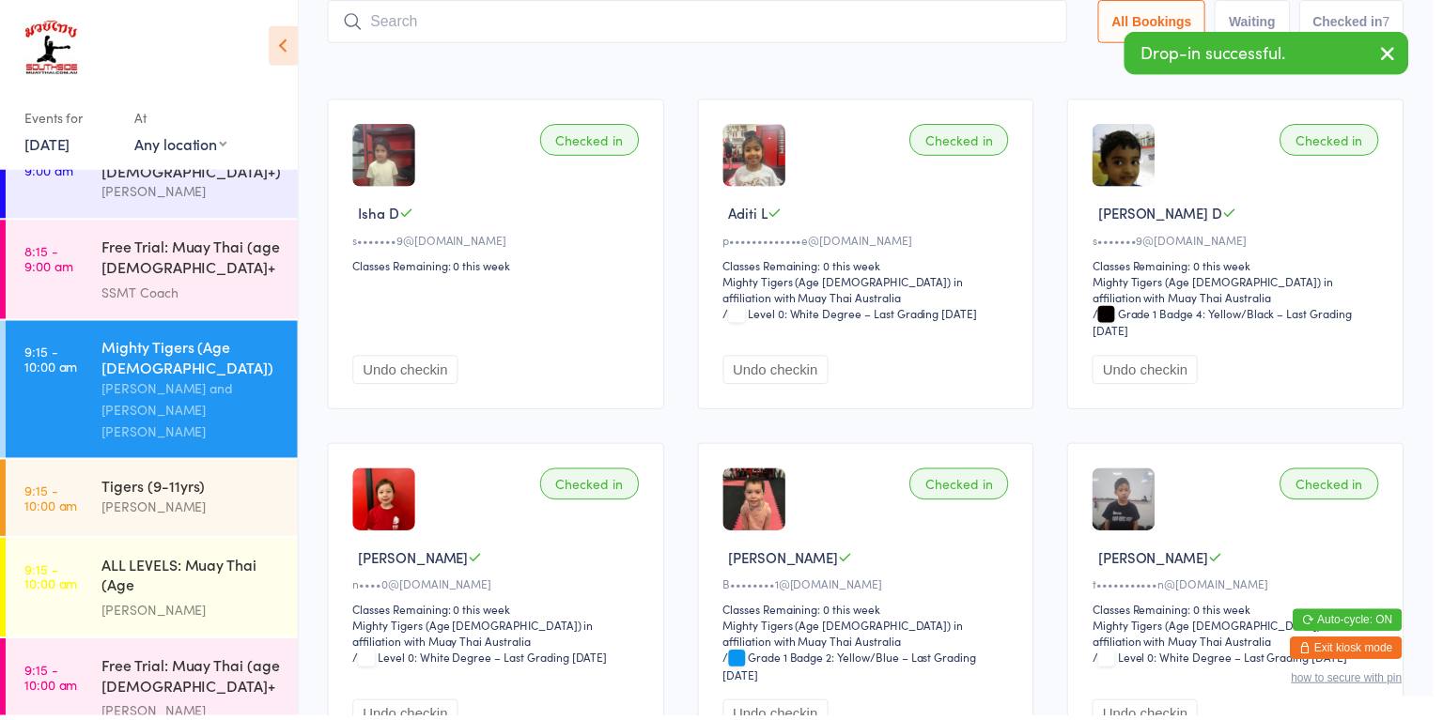
click at [1441, 259] on ui-view "Mighty Tigers (Age [DEMOGRAPHIC_DATA]) Check-in [DATE] 9:15am [PERSON_NAME] and…" at bounding box center [872, 504] width 1142 height 1205
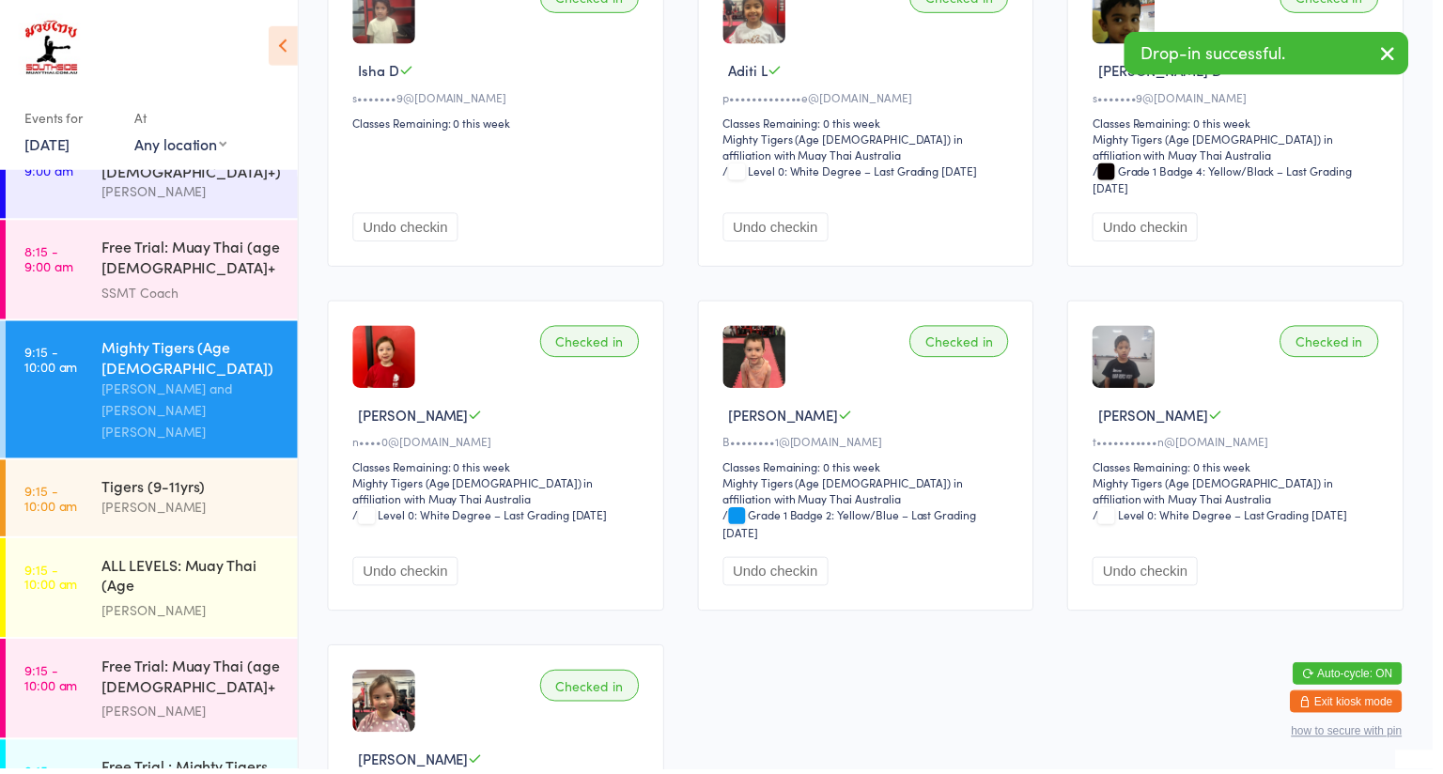
scroll to position [269, 0]
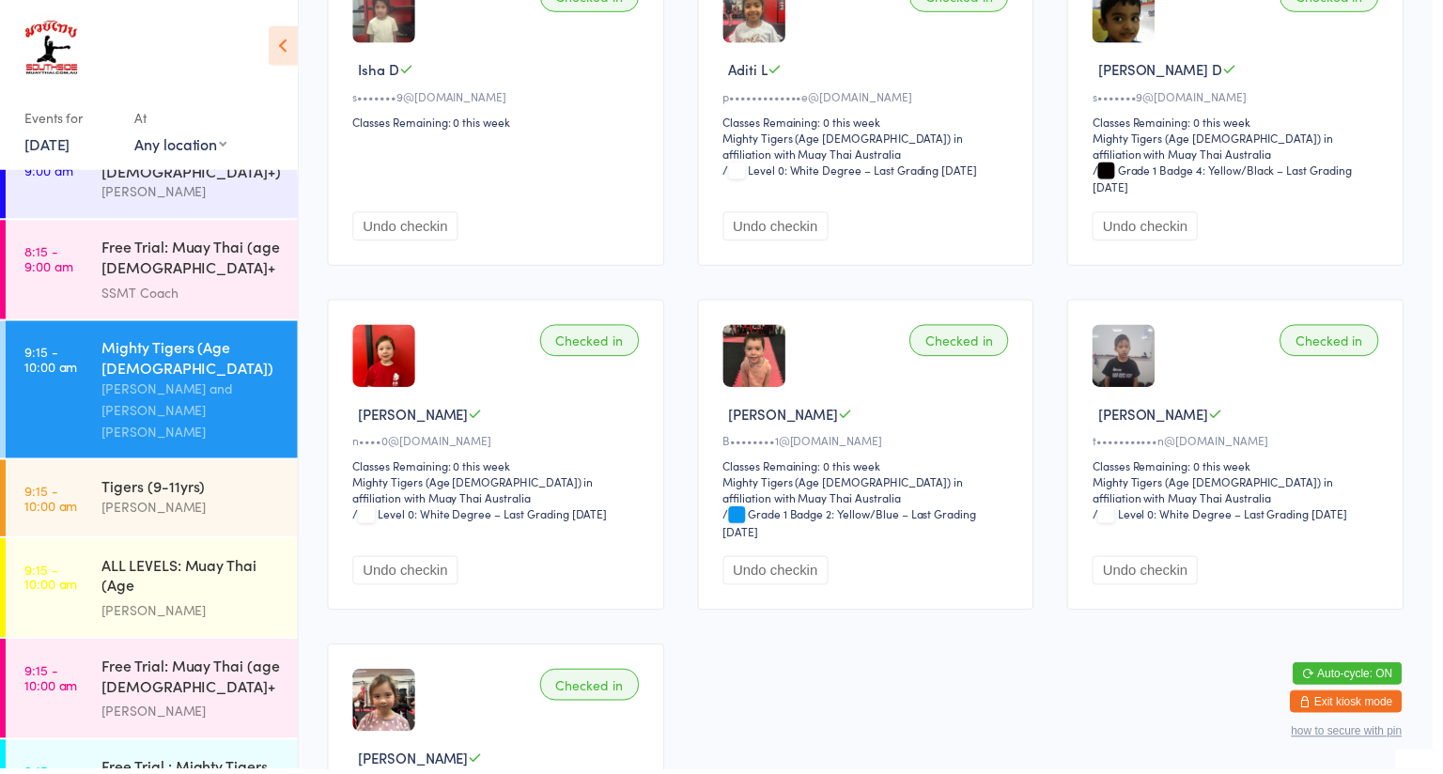
click at [276, 500] on div "[PERSON_NAME]" at bounding box center [192, 511] width 181 height 22
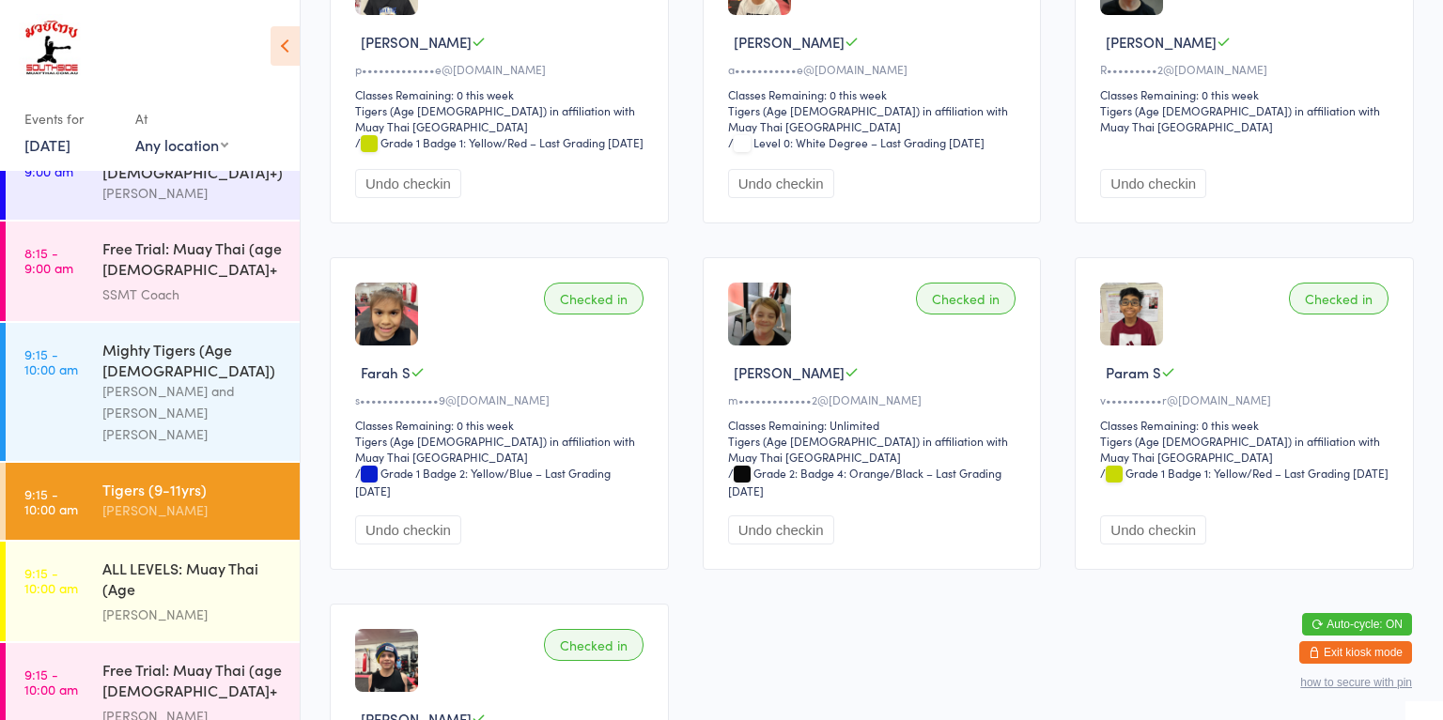
scroll to position [301, 0]
